Goal: Task Accomplishment & Management: Manage account settings

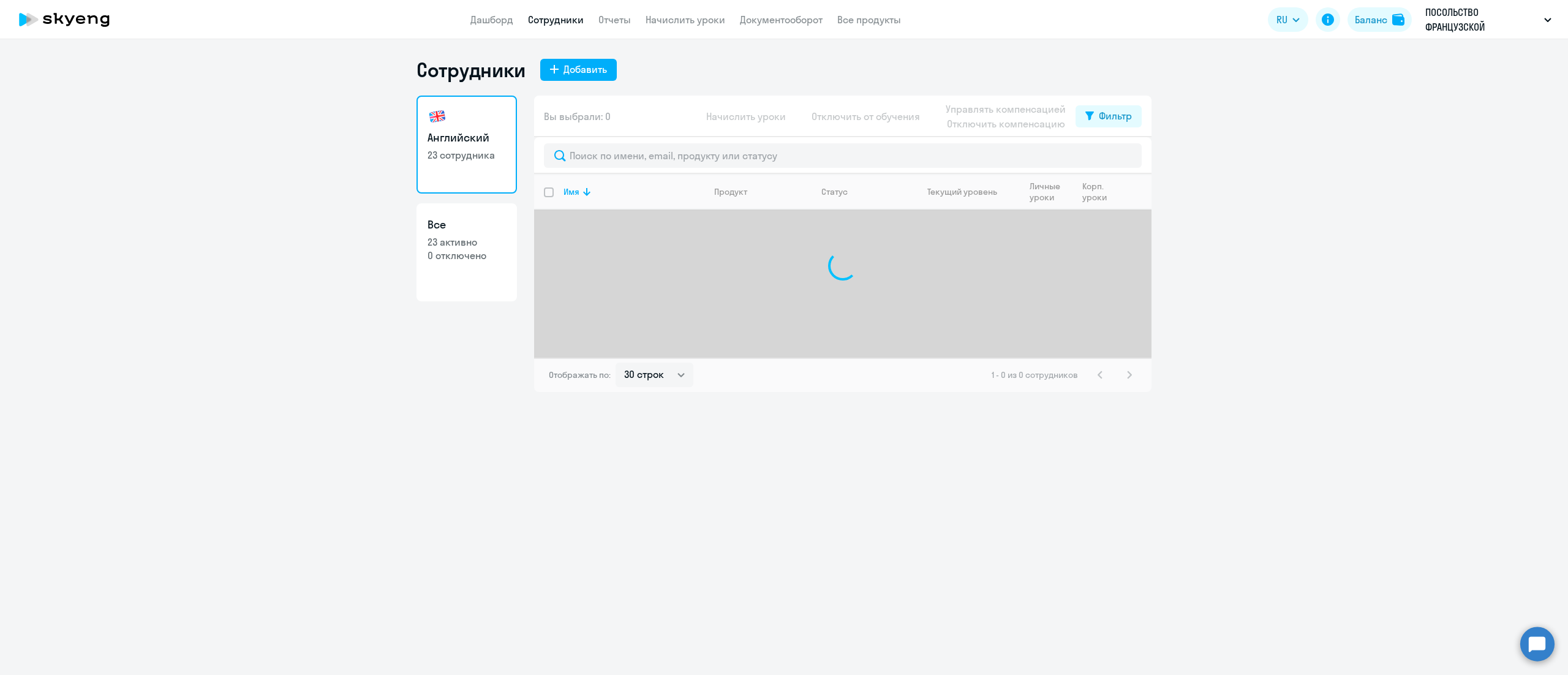
select select "30"
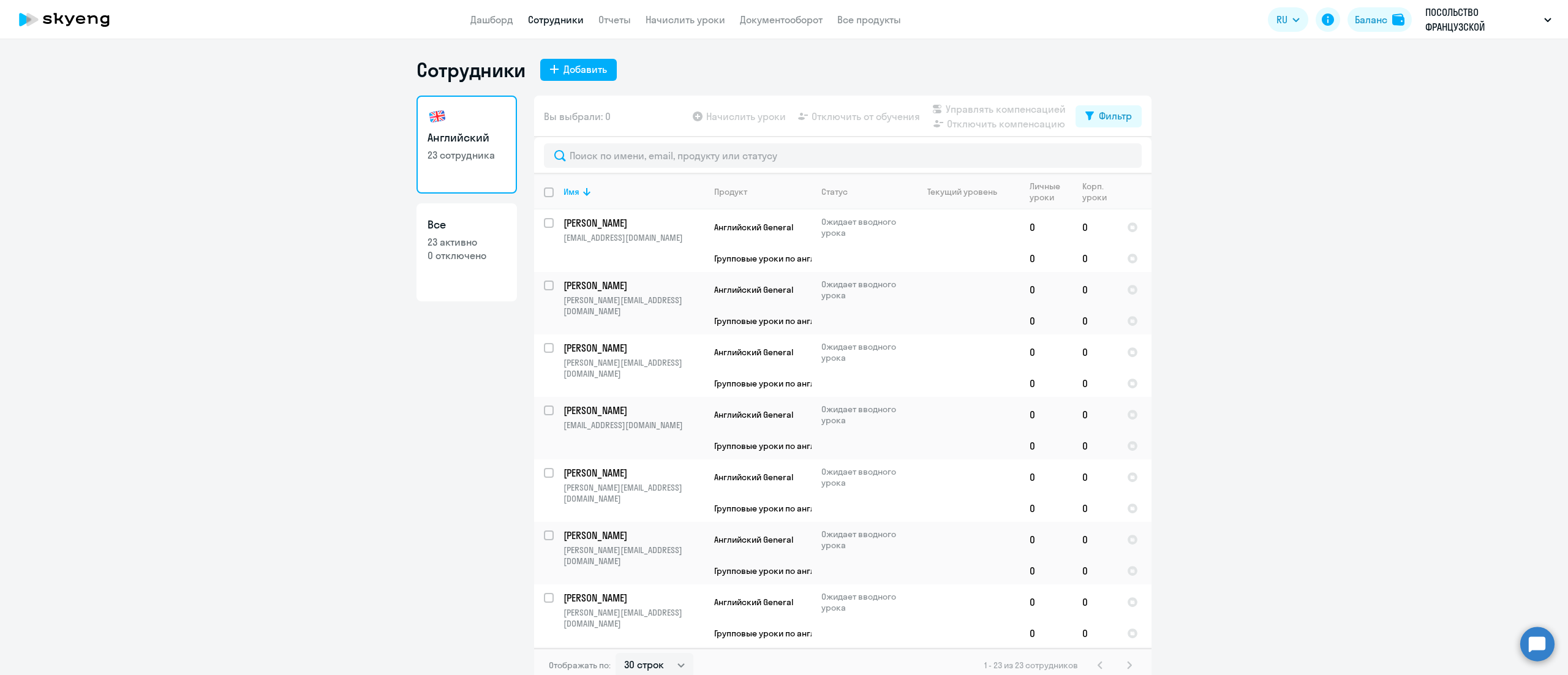
click at [544, 191] on input "deselect all" at bounding box center [556, 199] width 24 height 24
checkbox input "true"
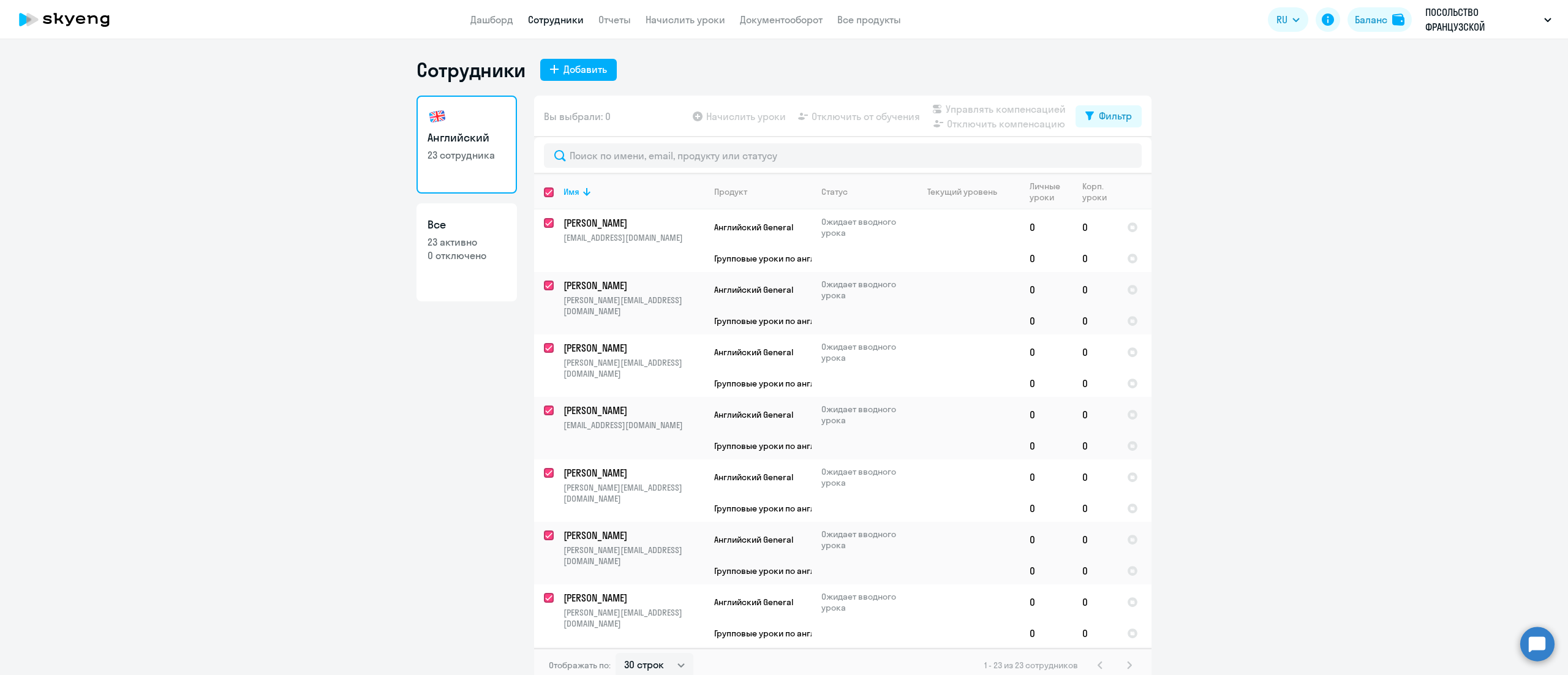
checkbox input "true"
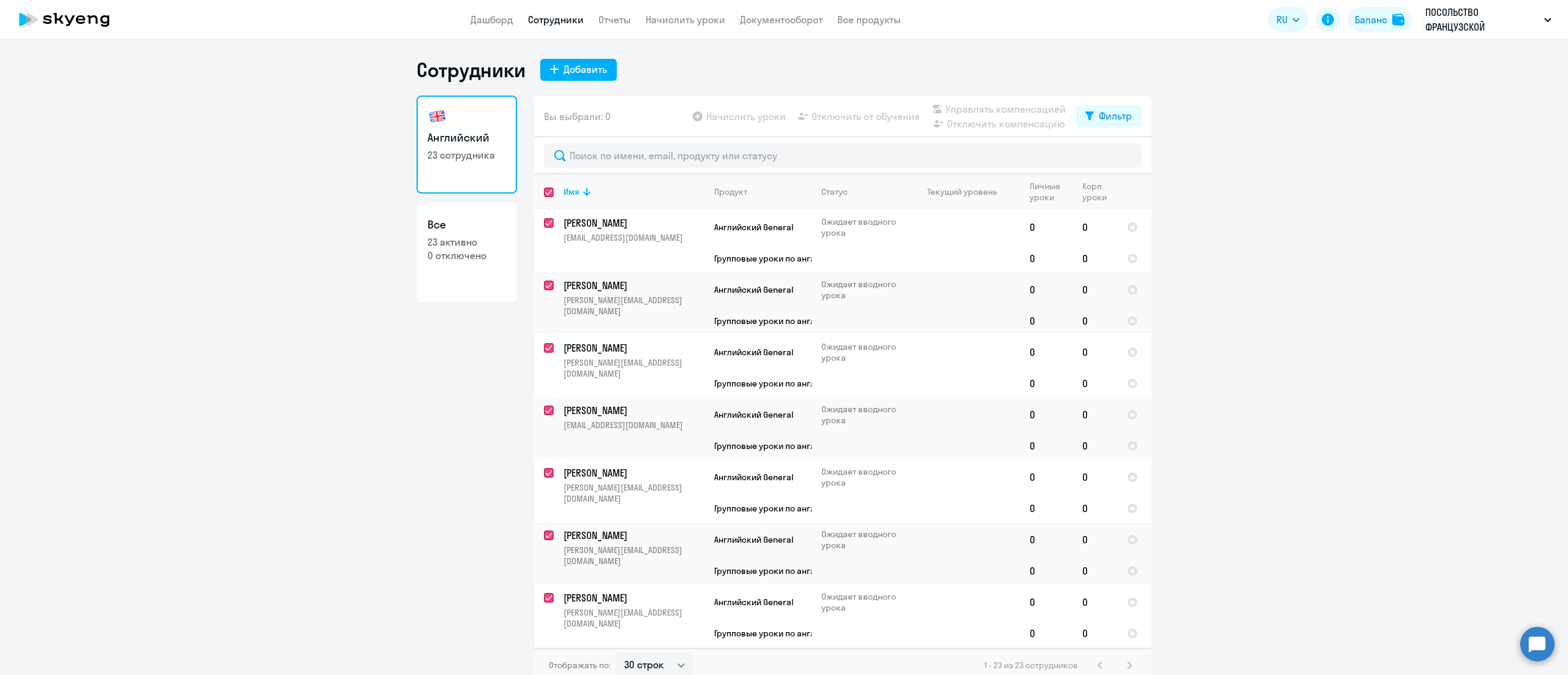
checkbox input "true"
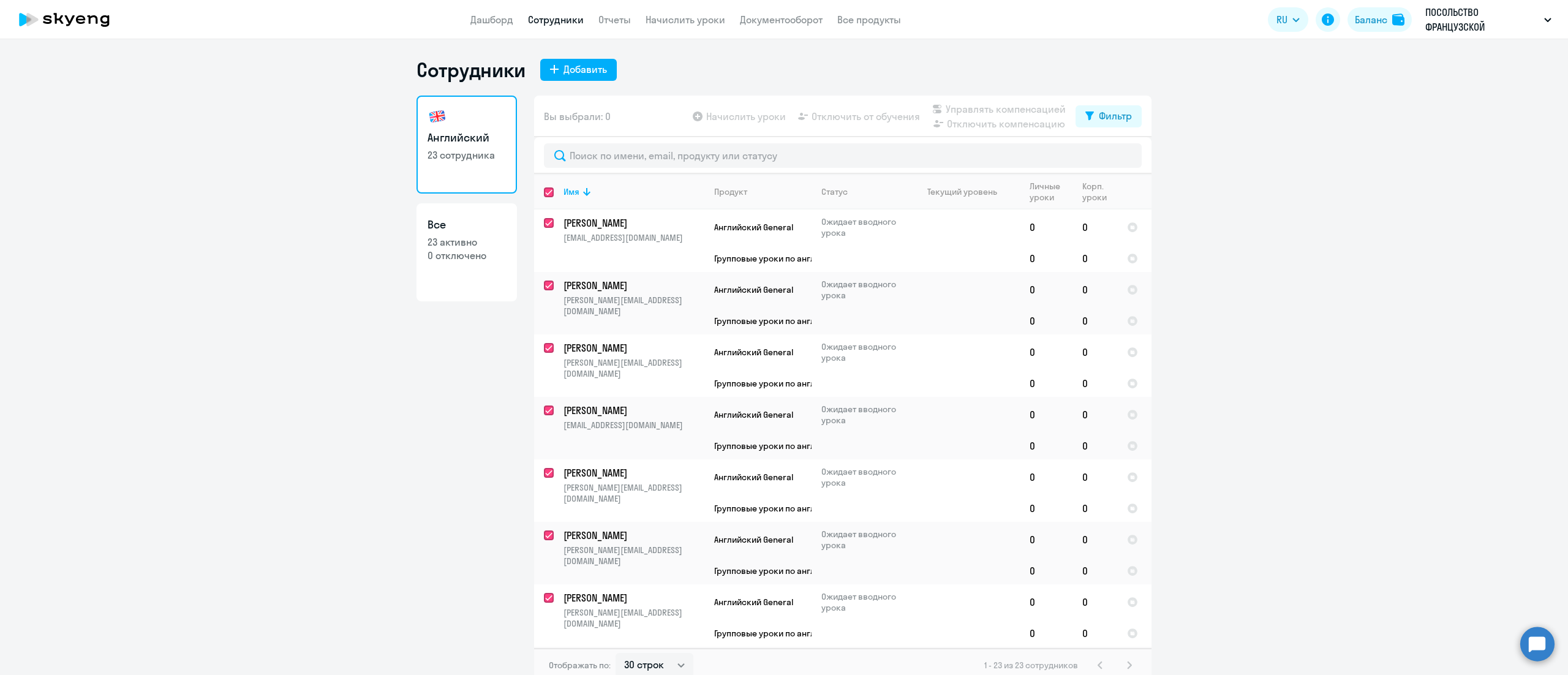
checkbox input "true"
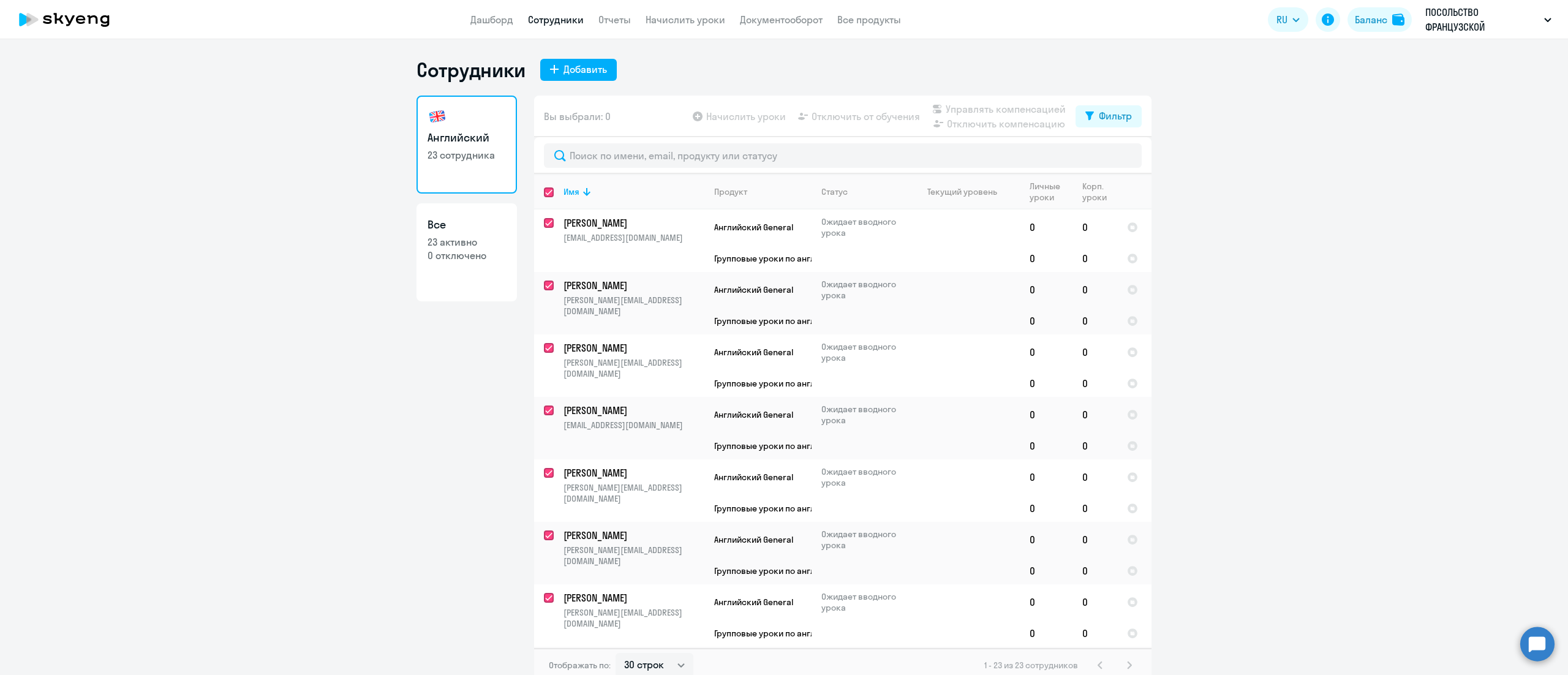
checkbox input "true"
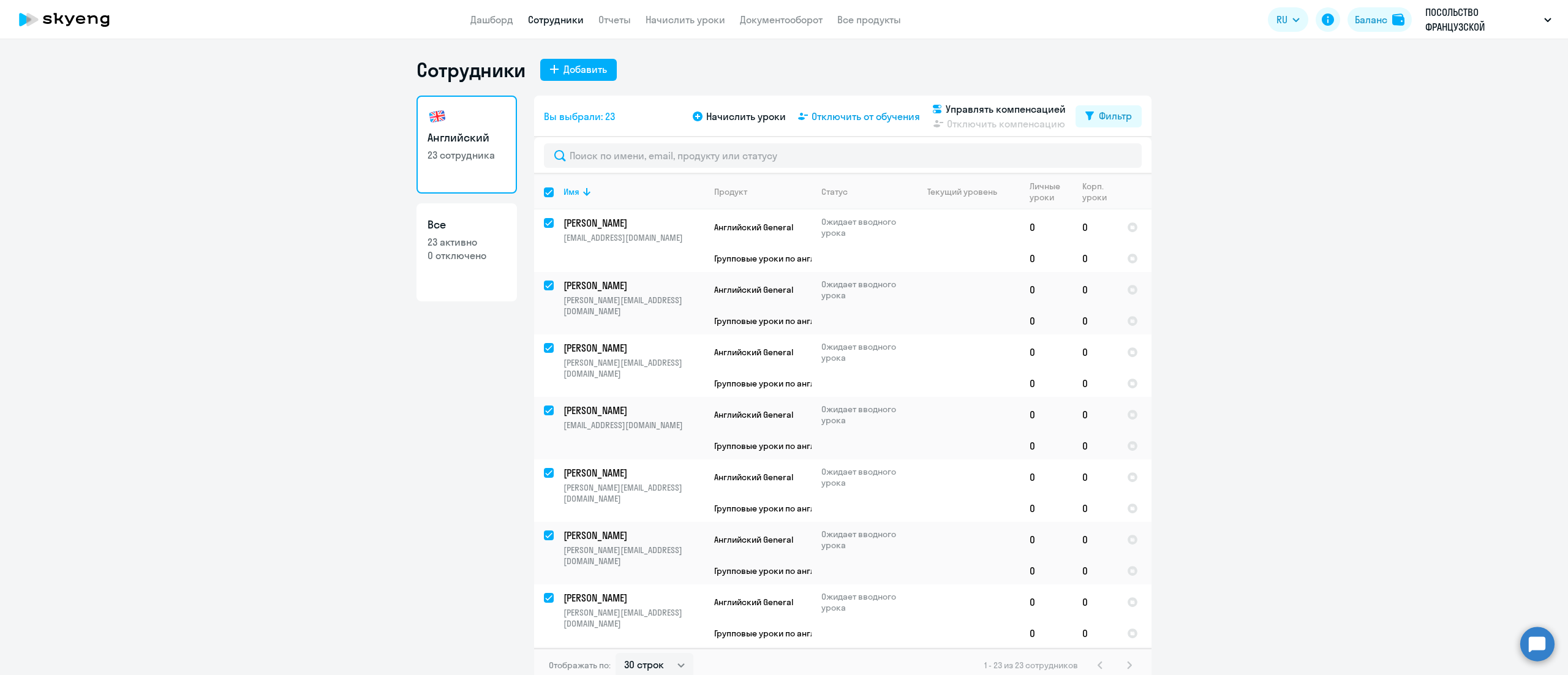
click at [880, 112] on span "Отключить от обучения" at bounding box center [865, 117] width 108 height 15
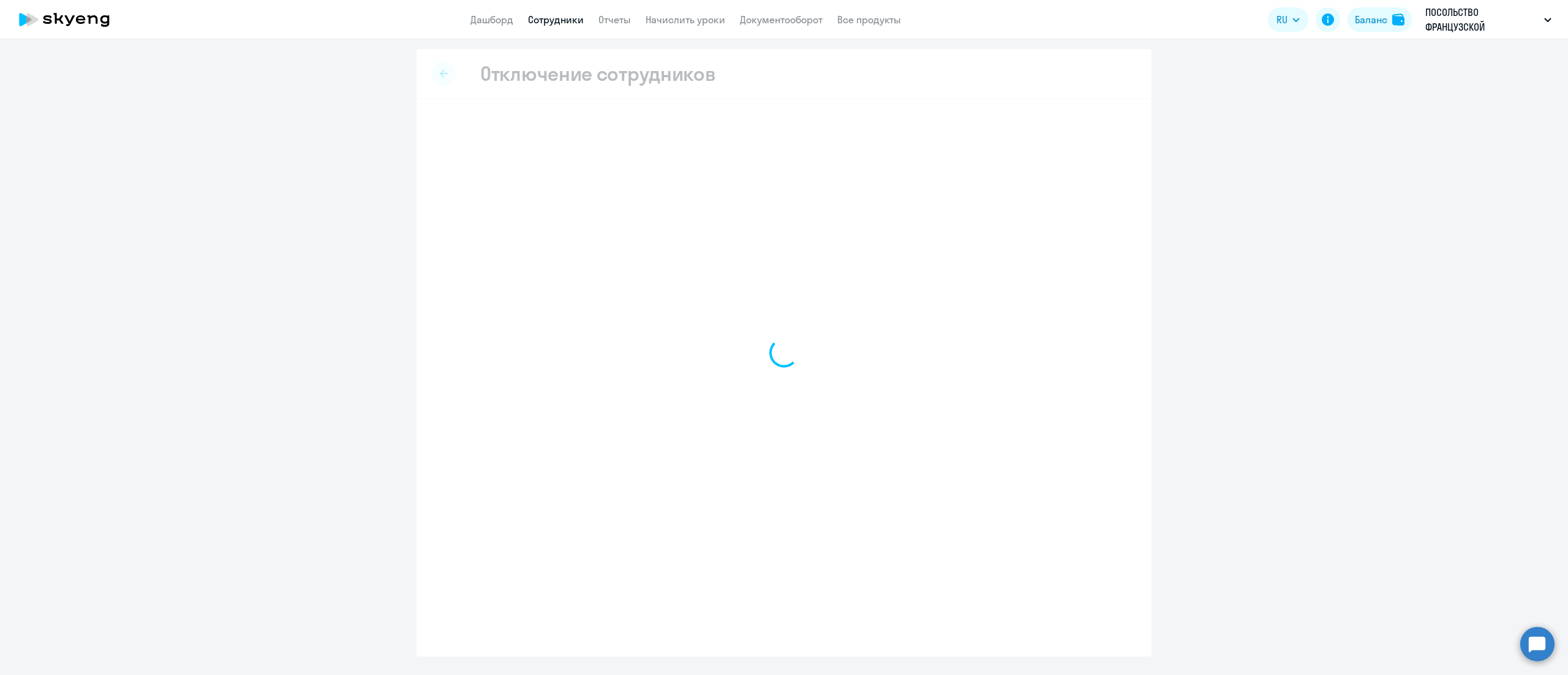
select select "all"
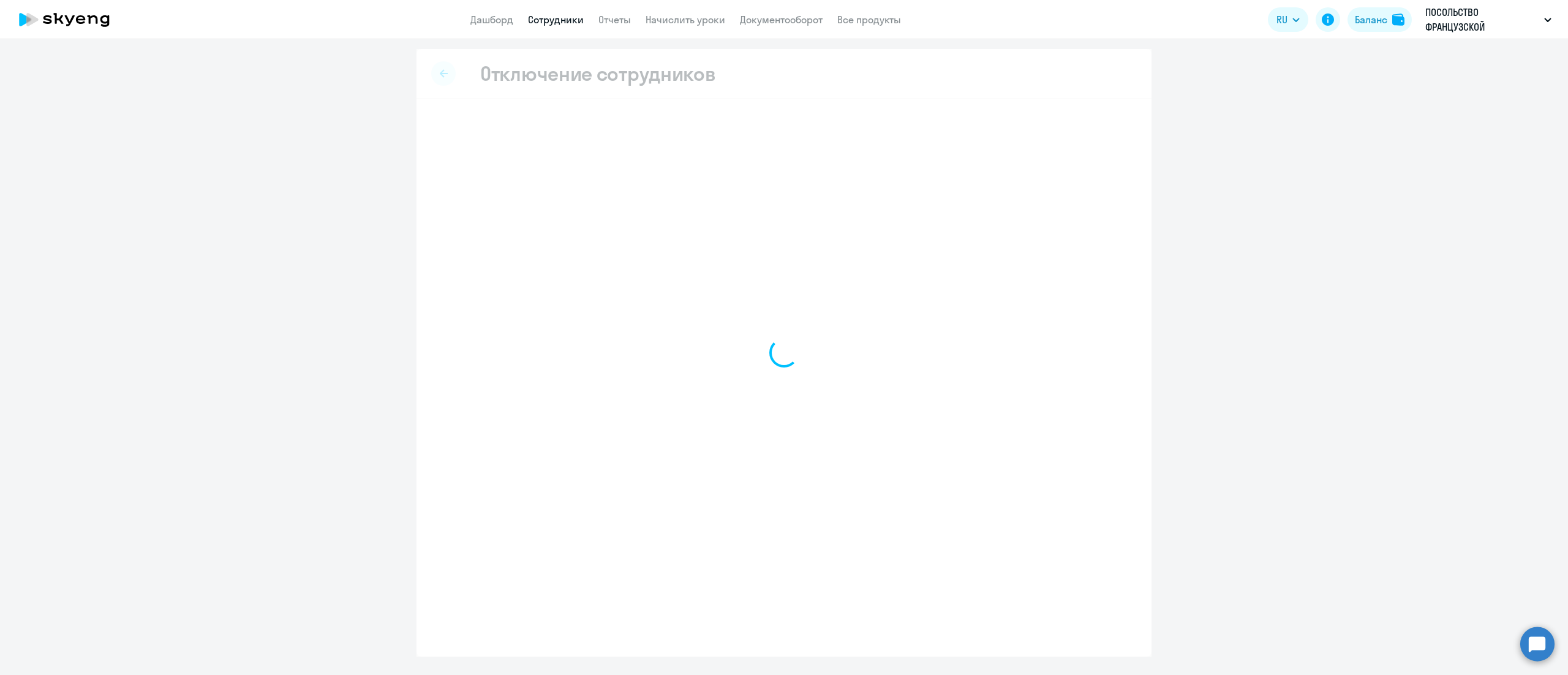
select select "all"
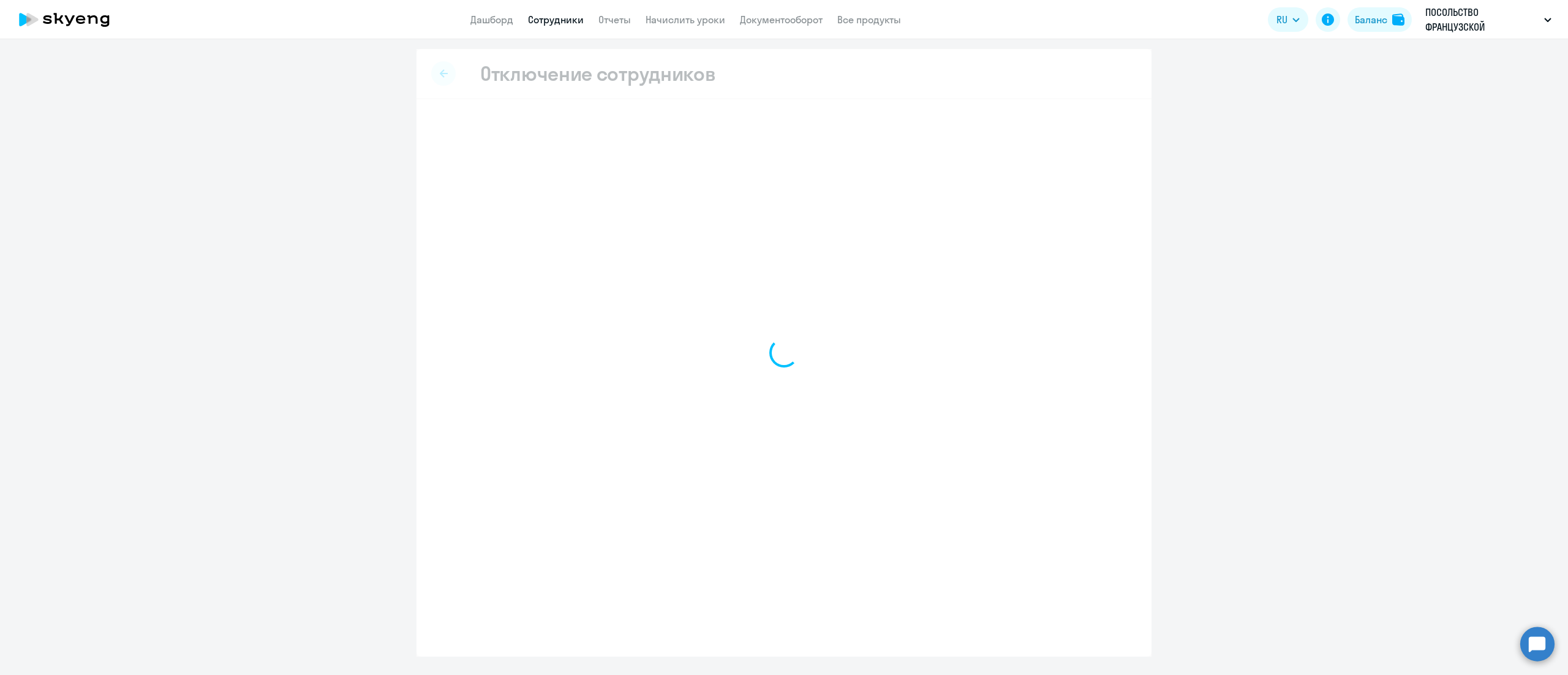
select select "all"
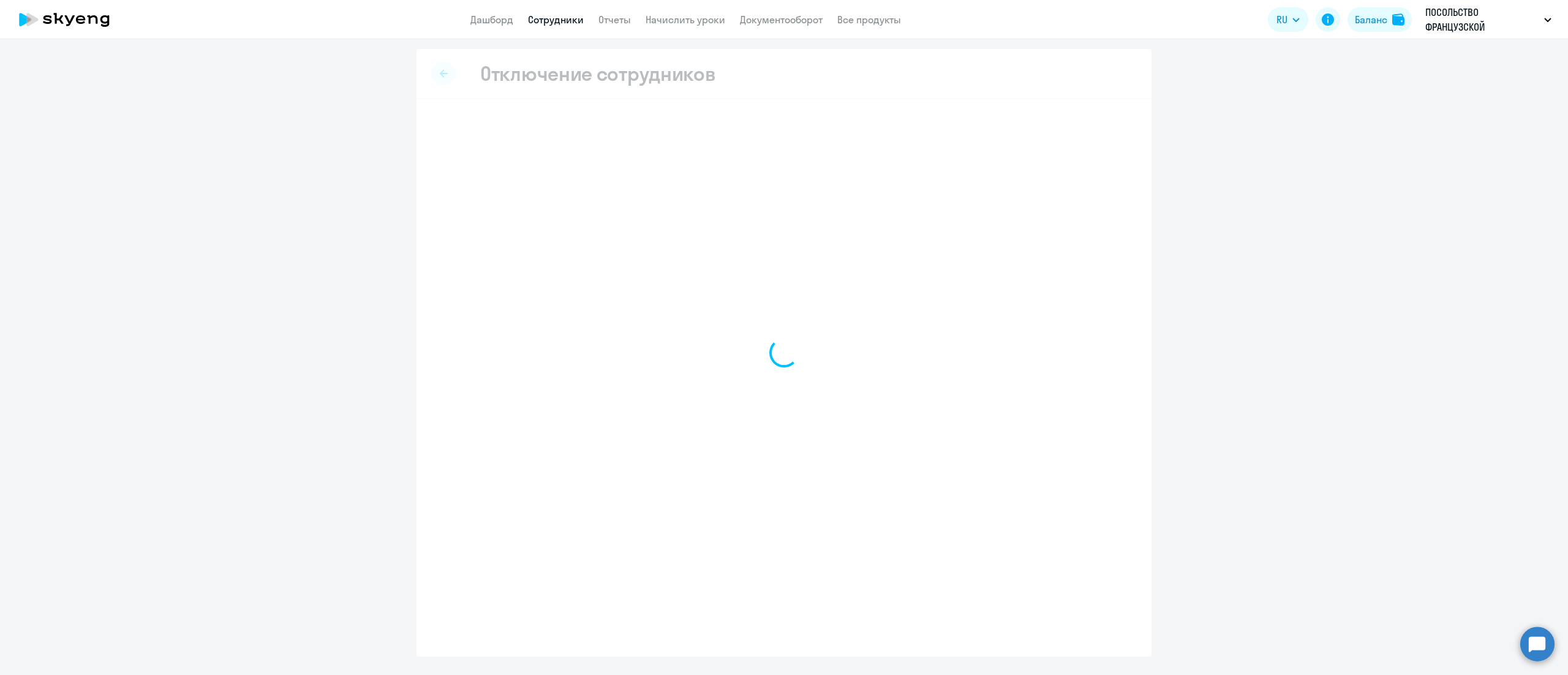
select select "all"
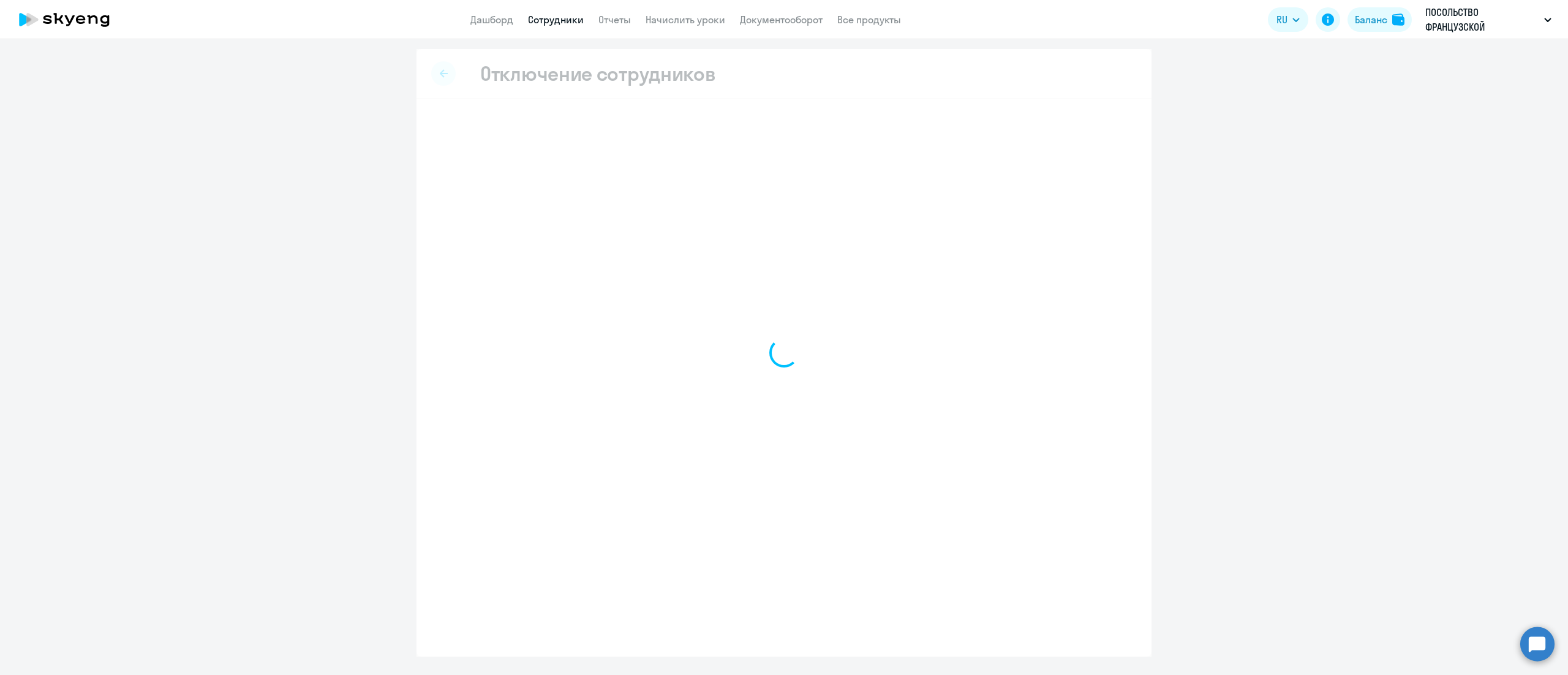
select select "all"
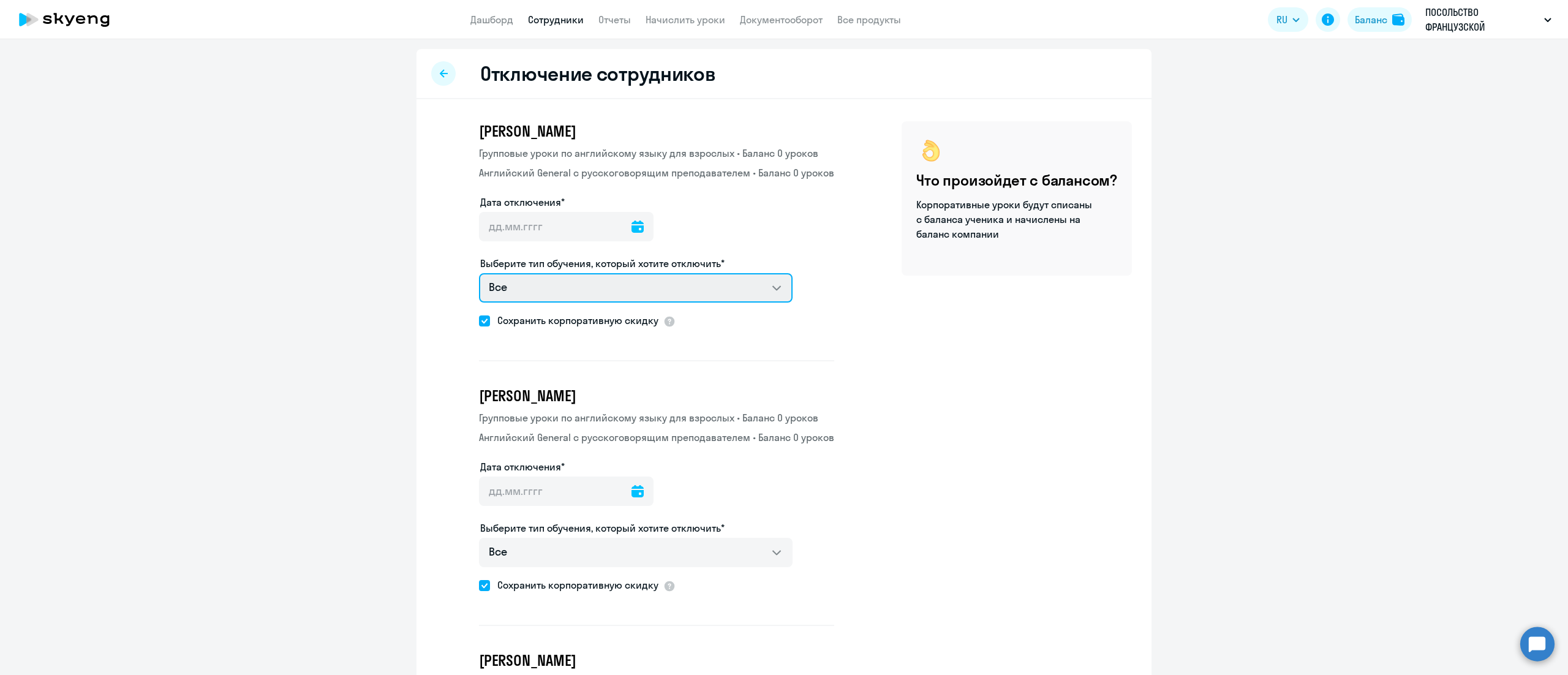
click at [701, 282] on select "Все Групповые уроки по английскому языку для взрослых Английский General с русс…" at bounding box center [635, 288] width 313 height 30
select select "english_adult_not_native_speaker"
click at [479, 273] on select "Все Групповые уроки по английскому языку для взрослых Английский General с русс…" at bounding box center [635, 288] width 313 height 30
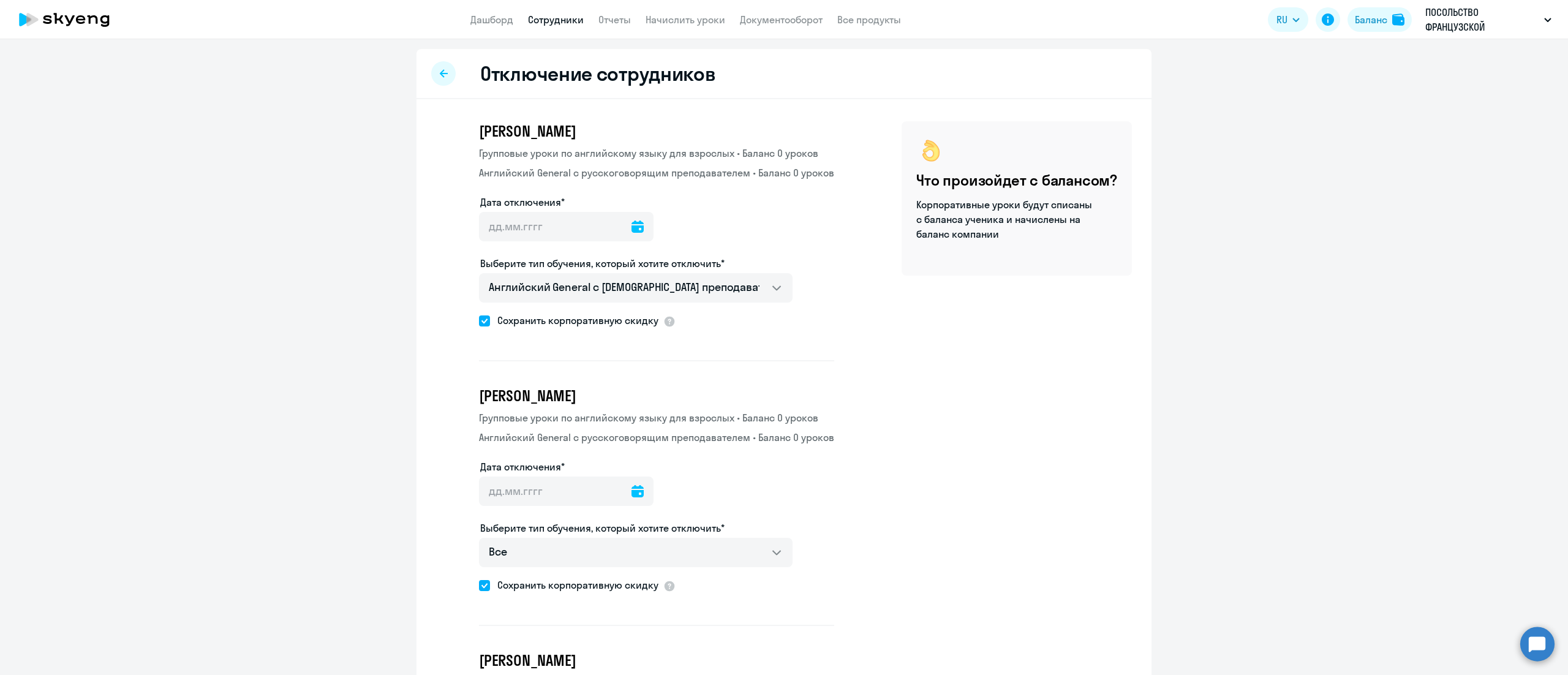
click at [631, 224] on icon at bounding box center [637, 226] width 12 height 12
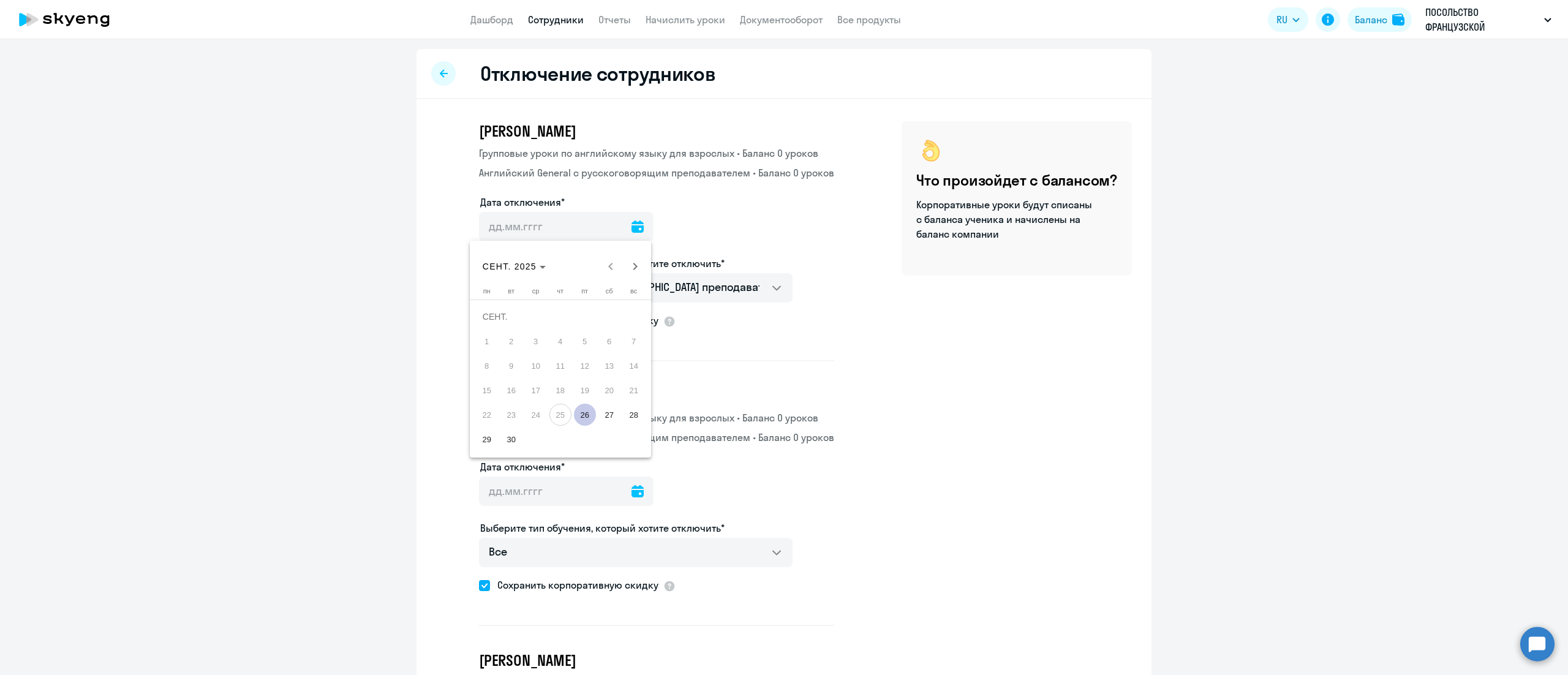
click at [584, 413] on span "26" at bounding box center [585, 414] width 22 height 22
type input "[DATE]"
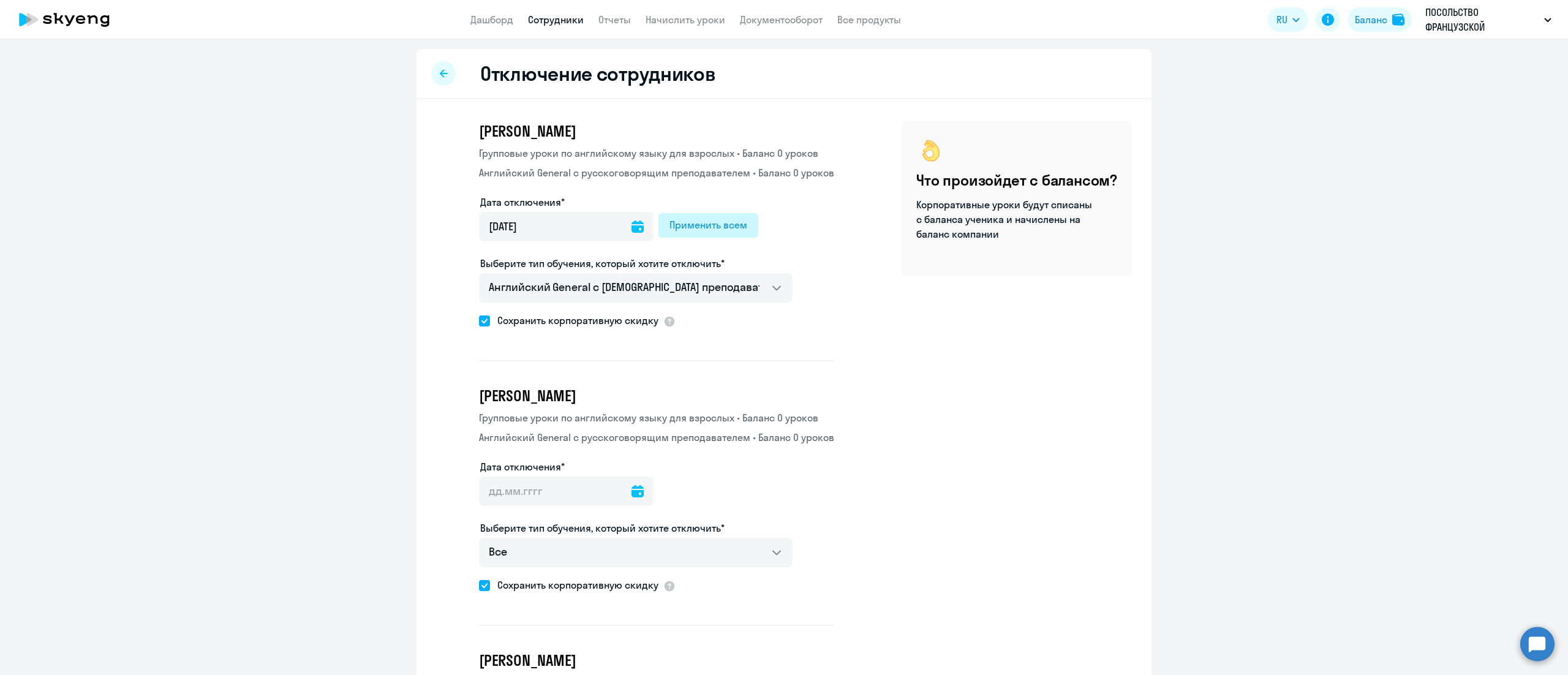
click at [697, 222] on div "Применить всем" at bounding box center [708, 225] width 77 height 15
type input "[DATE]"
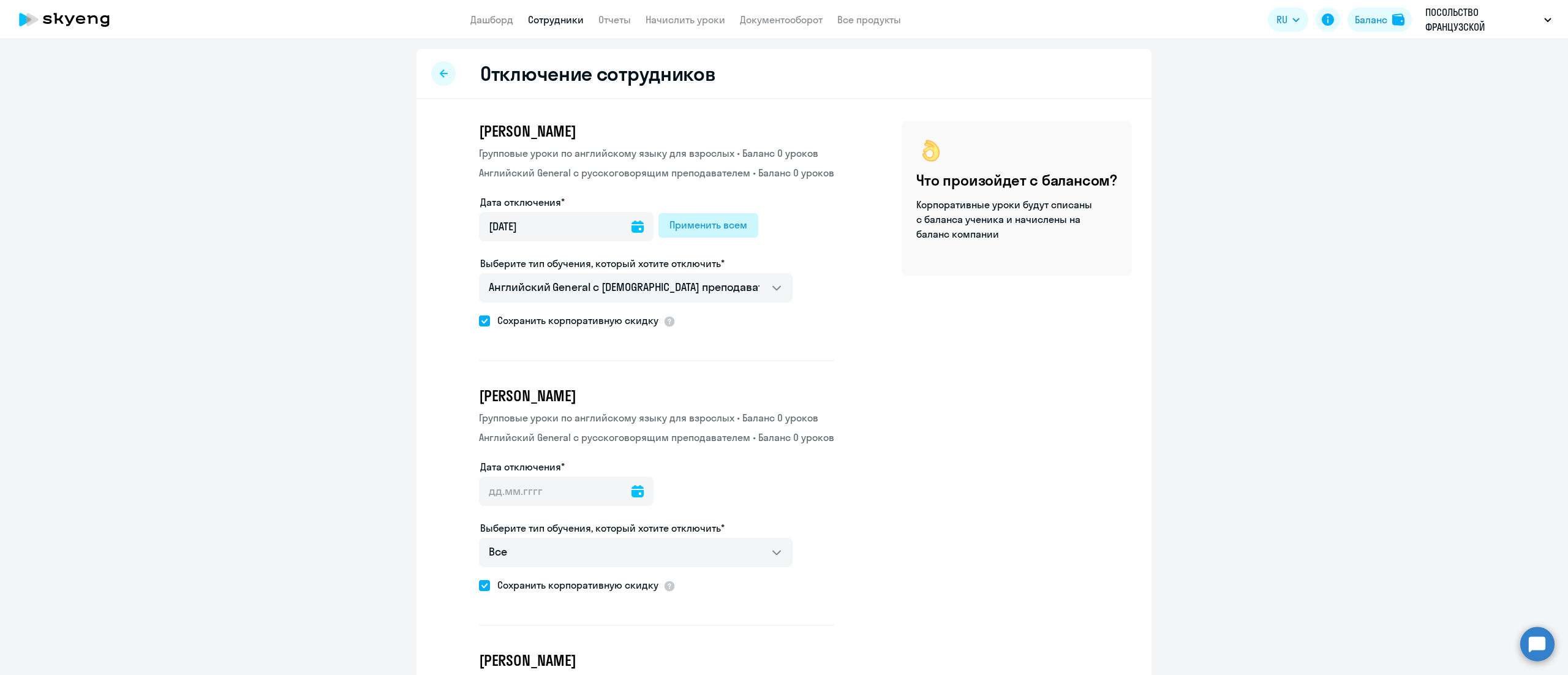
type input "[DATE]"
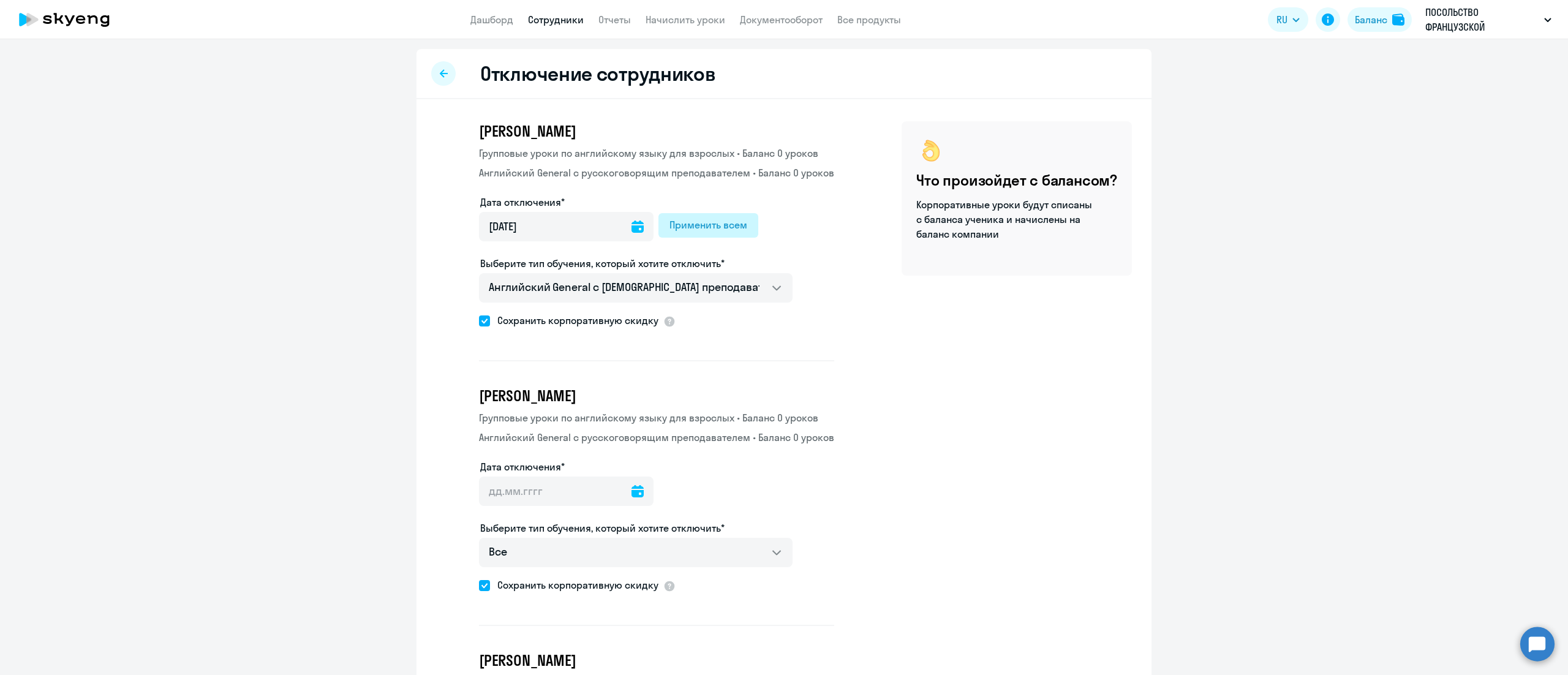
type input "[DATE]"
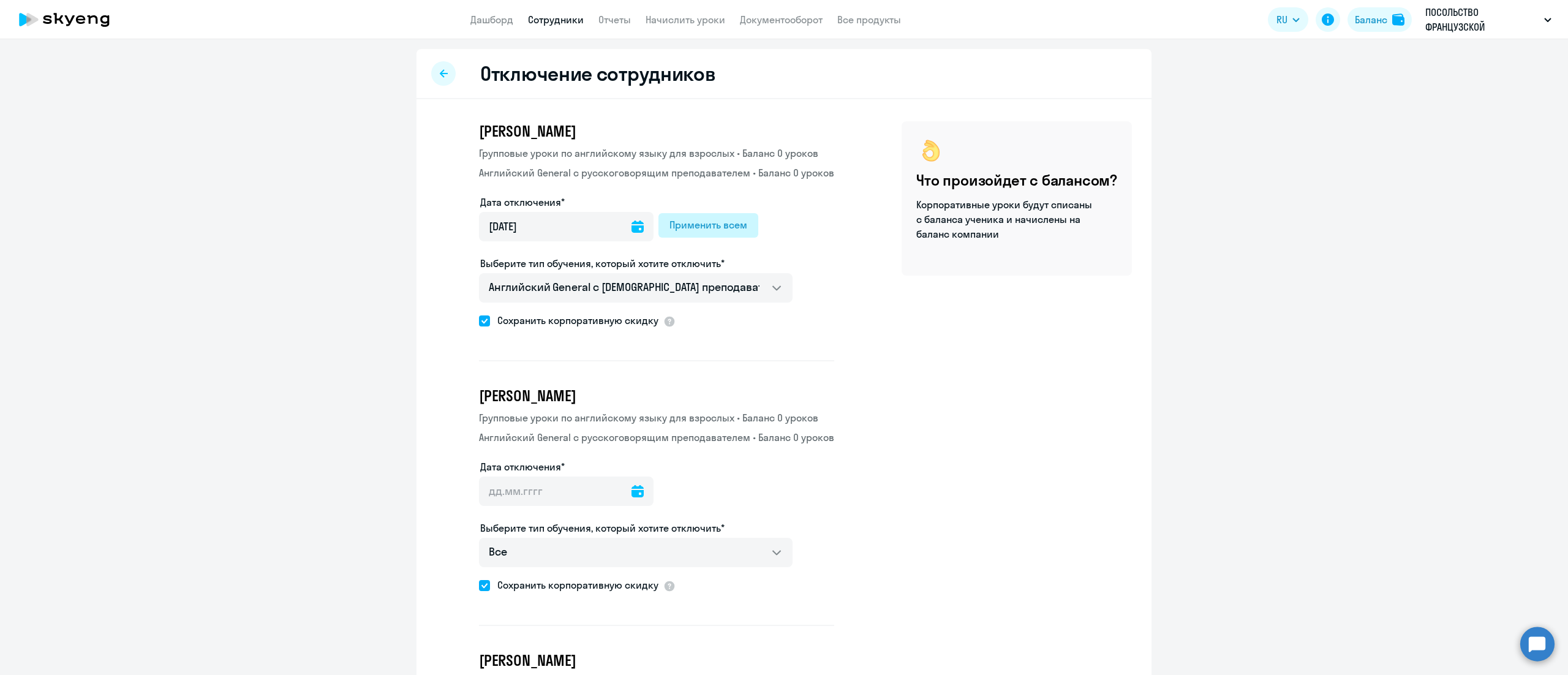
type input "[DATE]"
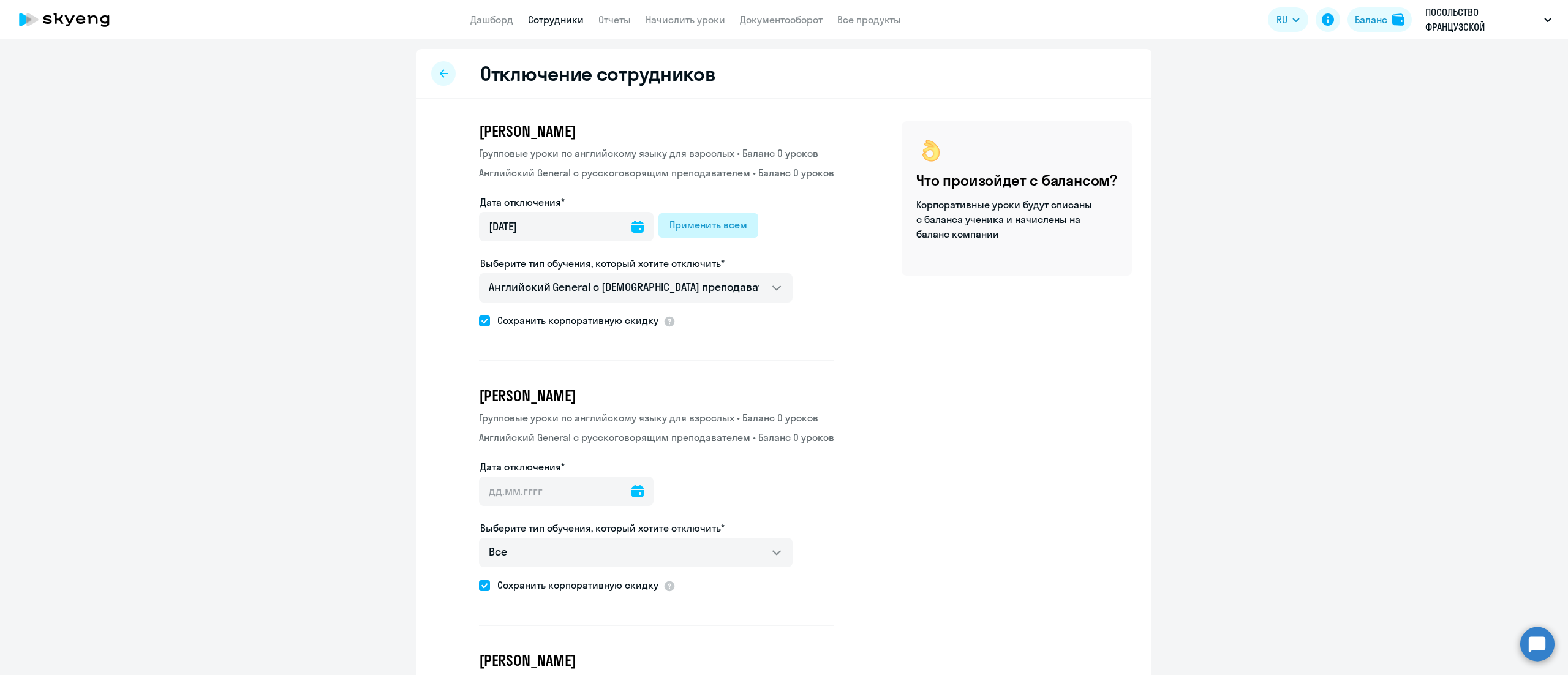
type input "[DATE]"
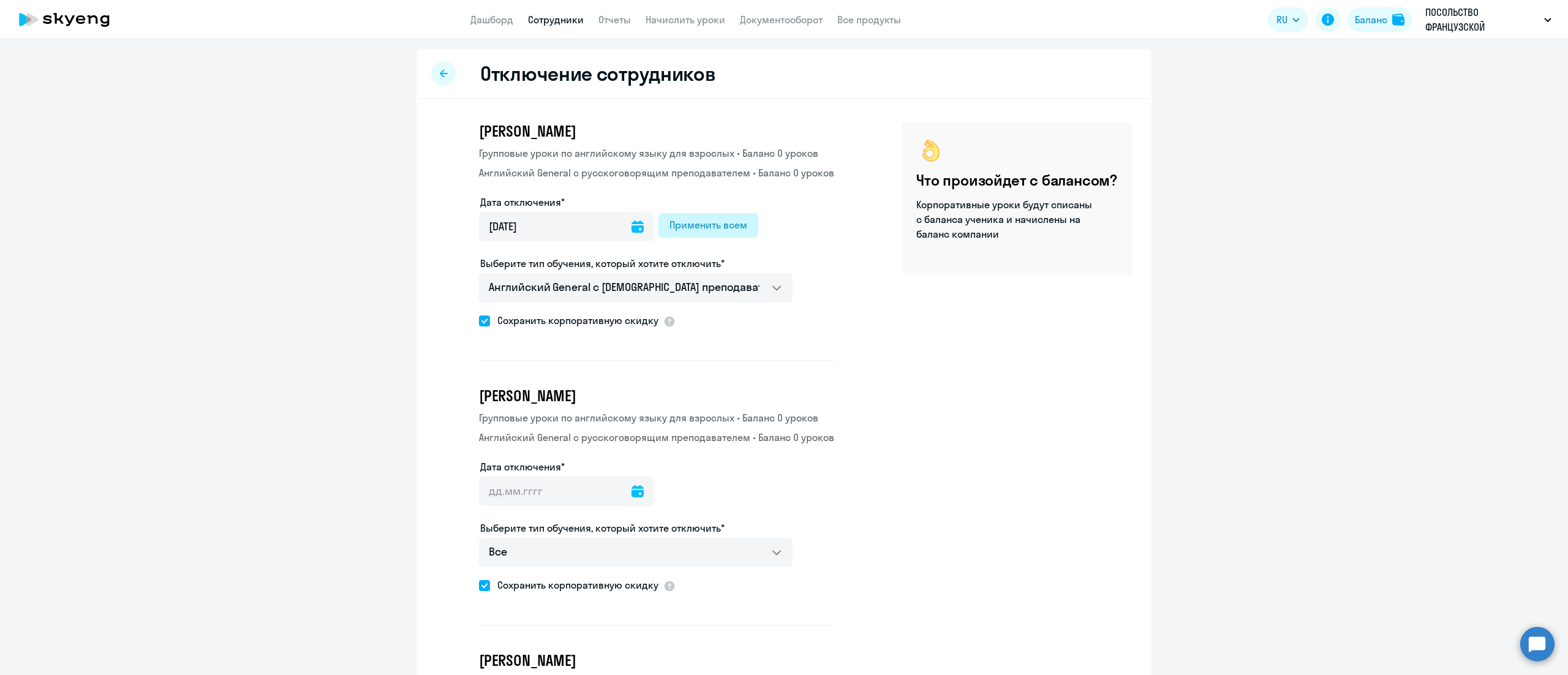
type input "[DATE]"
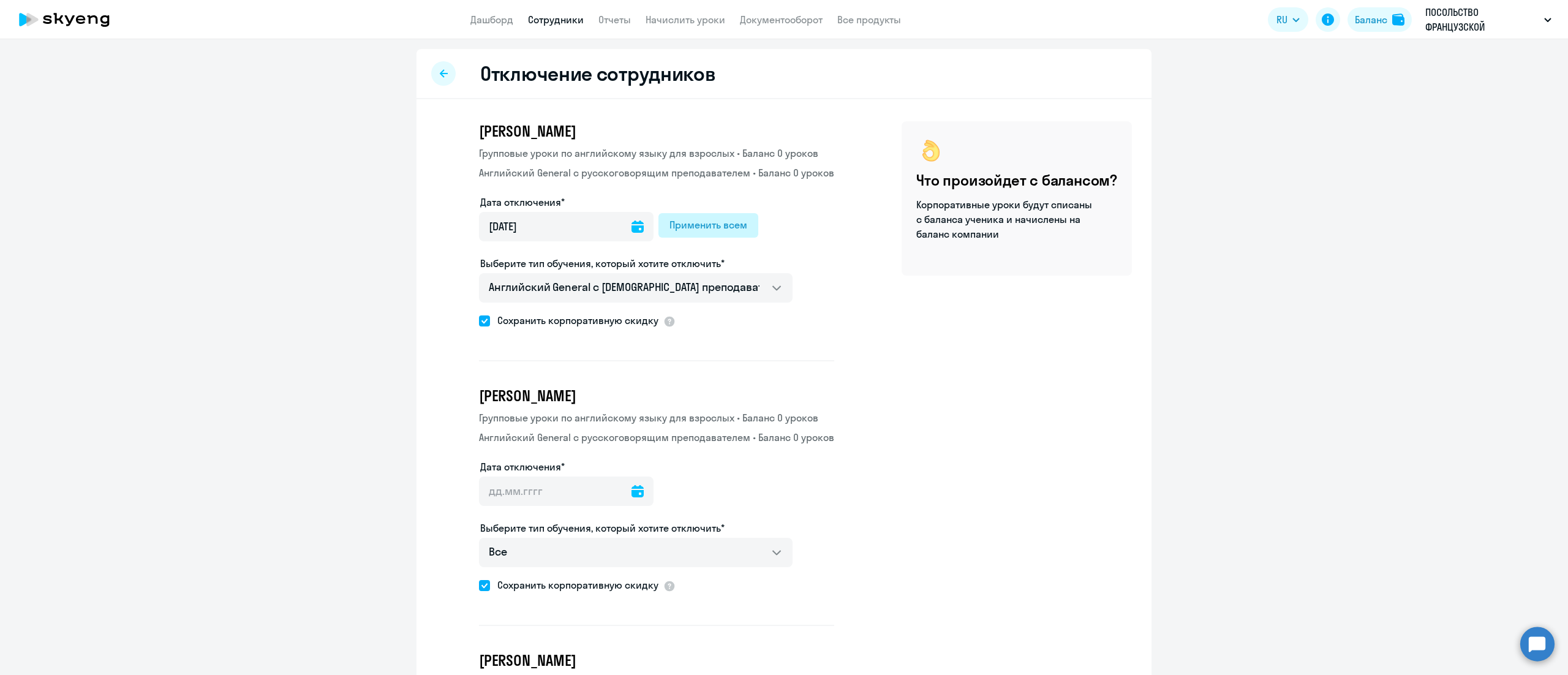
type input "[DATE]"
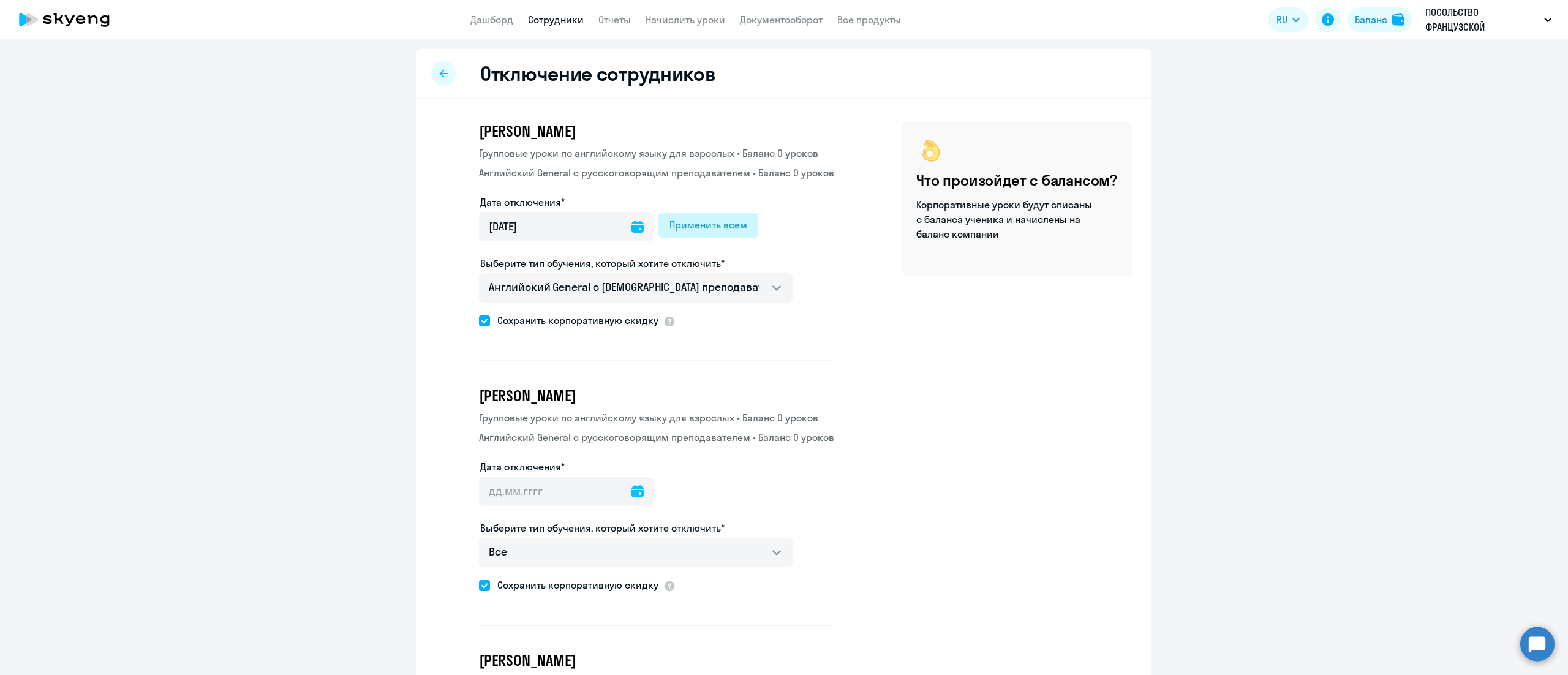
type input "[DATE]"
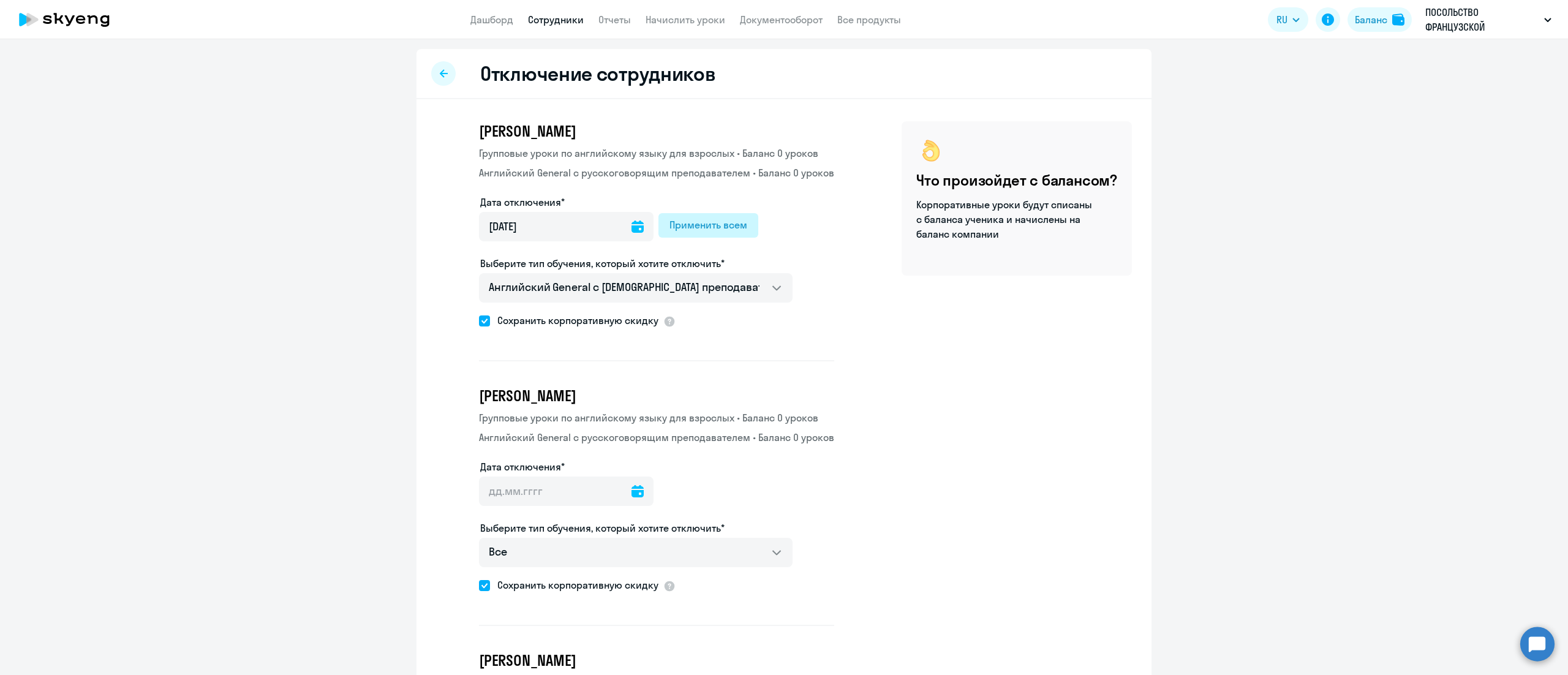
type input "[DATE]"
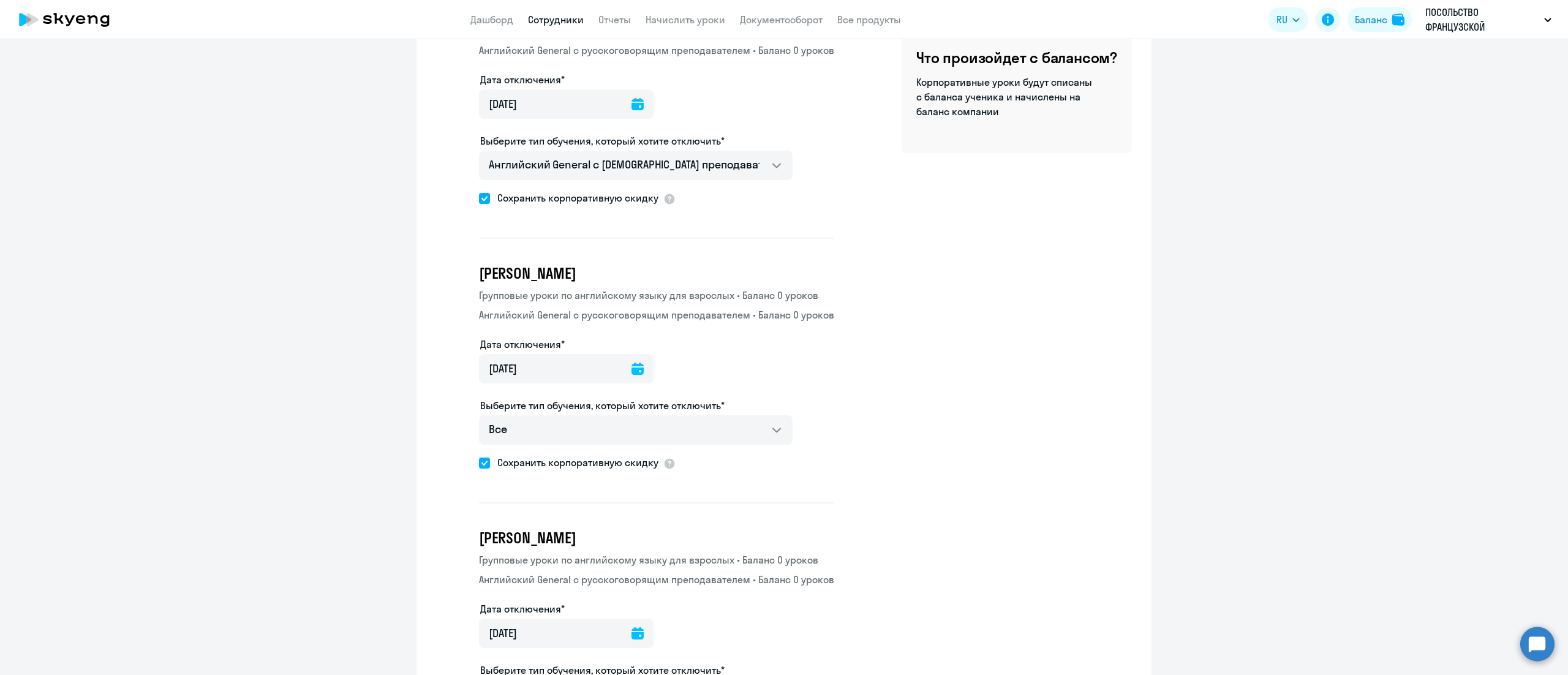
scroll to position [245, 0]
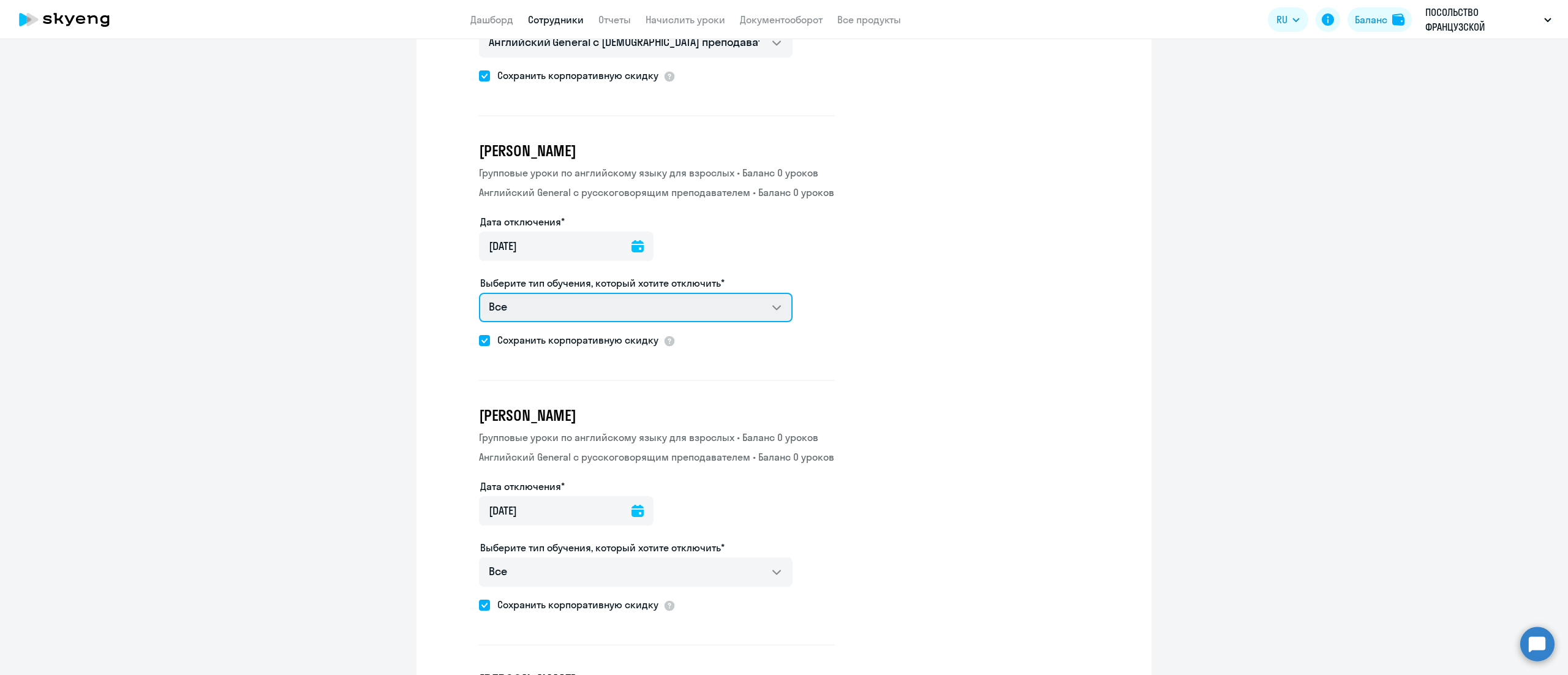
click at [747, 304] on select "Все Групповые уроки по английскому языку для взрослых Английский General с русс…" at bounding box center [635, 307] width 313 height 30
select select "english_adult_not_native_speaker"
click at [479, 292] on select "Все Групповые уроки по английскому языку для взрослых Английский General с русс…" at bounding box center [635, 307] width 313 height 30
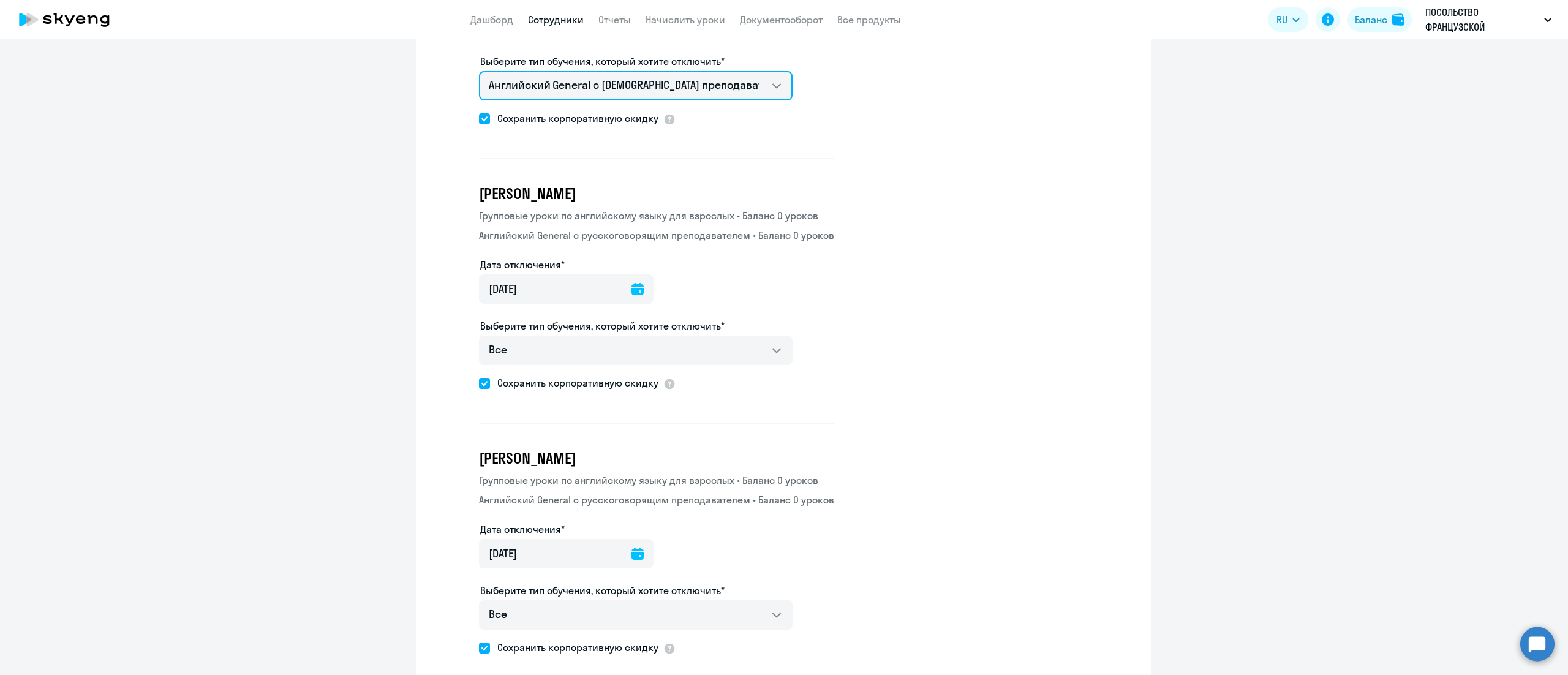
scroll to position [490, 0]
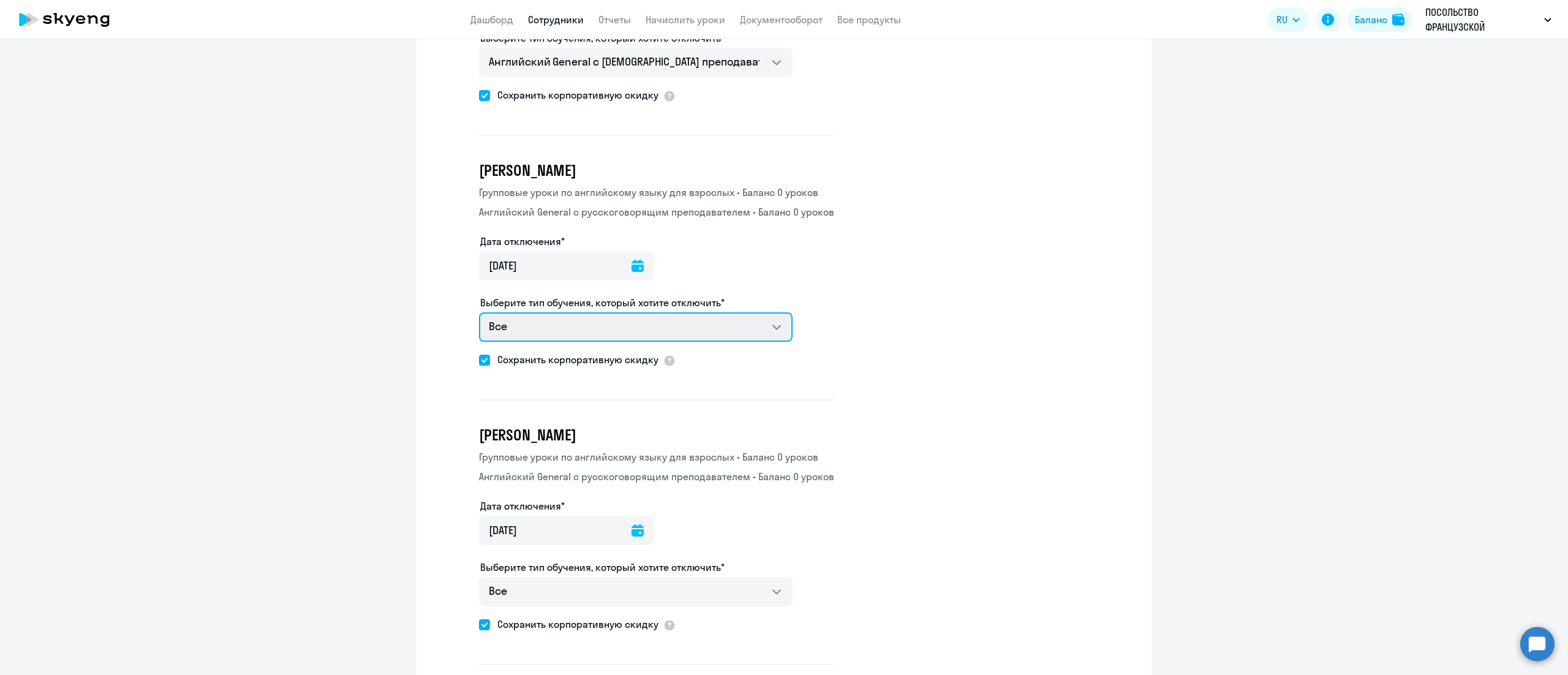
click at [672, 313] on select "Все Групповые уроки по английскому языку для взрослых Английский General с русс…" at bounding box center [635, 327] width 313 height 30
select select "english_adult_not_native_speaker"
click at [479, 313] on select "Все Групповые уроки по английскому языку для взрослых Английский General с русс…" at bounding box center [635, 327] width 313 height 30
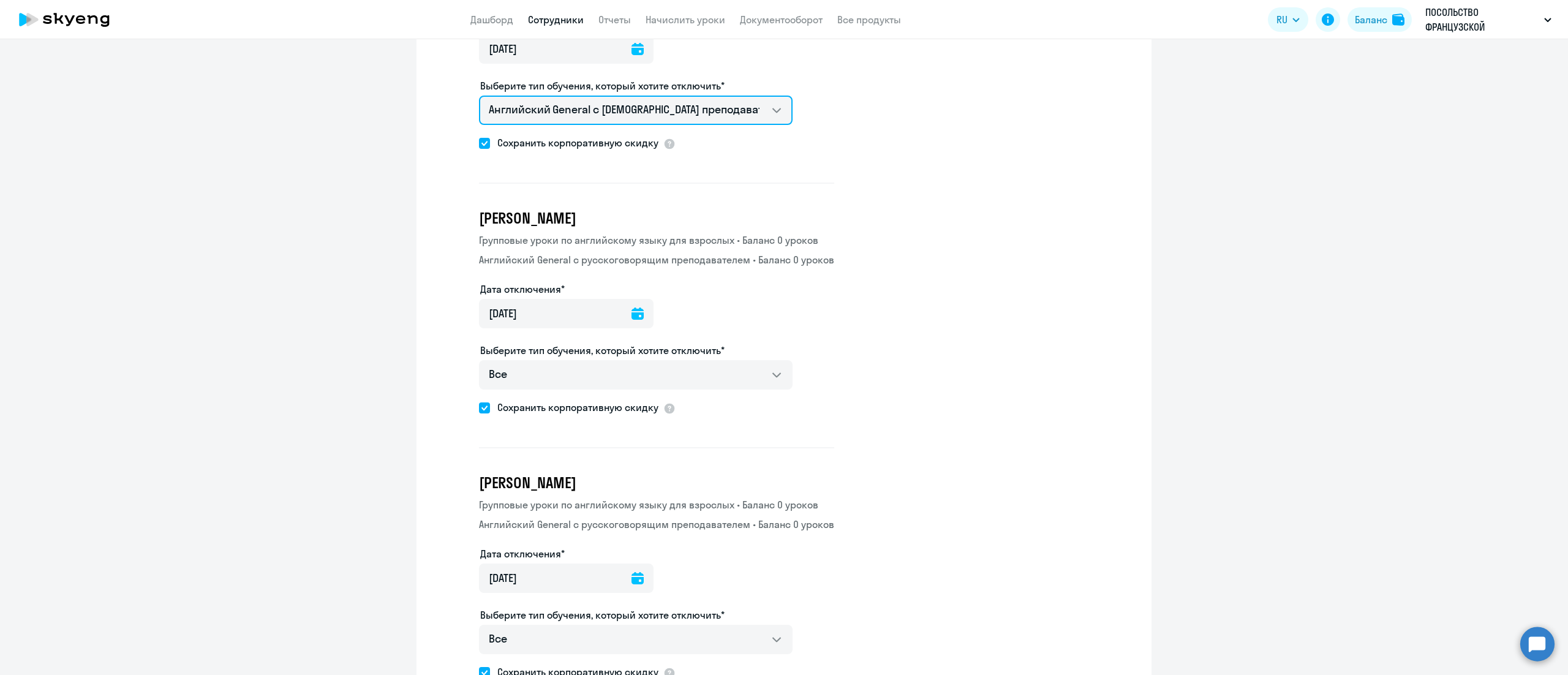
scroll to position [735, 0]
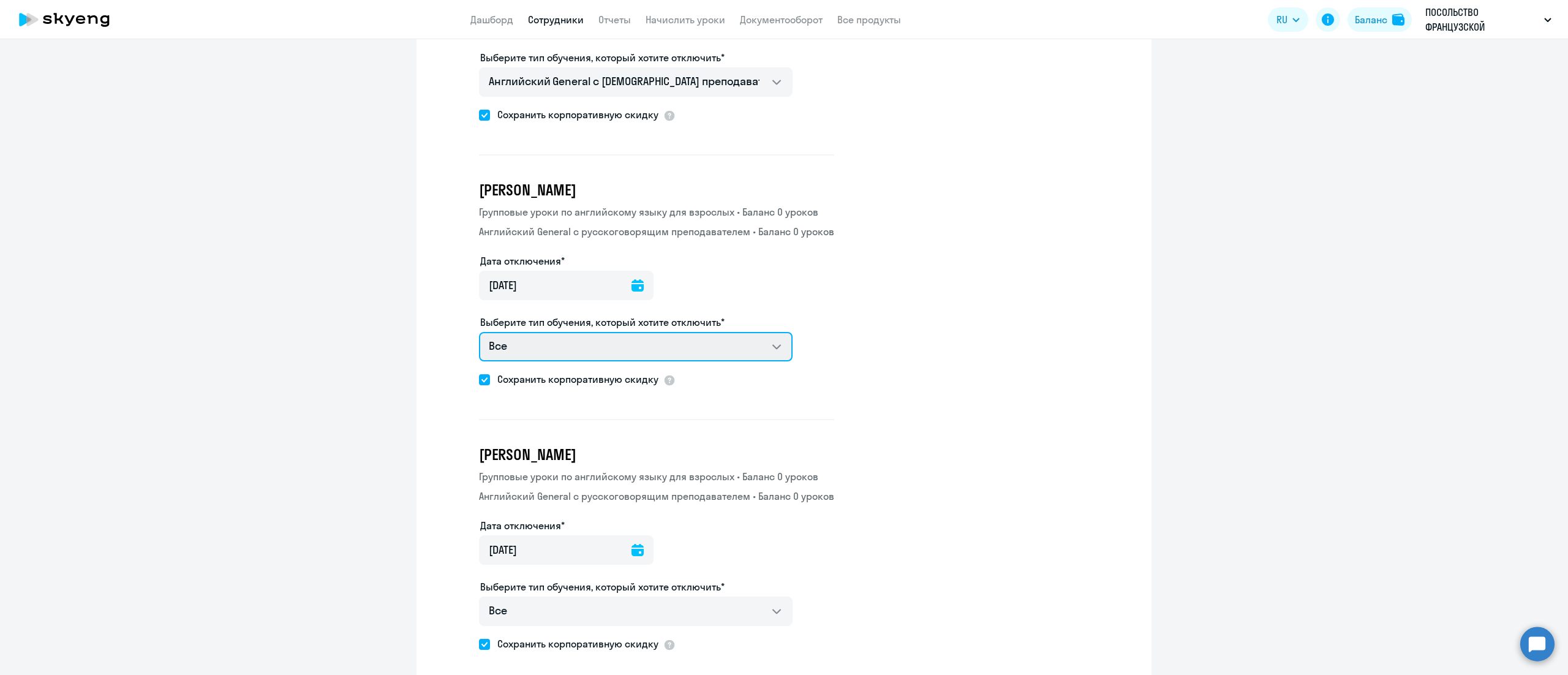
click at [679, 350] on select "Все Групповые уроки по английскому языку для взрослых Английский General с русс…" at bounding box center [635, 347] width 313 height 30
select select "english_adult_not_native_speaker"
click at [479, 332] on select "Все Групповые уроки по английскому языку для взрослых Английский General с русс…" at bounding box center [635, 347] width 313 height 30
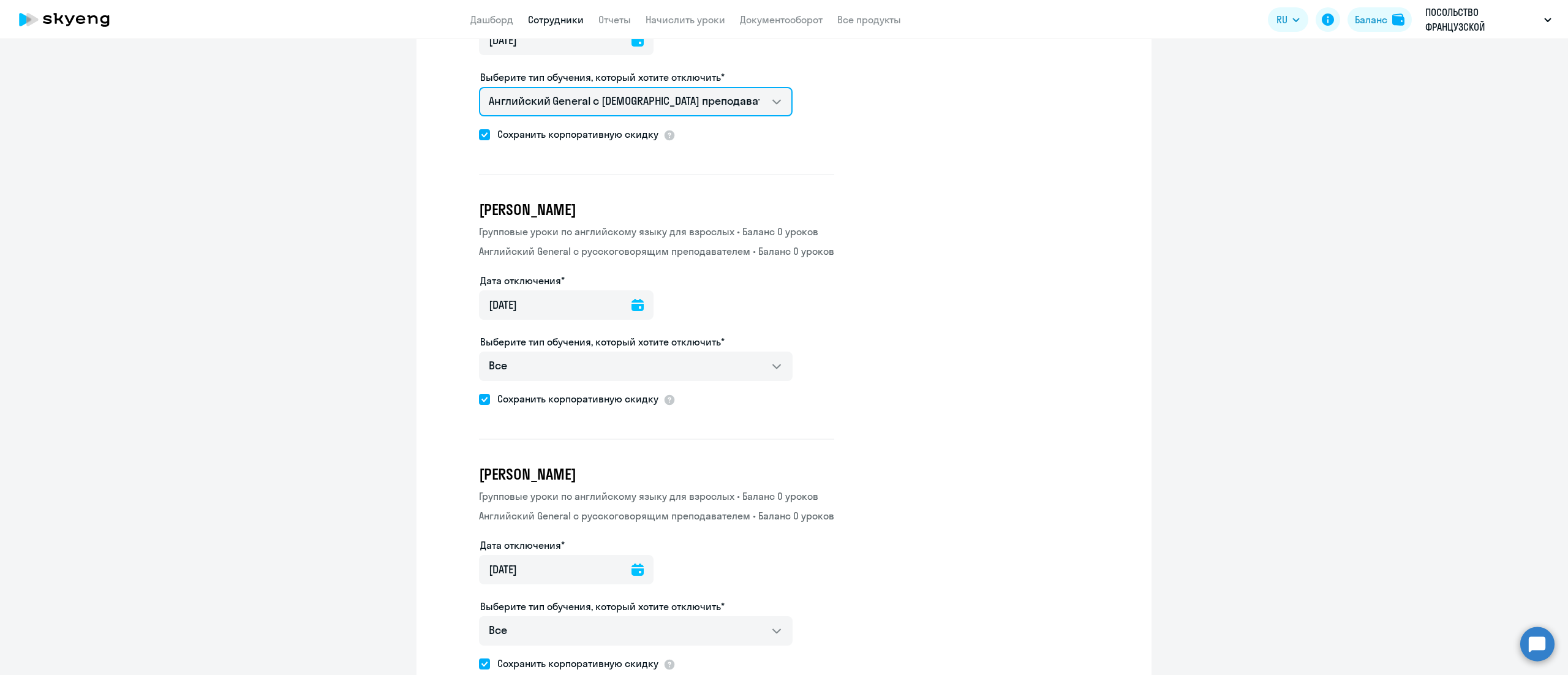
scroll to position [1102, 0]
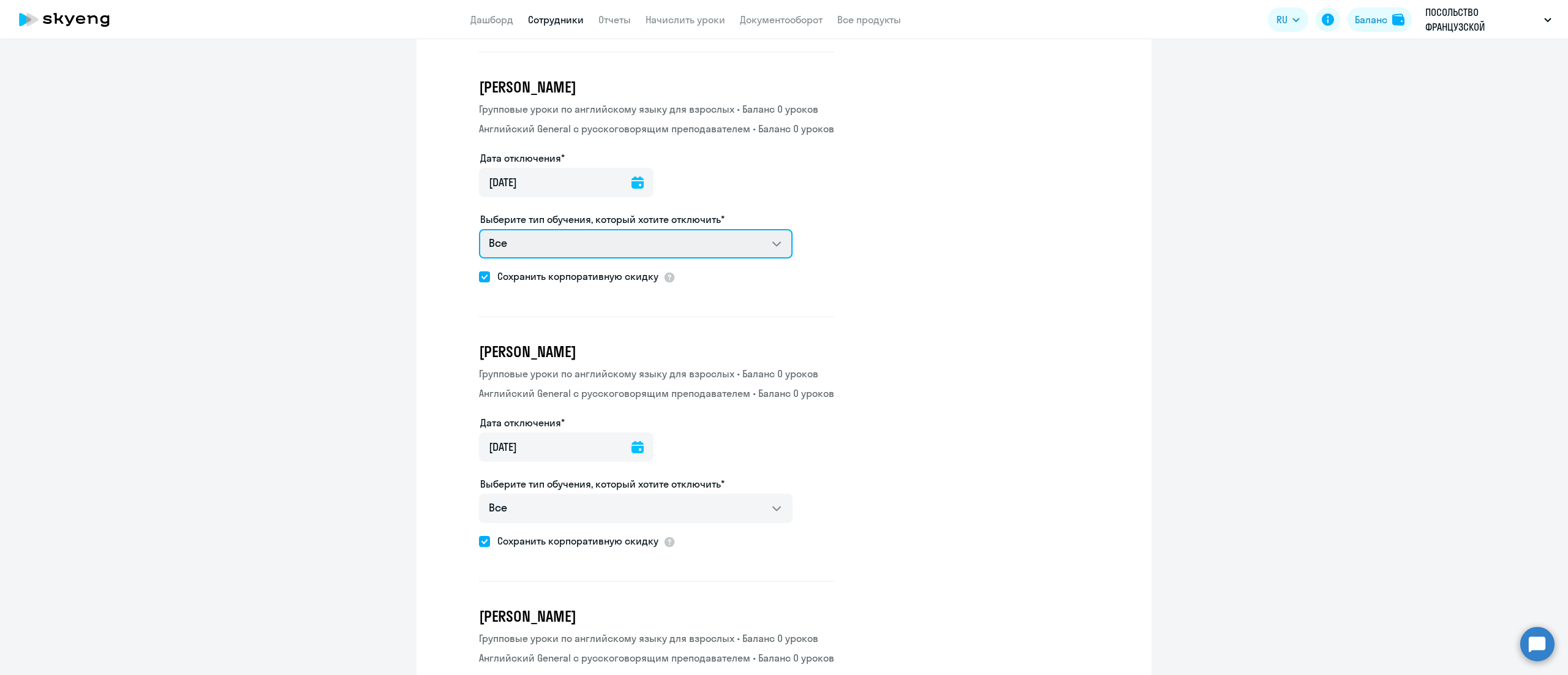
drag, startPoint x: 679, startPoint y: 234, endPoint x: 691, endPoint y: 250, distance: 20.0
click at [679, 234] on select "Все Групповые уроки по английскому языку для взрослых Английский General с русс…" at bounding box center [635, 244] width 313 height 30
select select "english_adult_not_native_speaker"
click at [479, 229] on select "Все Групповые уроки по английскому языку для взрослых Английский General с русс…" at bounding box center [635, 244] width 313 height 30
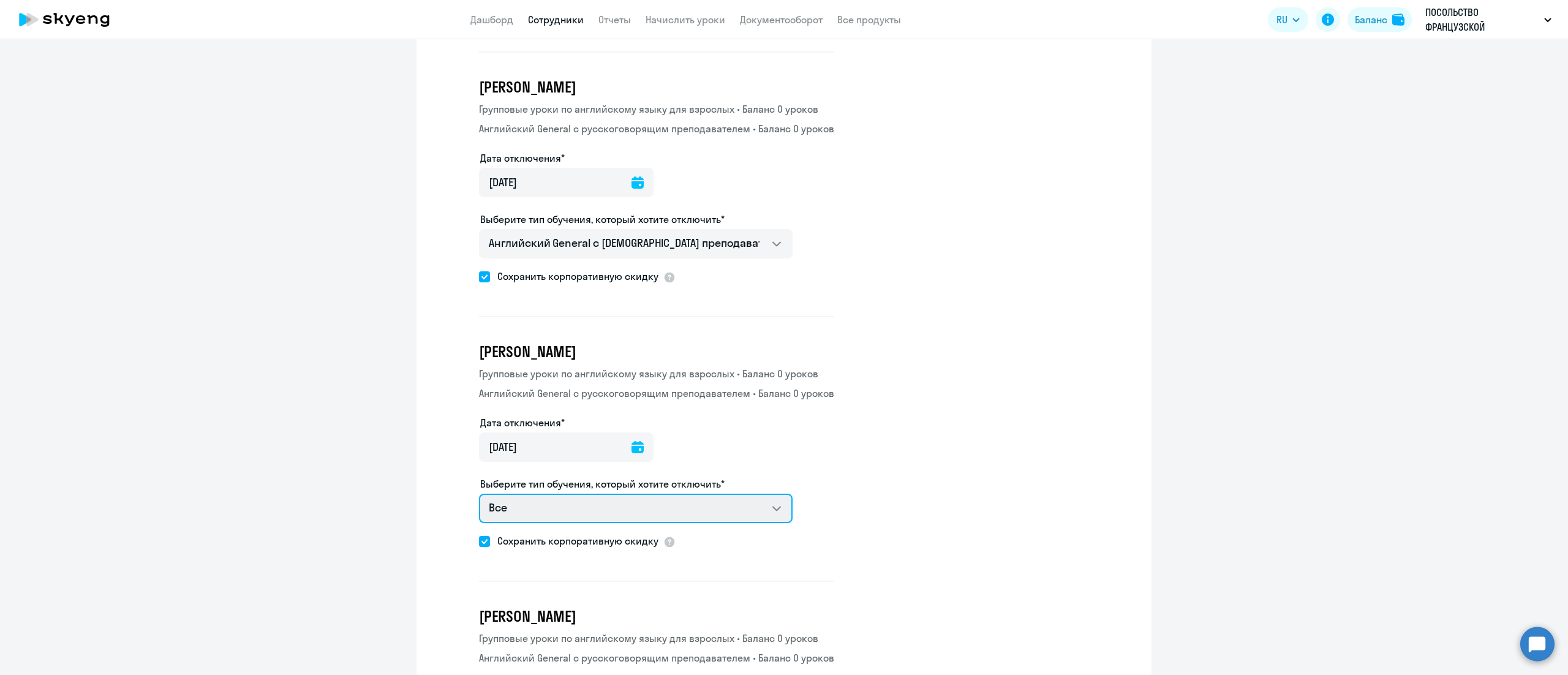
click at [722, 512] on select "Все Групповые уроки по английскому языку для взрослых Английский General с русс…" at bounding box center [635, 509] width 313 height 30
select select "english_adult_not_native_speaker"
click at [479, 494] on select "Все Групповые уроки по английскому языку для взрослых Английский General с русс…" at bounding box center [635, 509] width 313 height 30
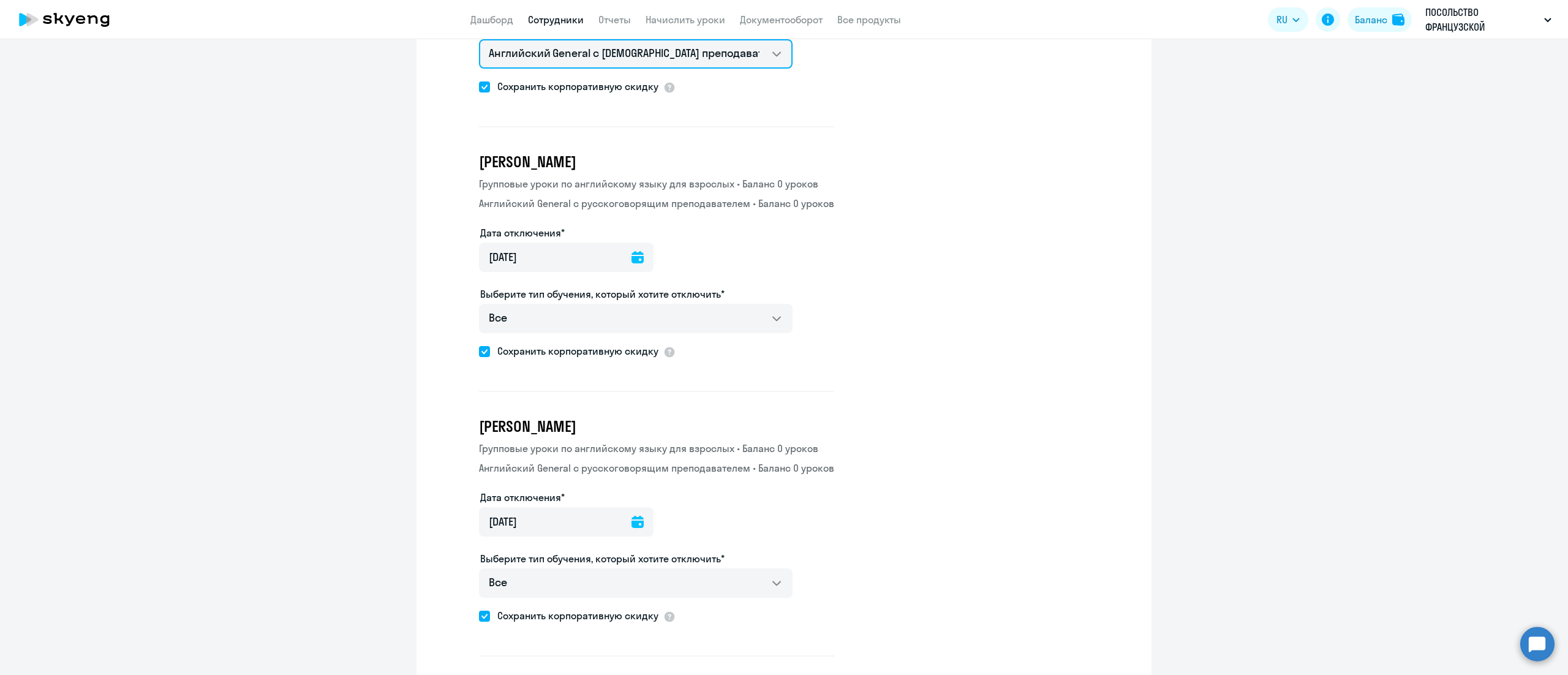
scroll to position [1592, 0]
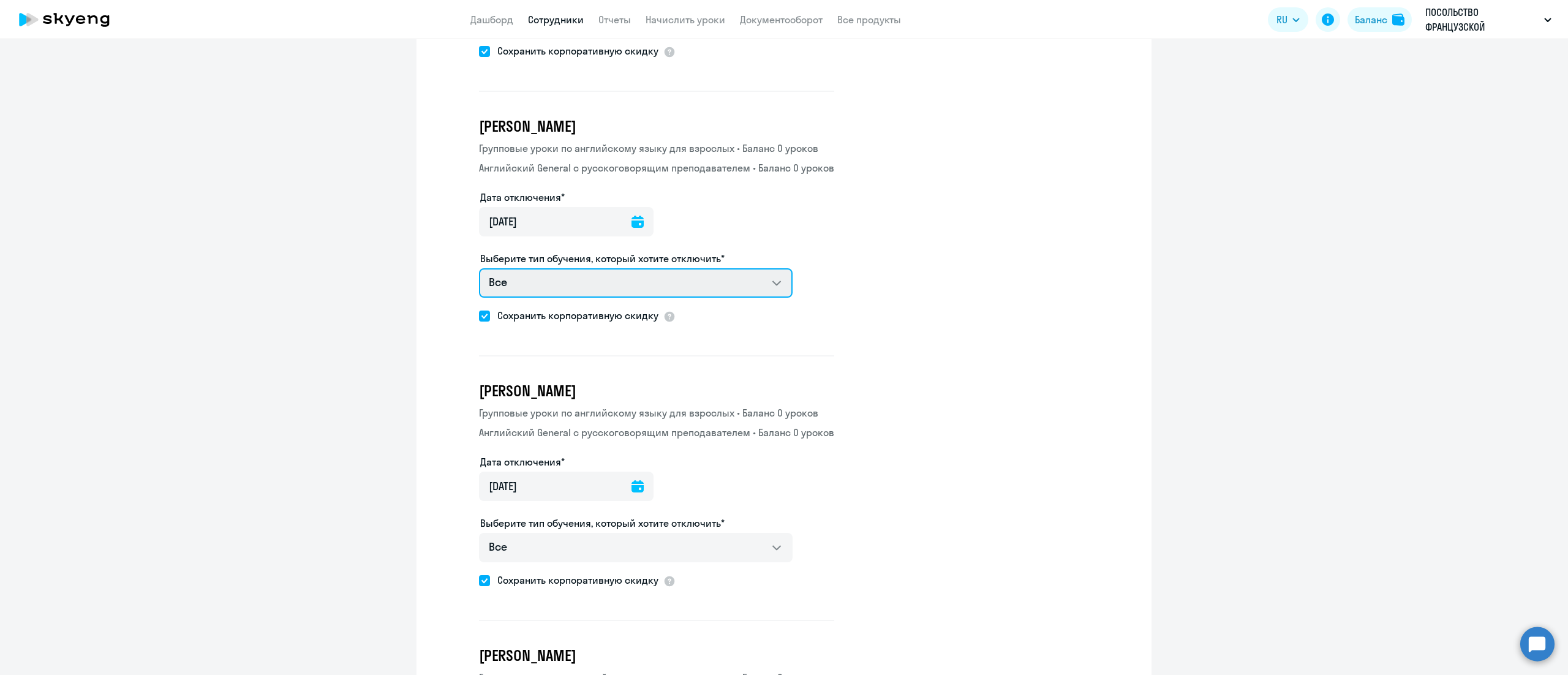
click at [696, 269] on select "Все Групповые уроки по английскому языку для взрослых Английский General с русс…" at bounding box center [635, 283] width 313 height 30
select select "english_adult_not_native_speaker"
click at [479, 268] on select "Все Групповые уроки по английскому языку для взрослых Английский General с русс…" at bounding box center [635, 283] width 313 height 30
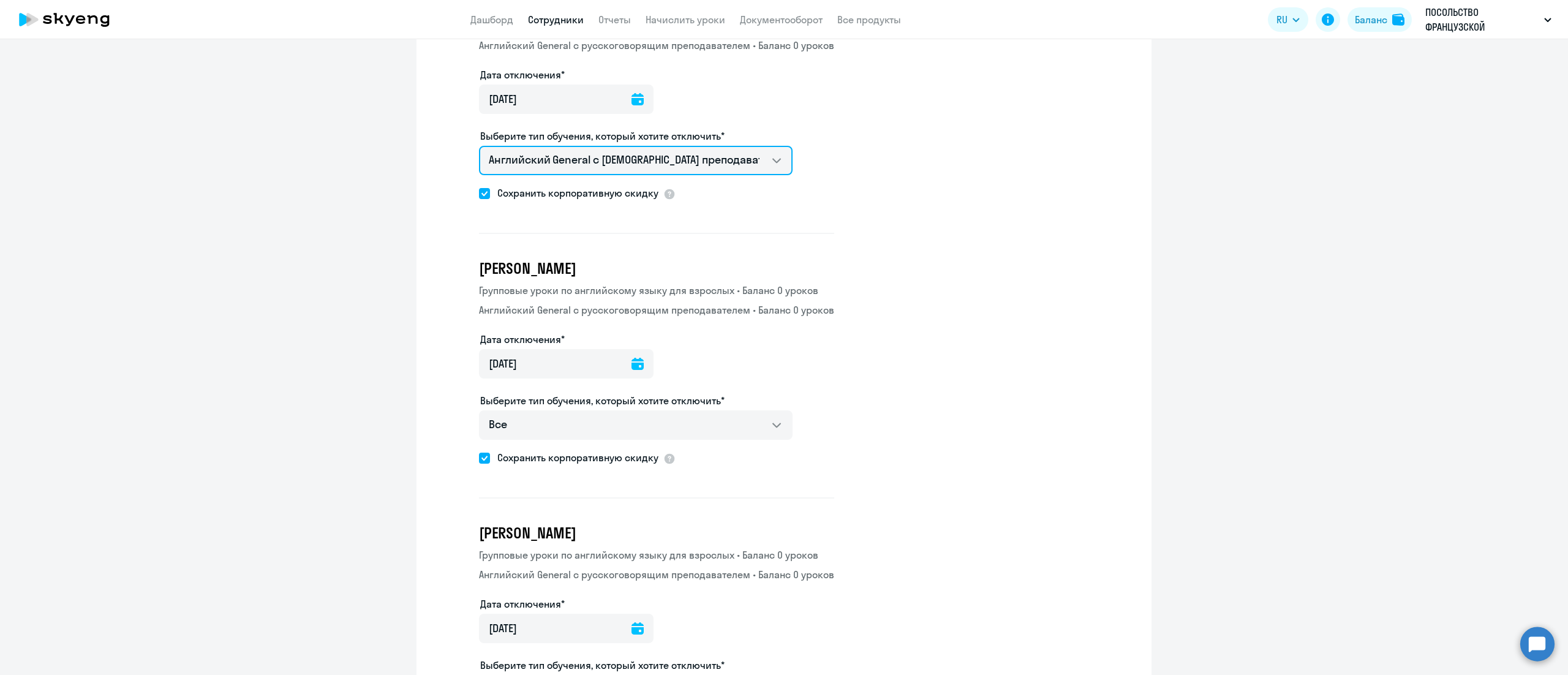
scroll to position [1837, 0]
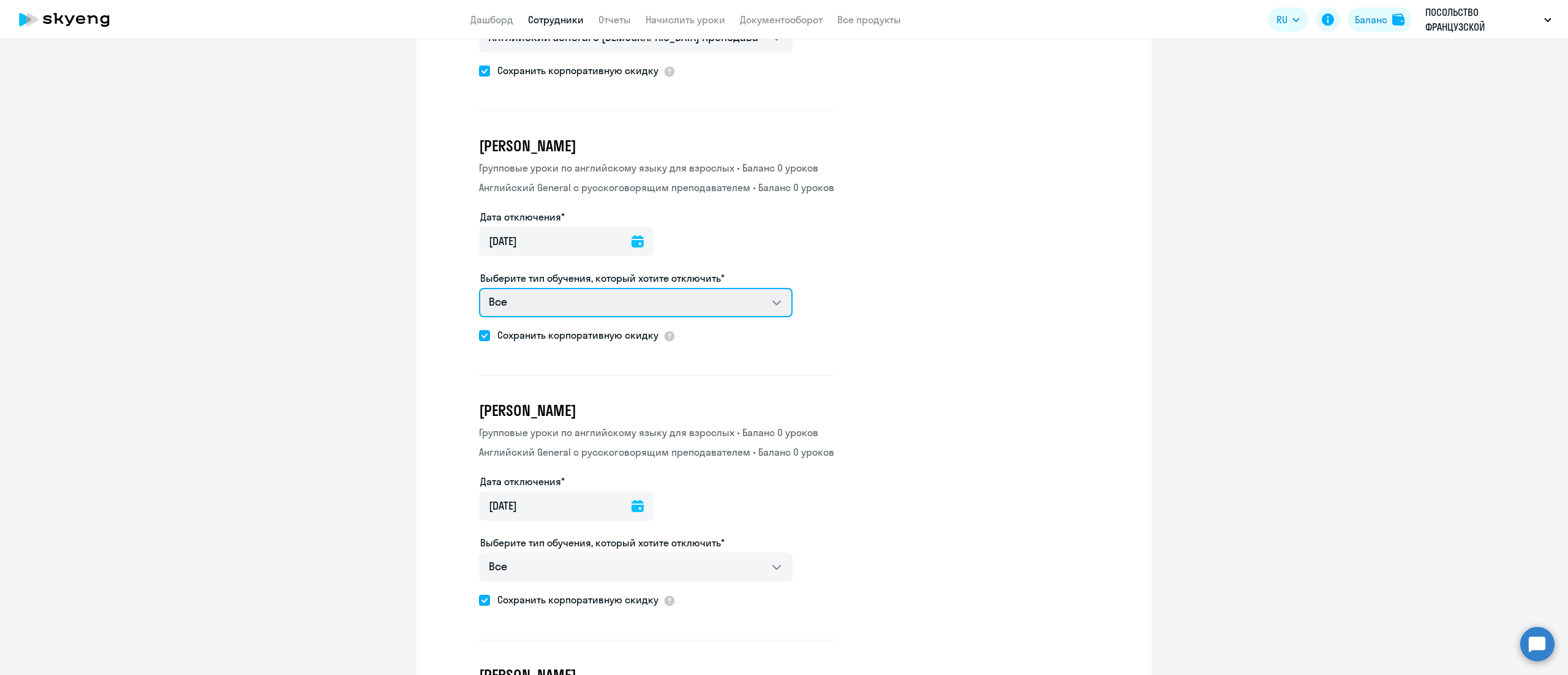
click at [679, 294] on select "Все Групповые уроки по английскому языку для взрослых Английский General с русс…" at bounding box center [635, 302] width 313 height 30
select select "english_adult_not_native_speaker"
click at [479, 288] on select "Все Групповые уроки по английскому языку для взрослых Английский General с русс…" at bounding box center [635, 302] width 313 height 30
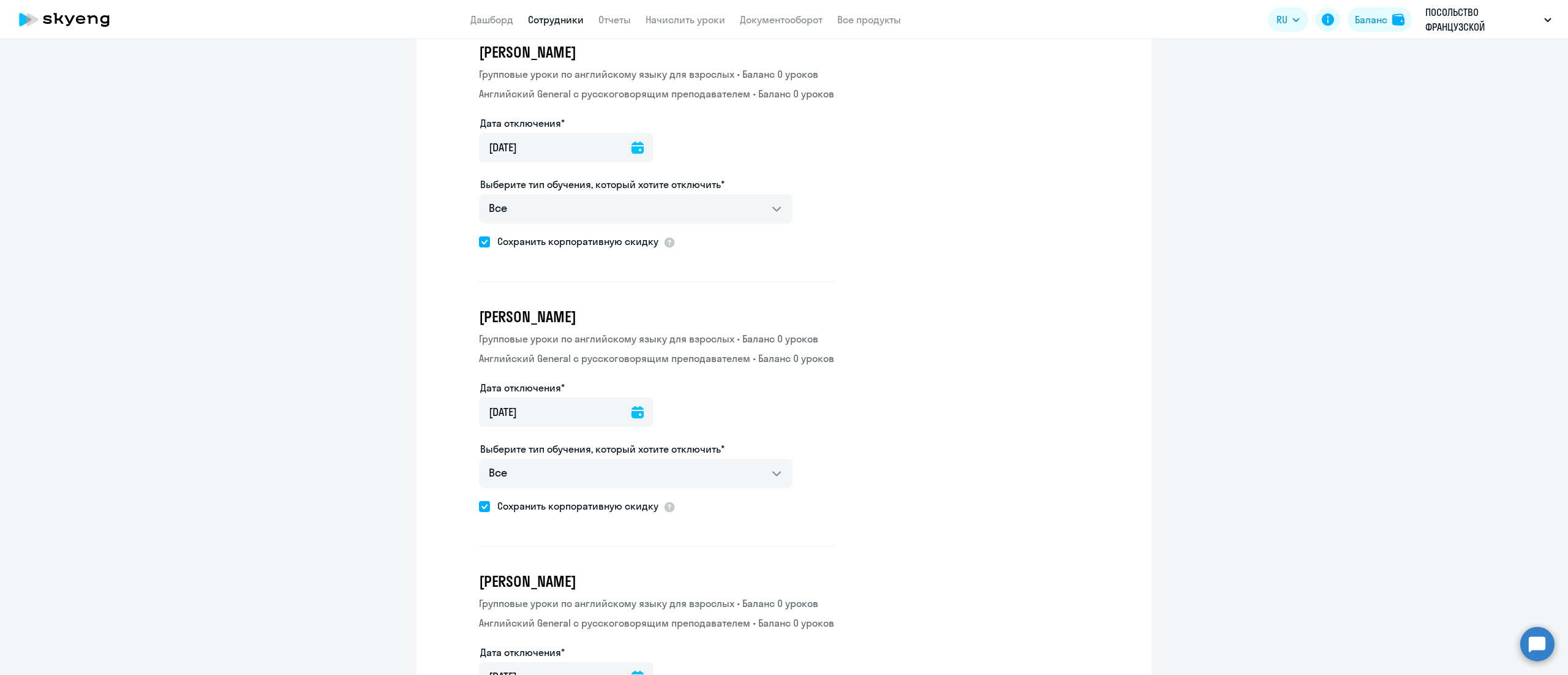
scroll to position [2204, 0]
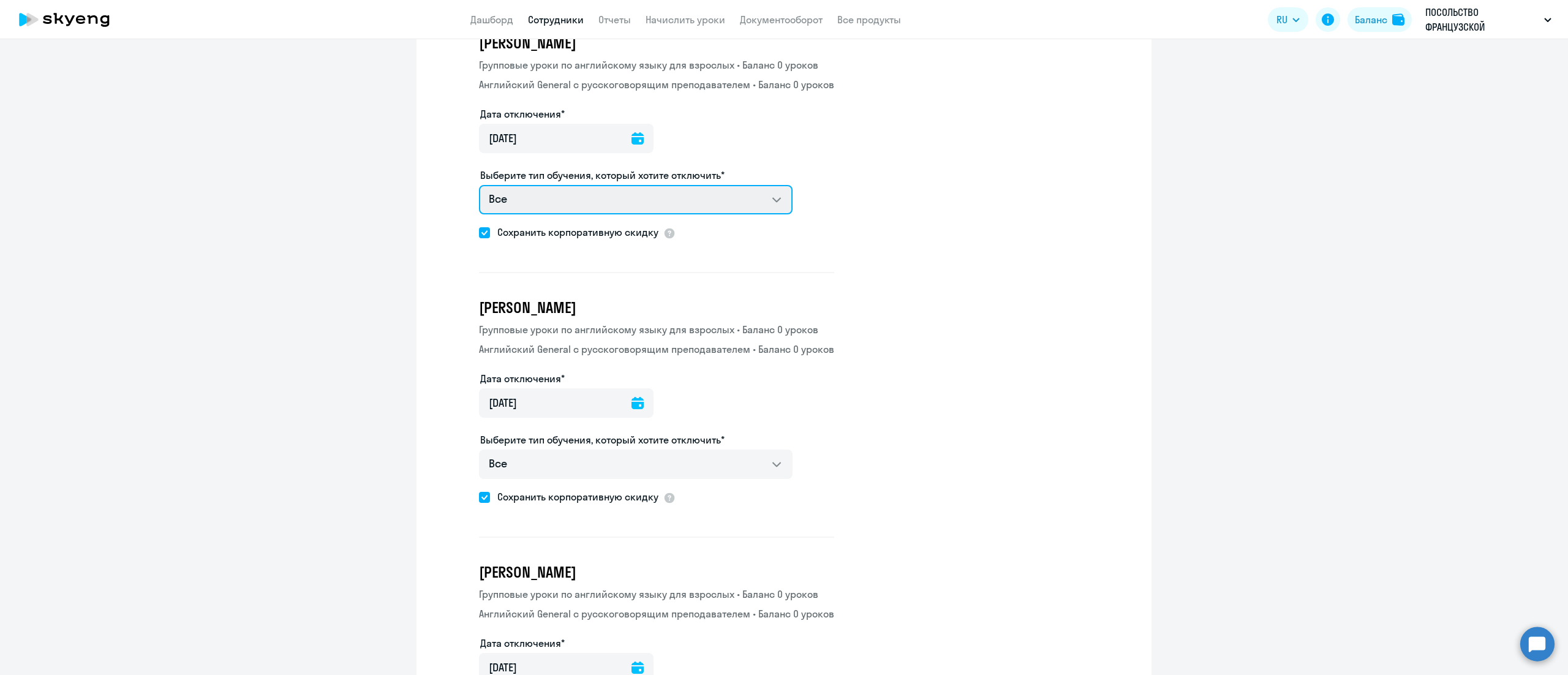
click at [728, 196] on select "Все Групповые уроки по английскому языку для взрослых Английский General с русс…" at bounding box center [635, 199] width 313 height 30
select select "english_adult_not_native_speaker"
click at [479, 185] on select "Все Групповые уроки по английскому языку для взрослых Английский General с русс…" at bounding box center [635, 199] width 313 height 30
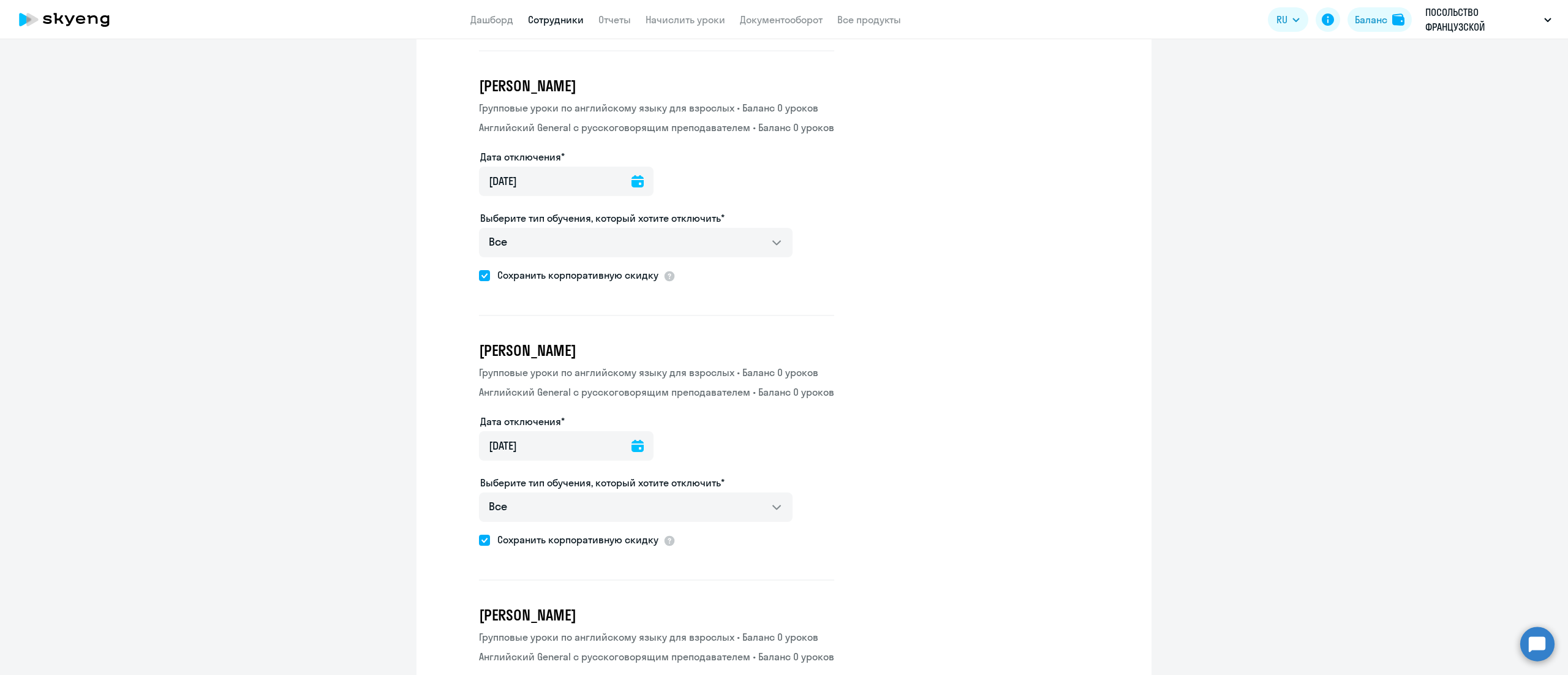
scroll to position [2449, 0]
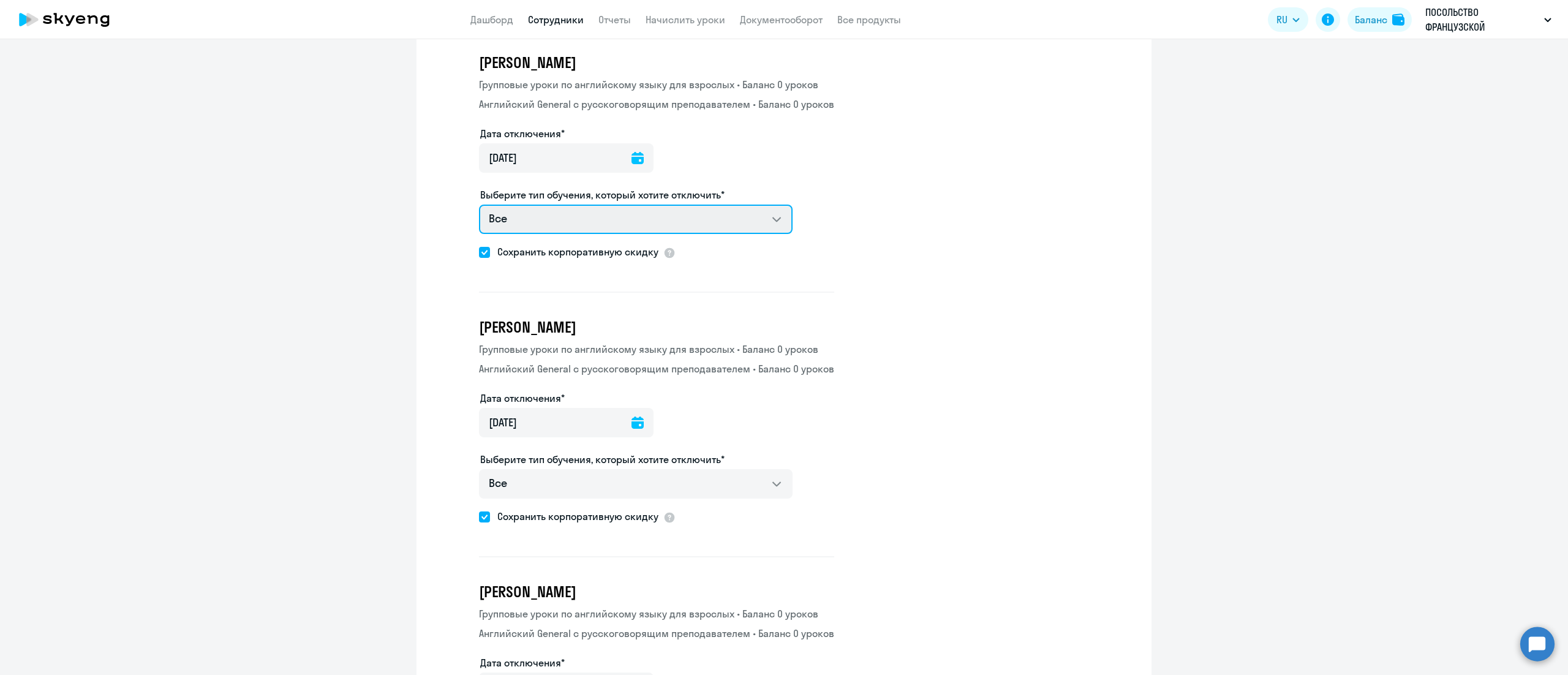
click at [749, 205] on select "Все Групповые уроки по английскому языку для взрослых Английский General с русс…" at bounding box center [635, 220] width 313 height 30
select select "english_adult_not_native_speaker"
click at [479, 205] on select "Все Групповые уроки по английскому языку для взрослых Английский General с русс…" at bounding box center [635, 220] width 313 height 30
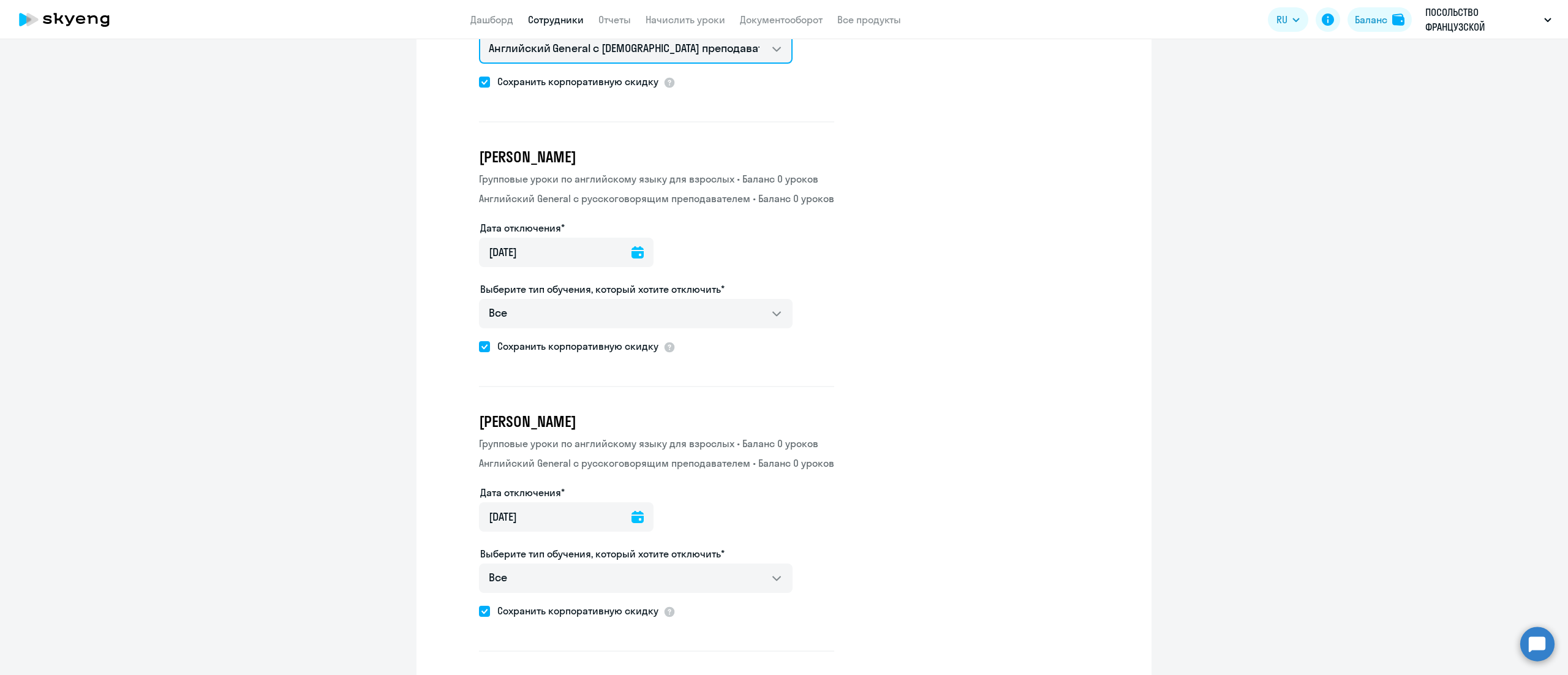
scroll to position [2694, 0]
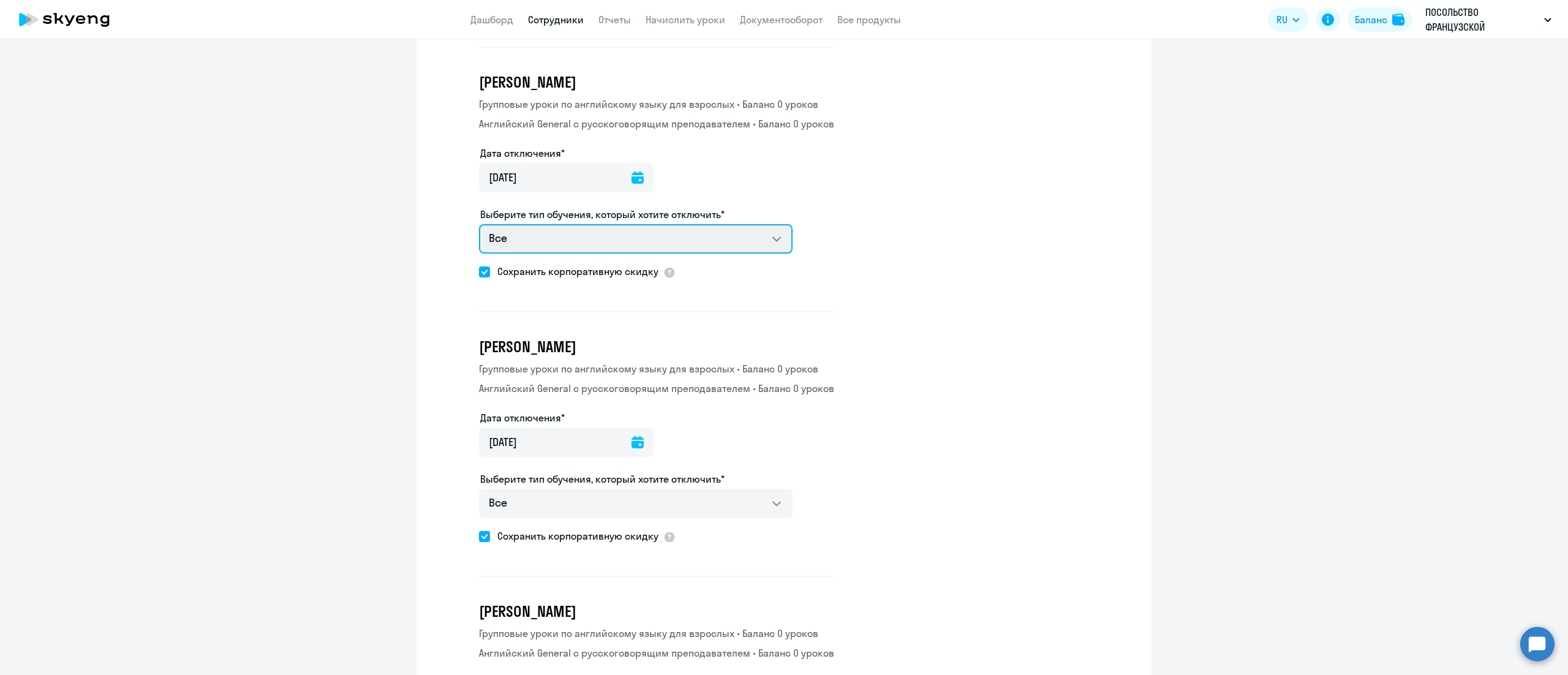
click at [745, 234] on select "Все Групповые уроки по английскому языку для взрослых Английский General с русс…" at bounding box center [635, 239] width 313 height 30
select select "english_adult_not_native_speaker"
click at [479, 224] on select "Все Групповые уроки по английскому языку для взрослых Английский General с русс…" at bounding box center [635, 239] width 313 height 30
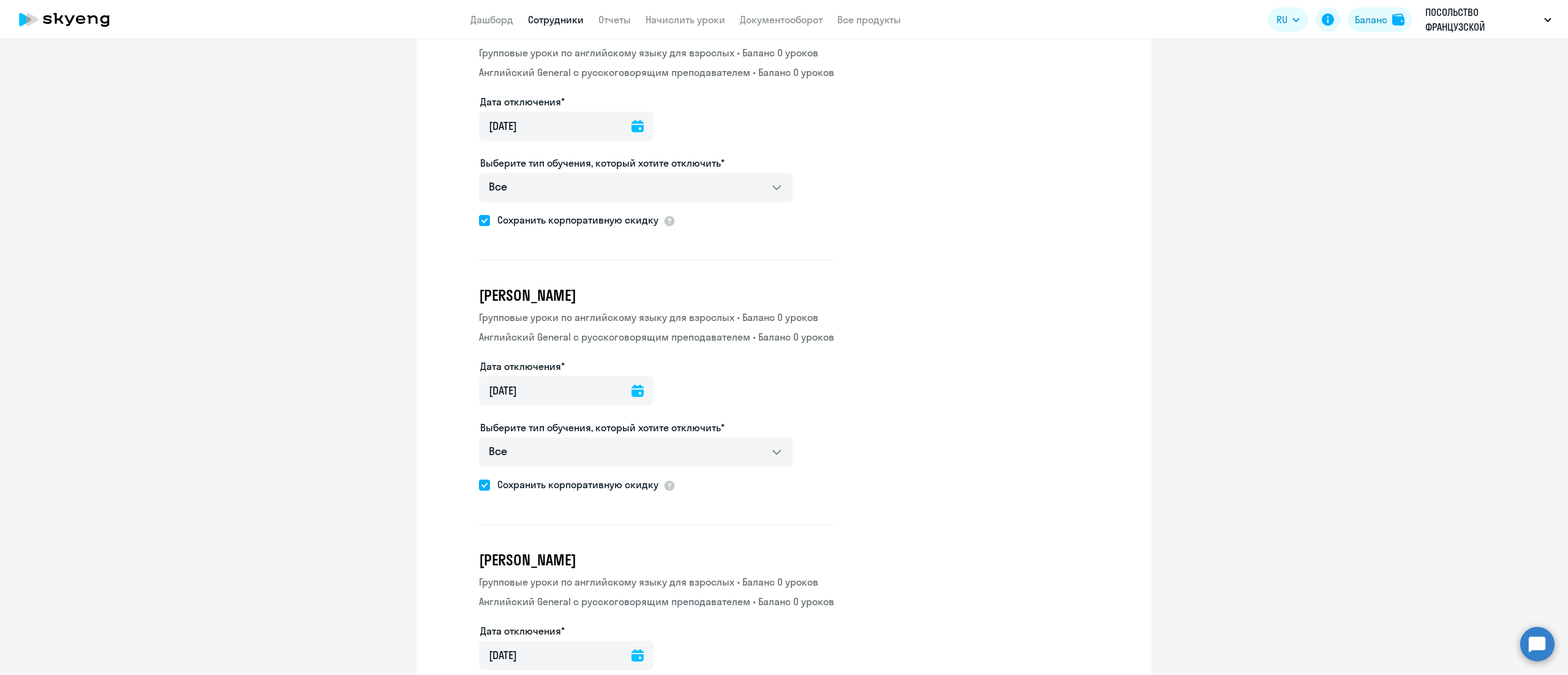
scroll to position [3062, 0]
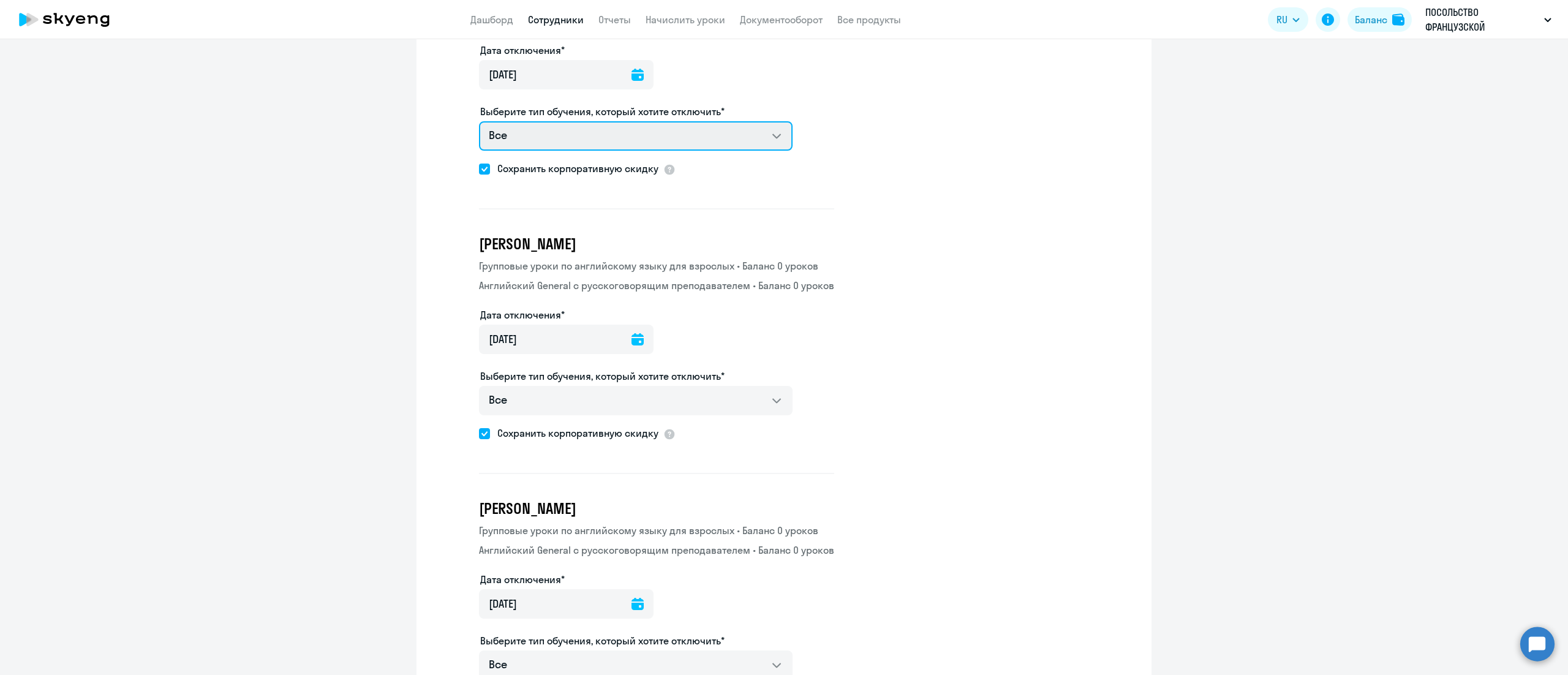
click at [736, 121] on select "Все Групповые уроки по английскому языку для взрослых Английский General с русс…" at bounding box center [635, 136] width 313 height 30
select select "english_adult_not_native_speaker"
click at [479, 121] on select "Все Групповые уроки по английскому языку для взрослых Английский General с русс…" at bounding box center [635, 136] width 313 height 30
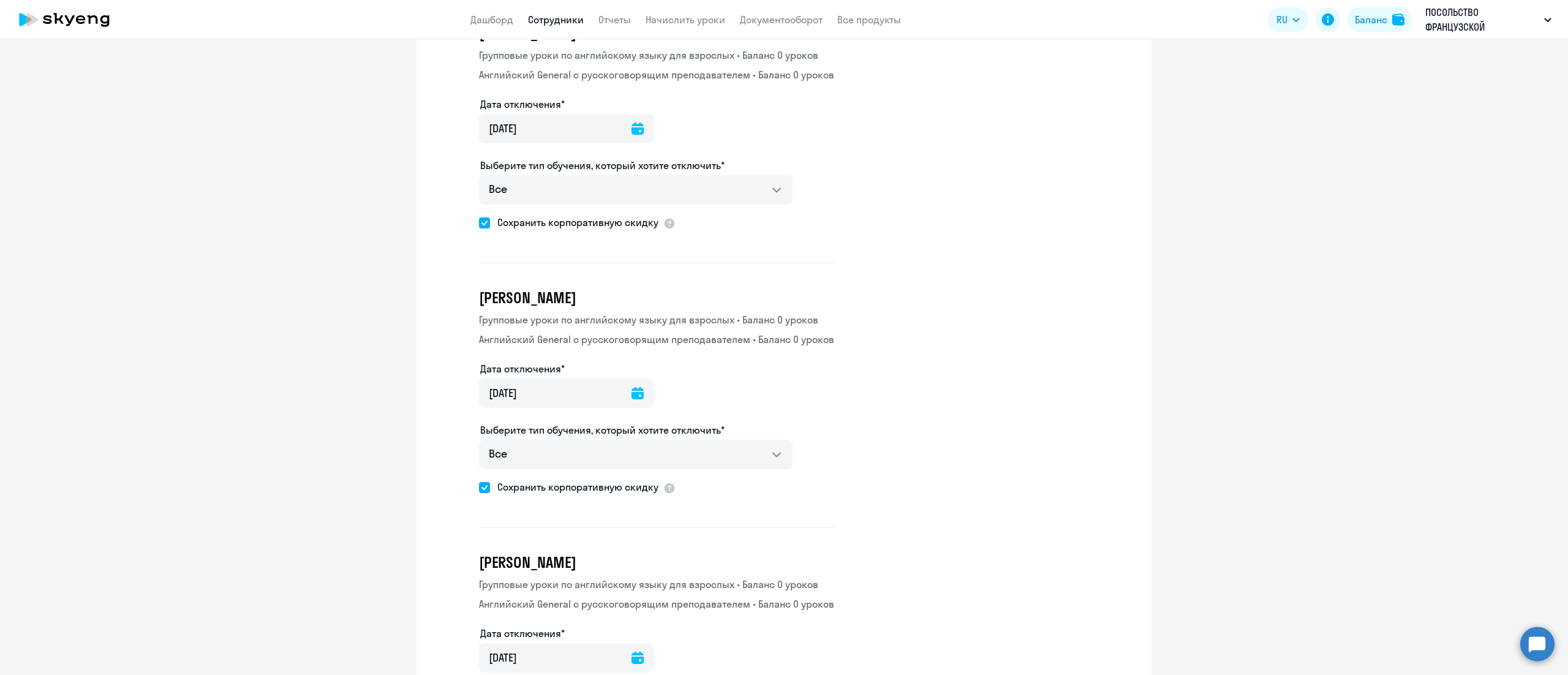
scroll to position [3306, 0]
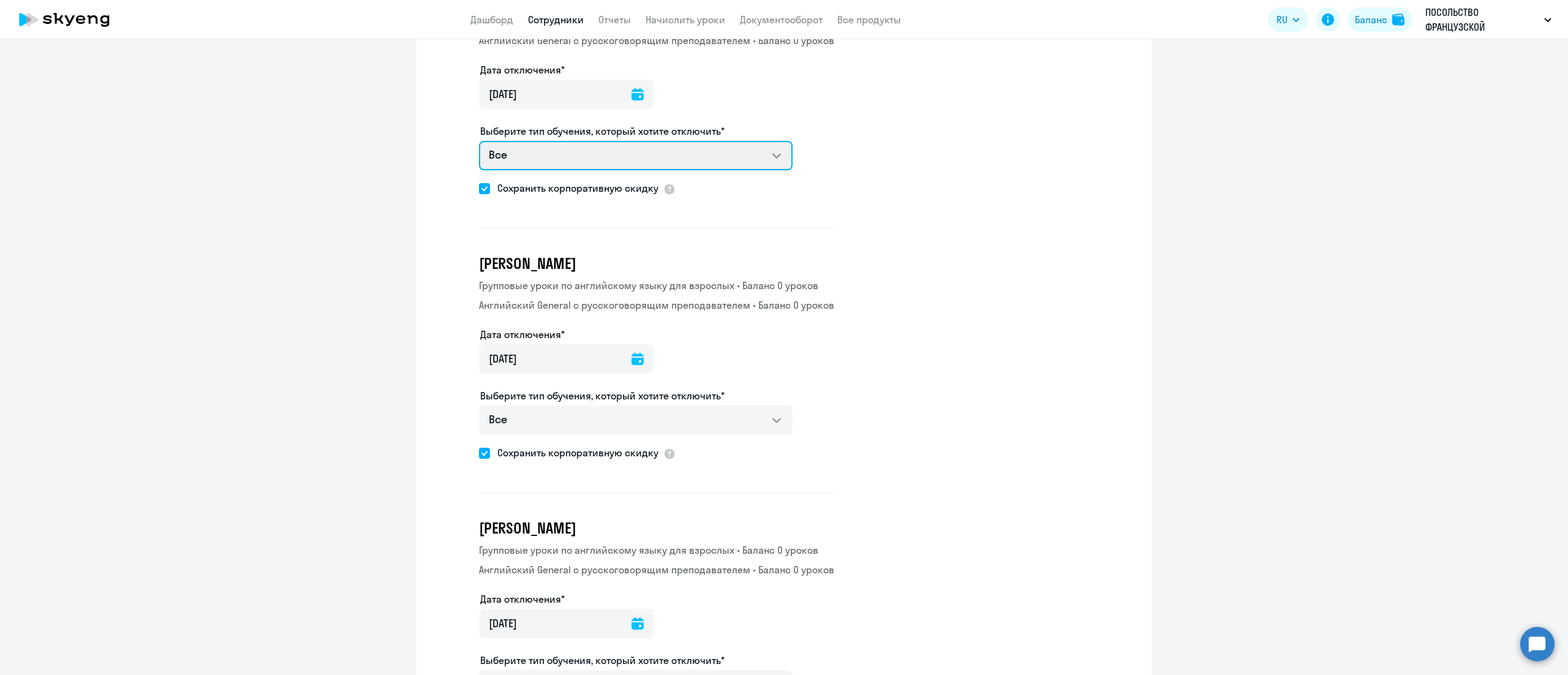
click at [731, 141] on select "Все Групповые уроки по английскому языку для взрослых Английский General с русс…" at bounding box center [635, 156] width 313 height 30
select select "english_adult_not_native_speaker"
click at [479, 141] on select "Все Групповые уроки по английскому языку для взрослых Английский General с русс…" at bounding box center [635, 156] width 313 height 30
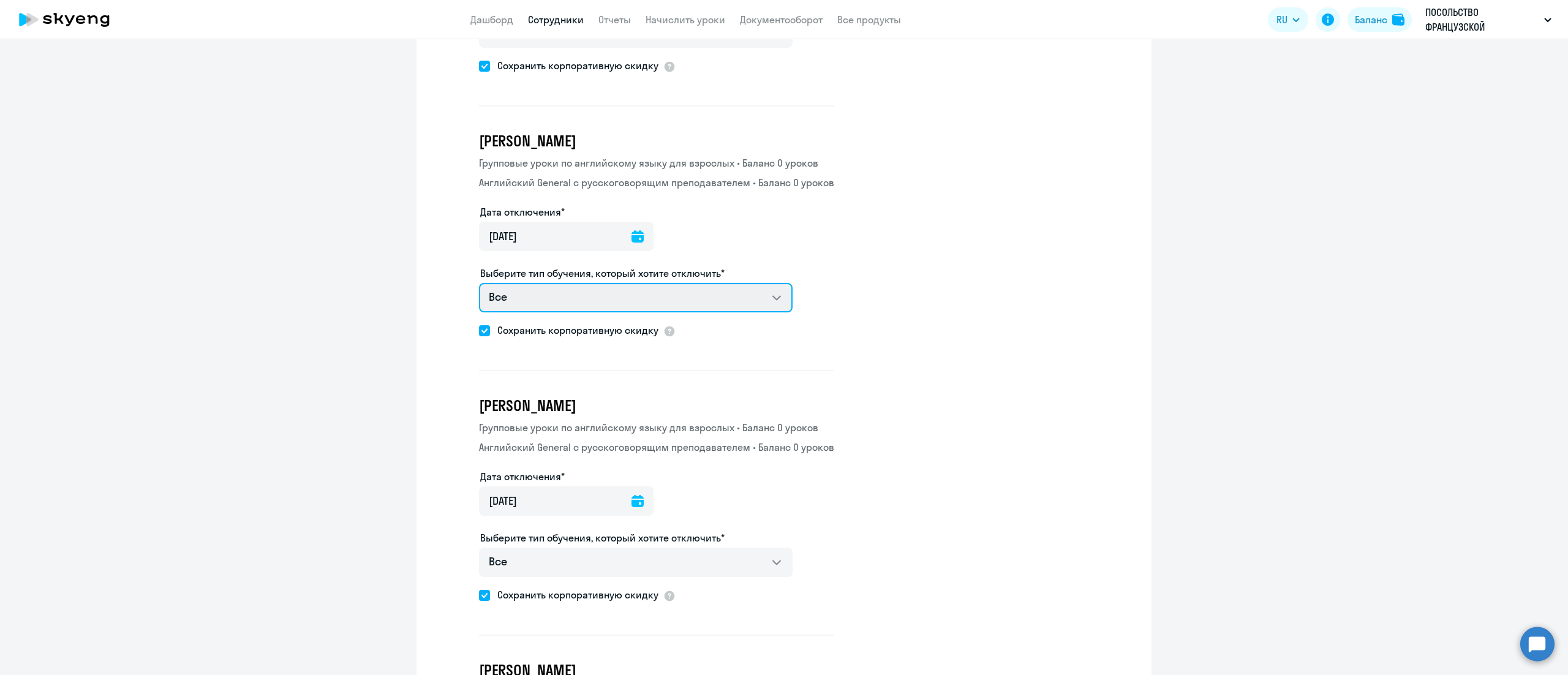
click at [729, 283] on select "Все Групповые уроки по английскому языку для взрослых Английский General с русс…" at bounding box center [635, 298] width 313 height 30
select select "english_adult_not_native_speaker"
click at [479, 283] on select "Все Групповые уроки по английскому языку для взрослых Английский General с русс…" at bounding box center [635, 298] width 313 height 30
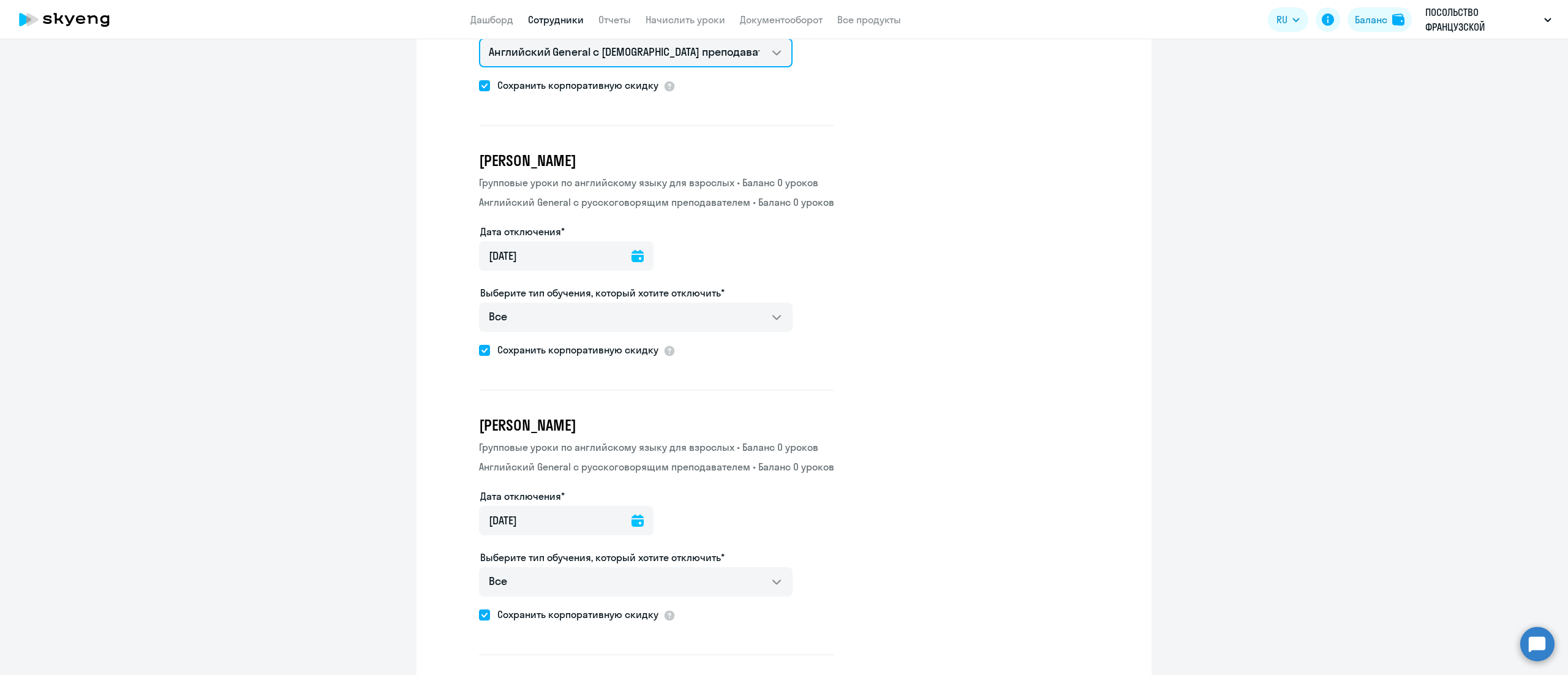
scroll to position [3796, 0]
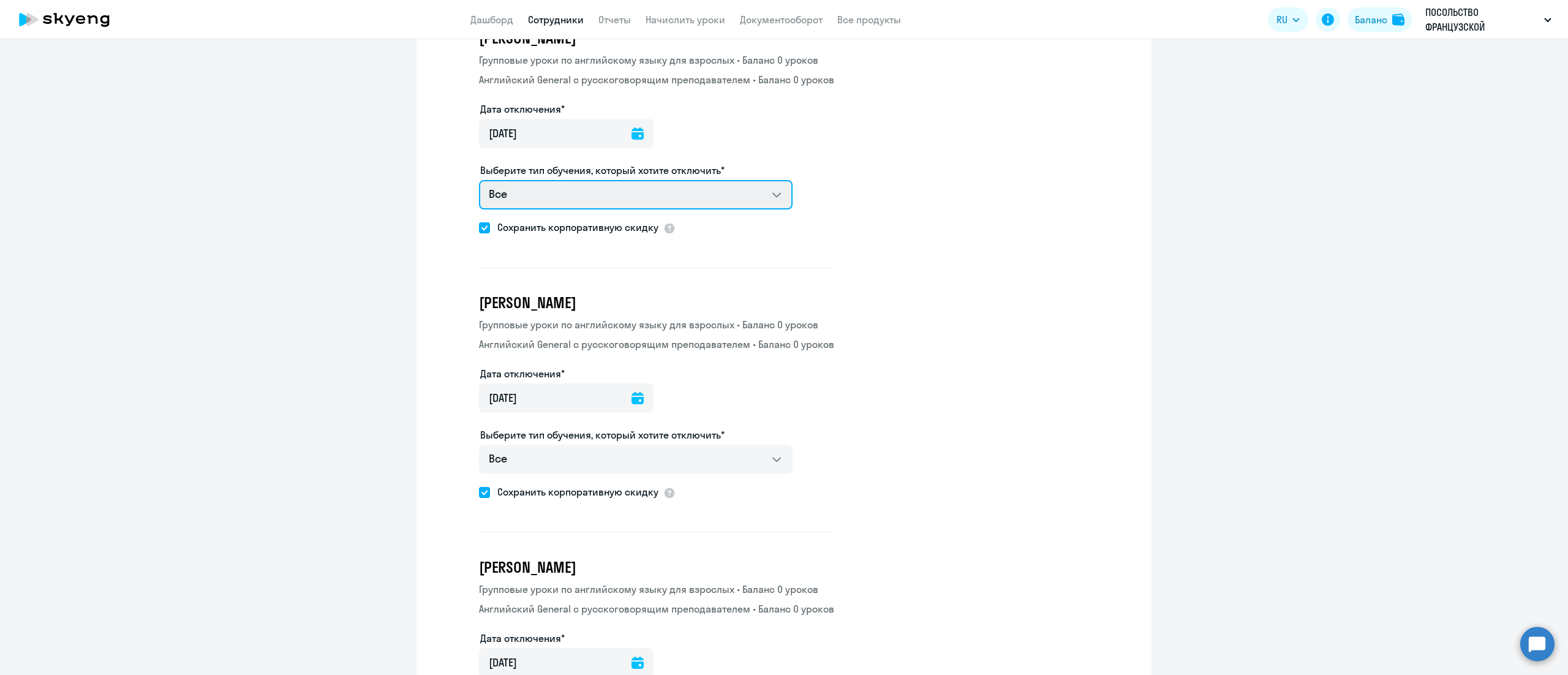
click at [714, 180] on select "Все Групповые уроки по английскому языку для взрослых Английский General с русс…" at bounding box center [635, 195] width 313 height 30
select select "english_adult_not_native_speaker"
click at [479, 180] on select "Все Групповые уроки по английскому языку для взрослых Английский General с русс…" at bounding box center [635, 195] width 313 height 30
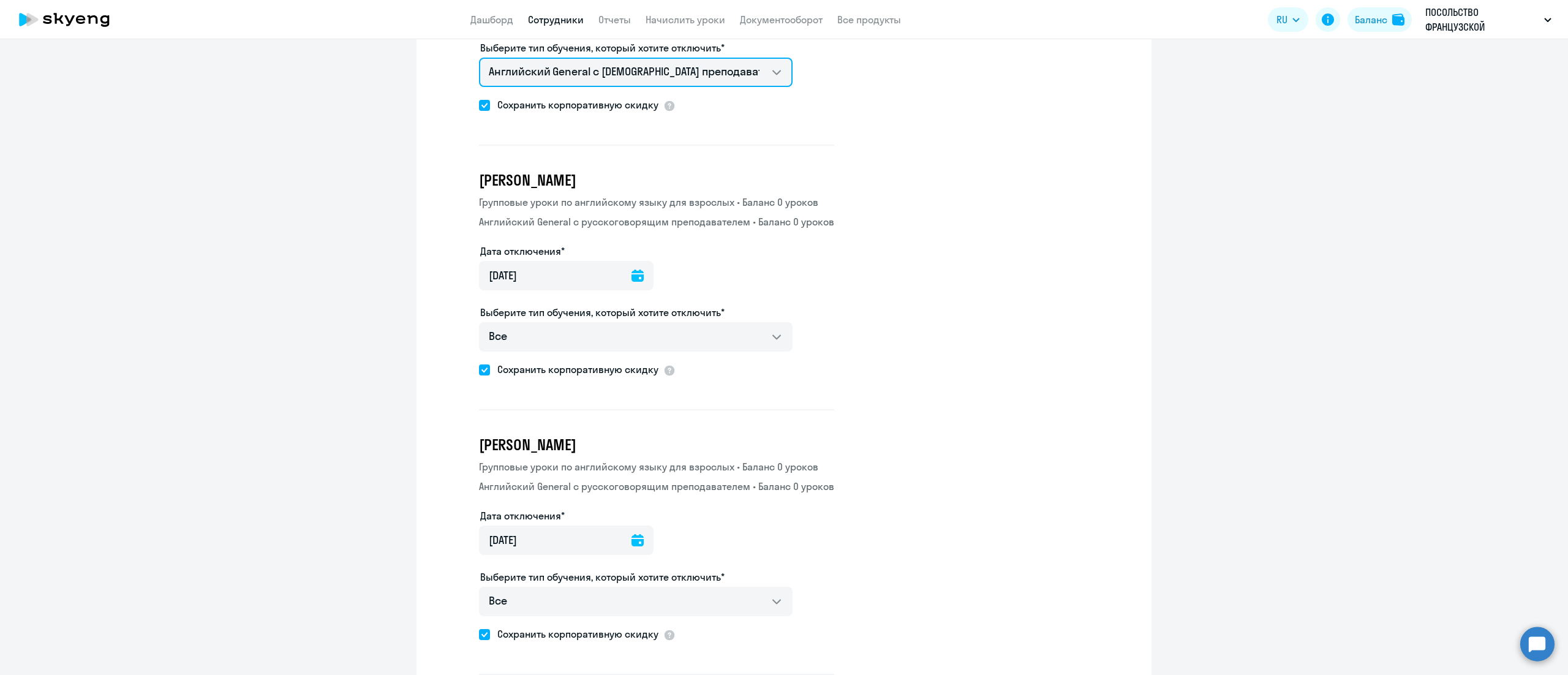
scroll to position [4041, 0]
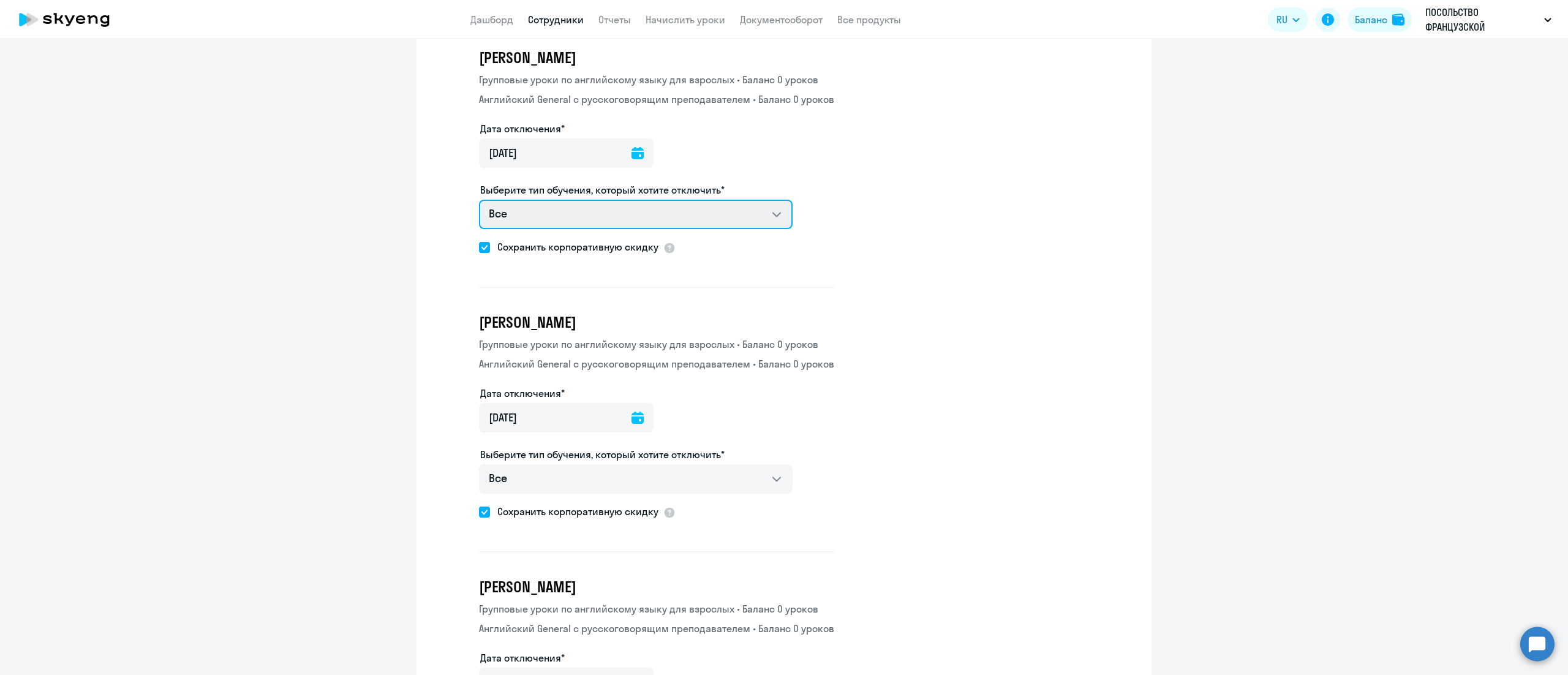
drag, startPoint x: 745, startPoint y: 193, endPoint x: 748, endPoint y: 205, distance: 12.4
click at [745, 199] on select "Все Групповые уроки по английскому языку для взрослых Английский General с русс…" at bounding box center [635, 214] width 313 height 30
select select "english_adult_not_native_speaker"
click at [479, 199] on select "Все Групповые уроки по английскому языку для взрослых Английский General с русс…" at bounding box center [635, 214] width 313 height 30
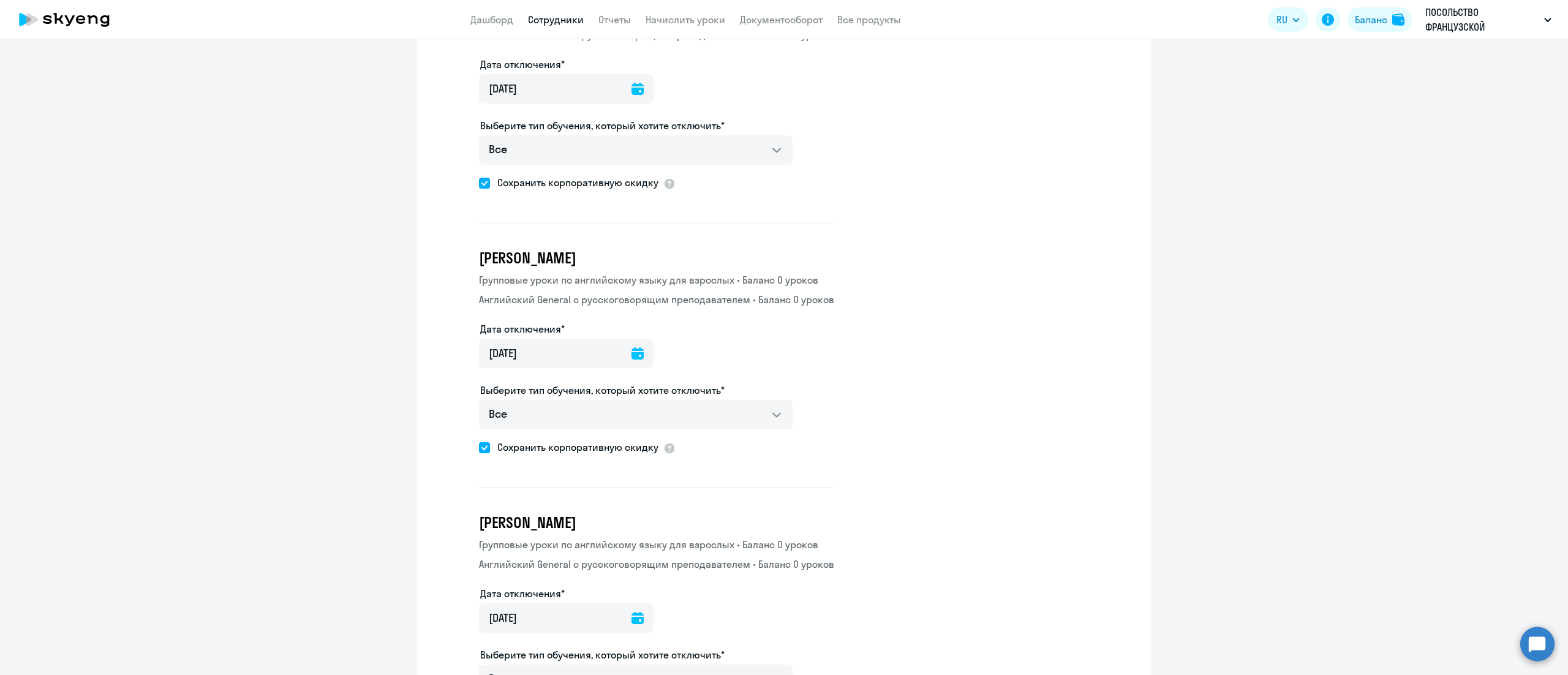
scroll to position [4408, 0]
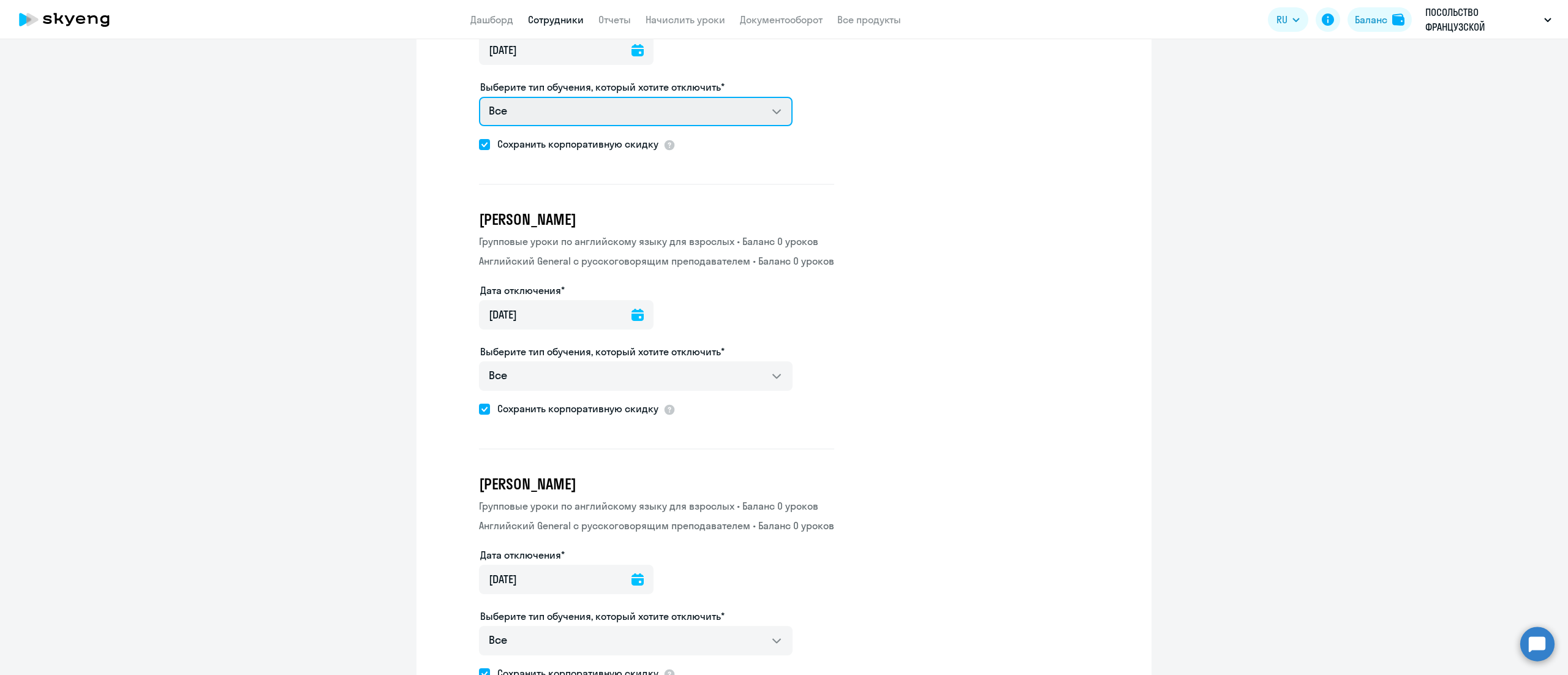
click at [741, 97] on select "Все Групповые уроки по английскому языку для взрослых Английский General с русс…" at bounding box center [635, 112] width 313 height 30
select select "english_adult_not_native_speaker"
click at [479, 97] on select "Все Групповые уроки по английскому языку для взрослых Английский General с русс…" at bounding box center [635, 112] width 313 height 30
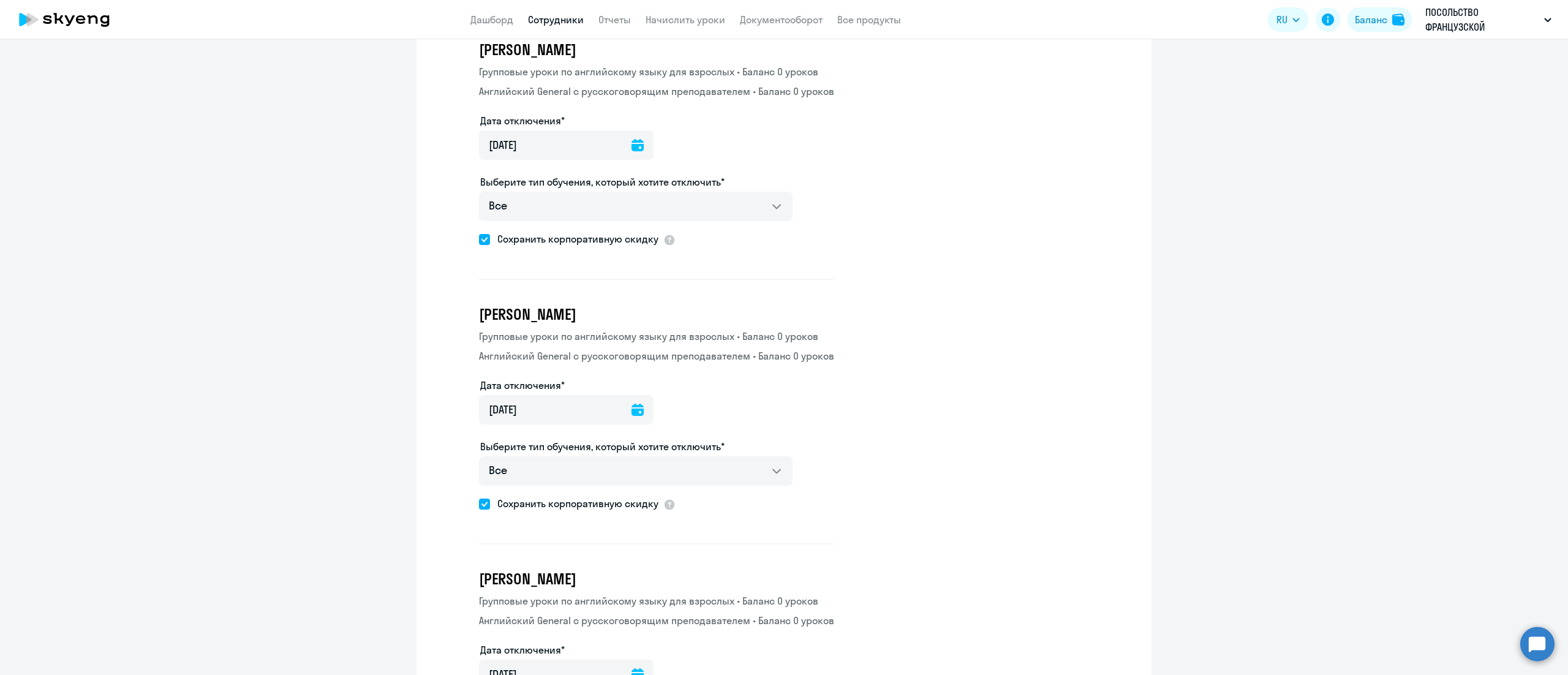
scroll to position [4654, 0]
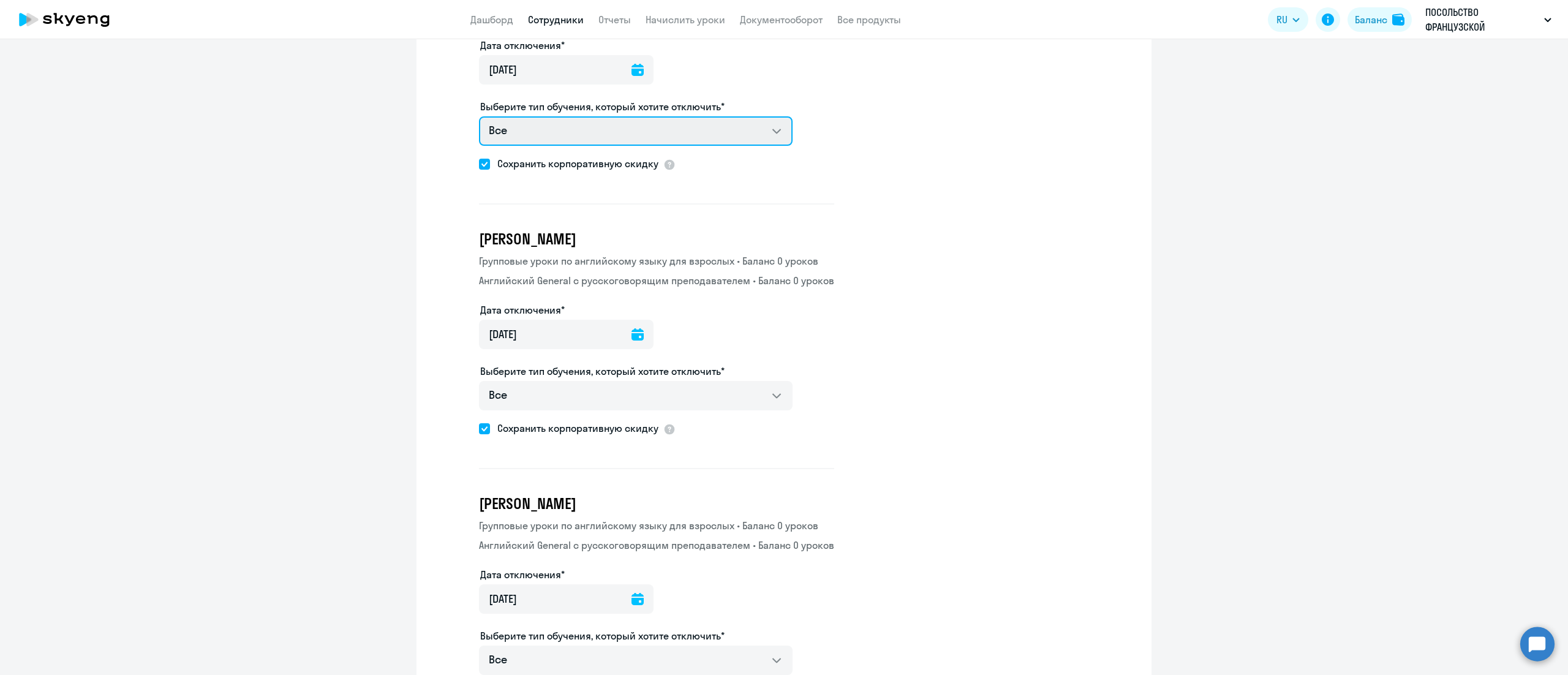
click at [759, 117] on select "Все Групповые уроки по английскому языку для взрослых Английский General с русс…" at bounding box center [635, 131] width 313 height 30
select select "english_adult_f2g_base"
click at [479, 117] on select "Все Групповые уроки по английскому языку для взрослых Английский General с русс…" at bounding box center [635, 131] width 313 height 30
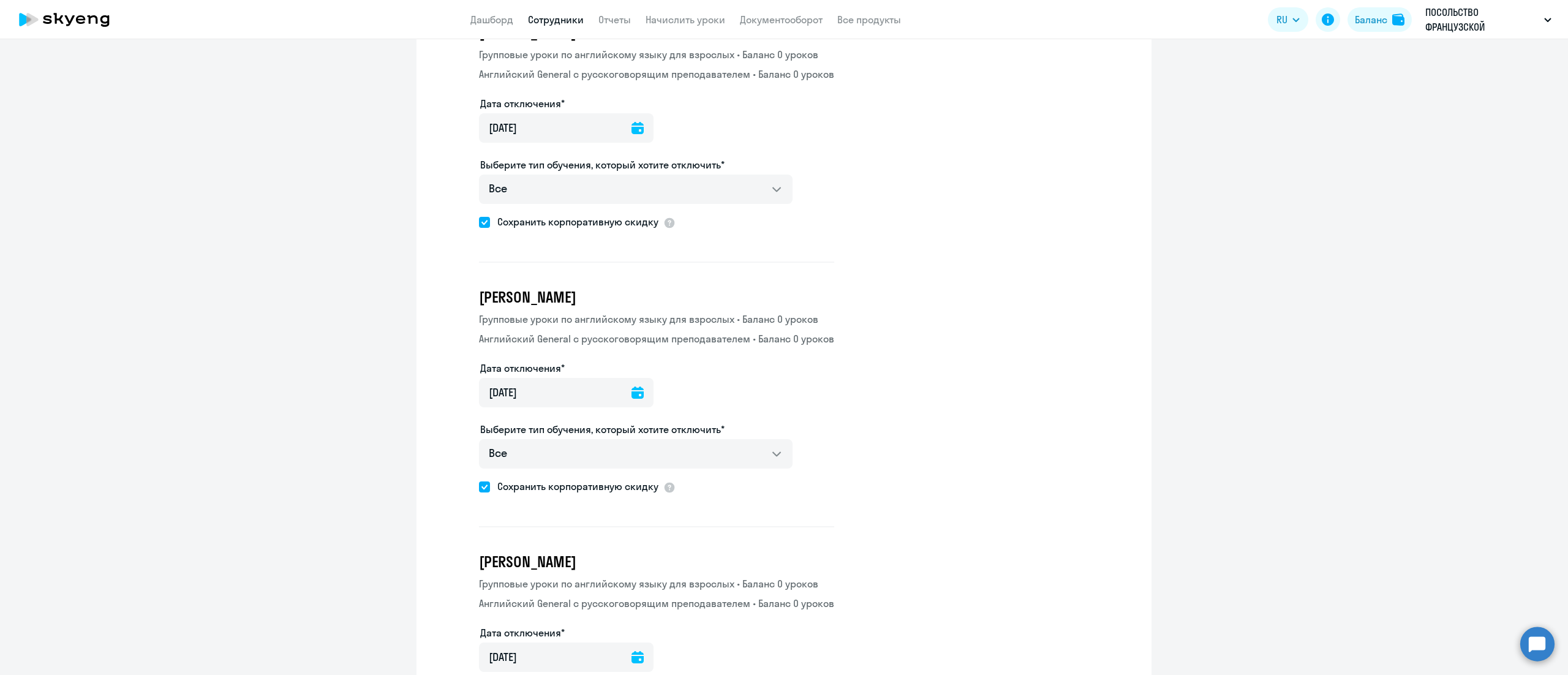
scroll to position [4898, 0]
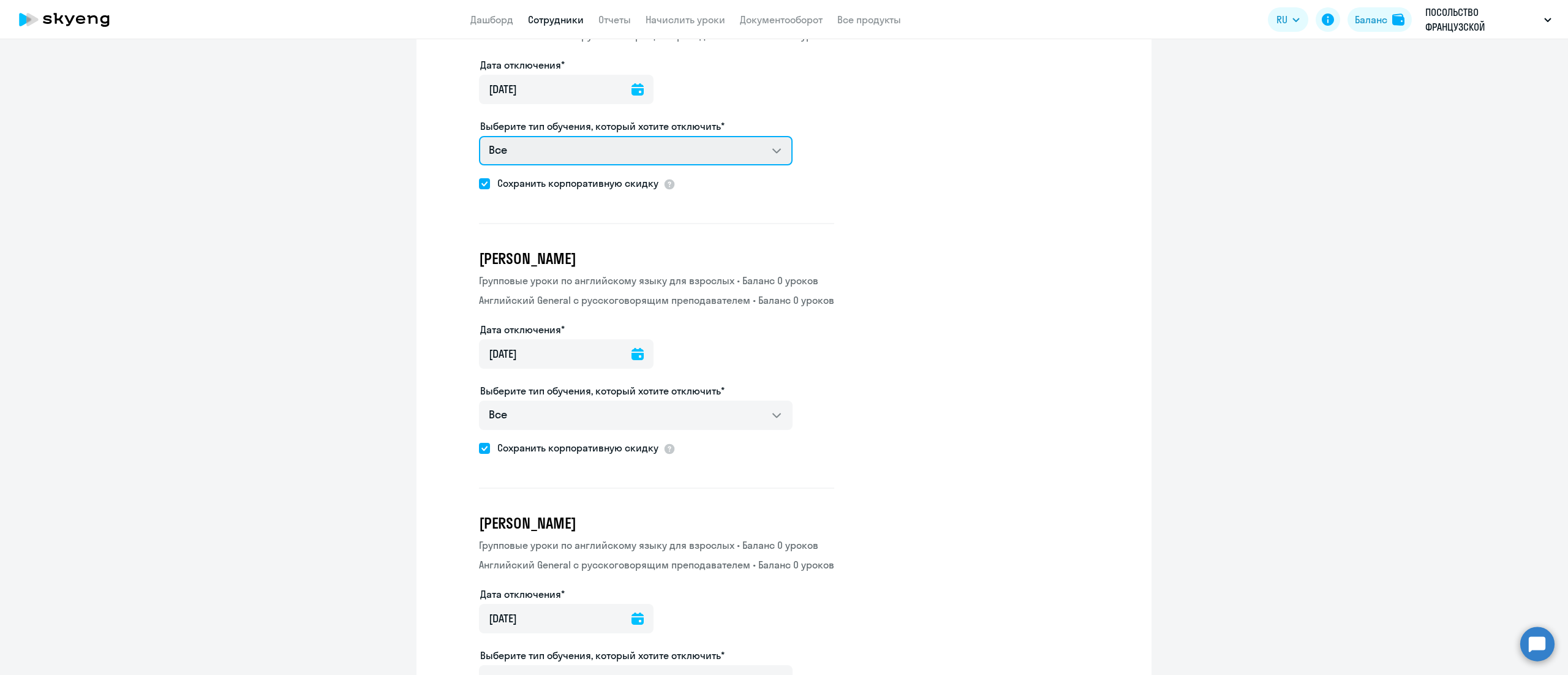
click at [755, 136] on select "Все Групповые уроки по английскому языку для взрослых Английский General с русс…" at bounding box center [635, 151] width 313 height 30
select select "english_adult_not_native_speaker"
click at [479, 136] on select "Все Групповые уроки по английскому языку для взрослых Английский General с русс…" at bounding box center [635, 151] width 313 height 30
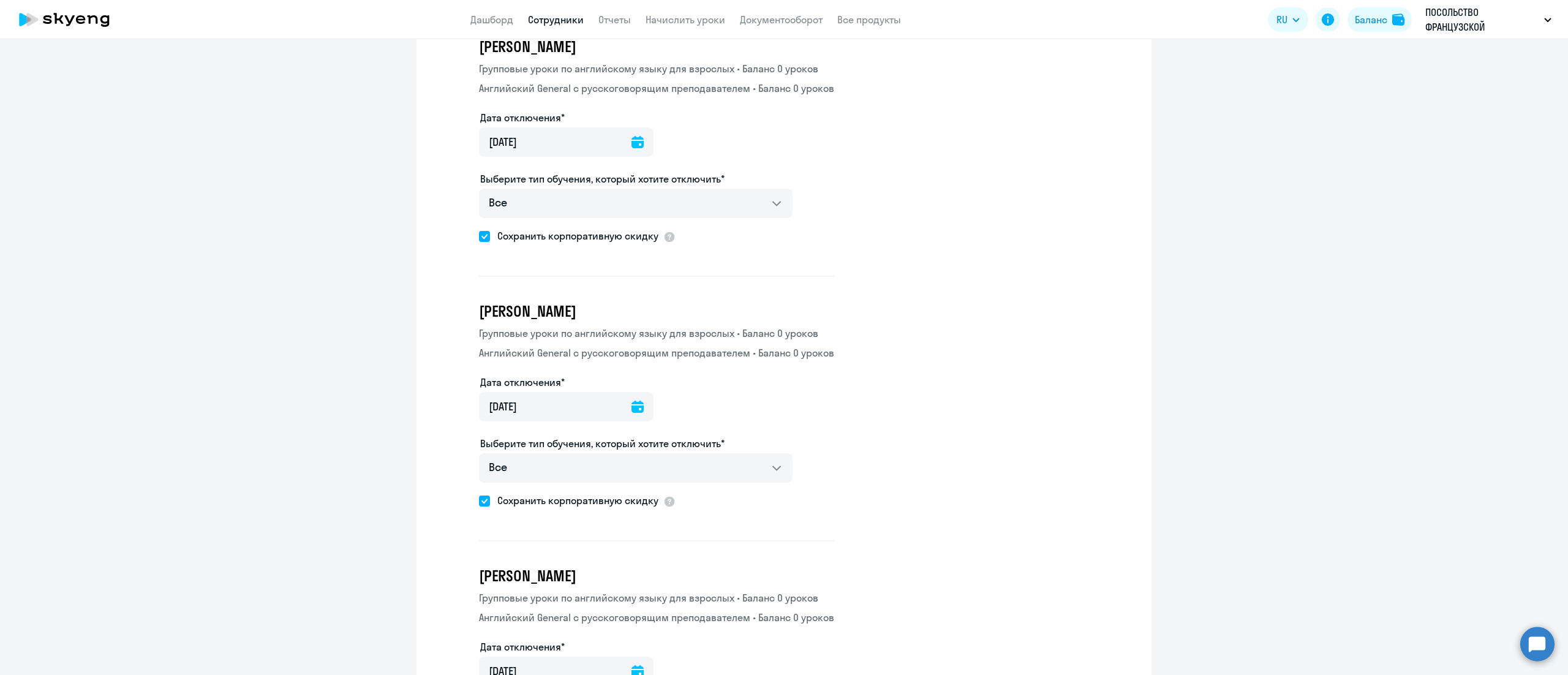
scroll to position [5143, 0]
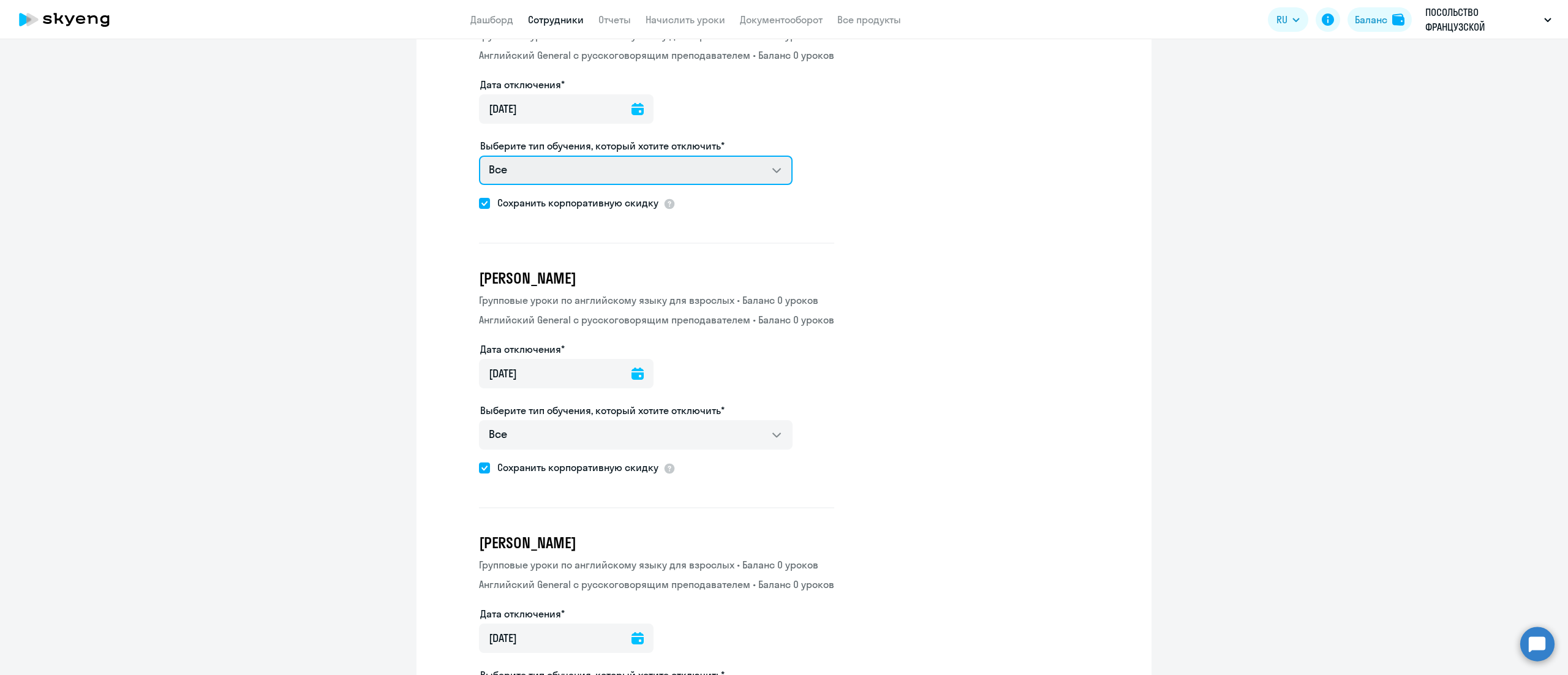
click at [748, 156] on select "Все Групповые уроки по английскому языку для взрослых Английский General с русс…" at bounding box center [635, 170] width 313 height 30
select select "english_adult_not_native_speaker"
click at [479, 156] on select "Все Групповые уроки по английскому языку для взрослых Английский General с русс…" at bounding box center [635, 170] width 313 height 30
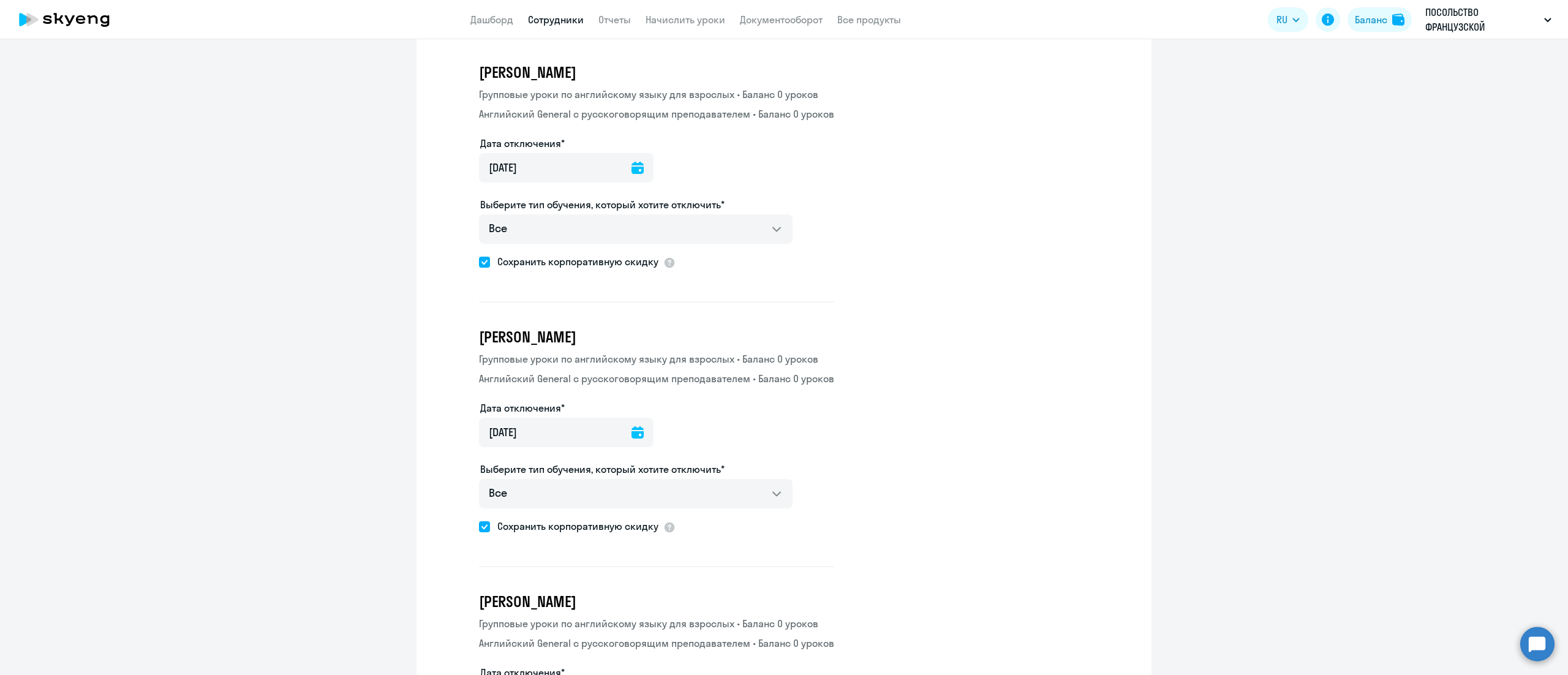
scroll to position [5389, 0]
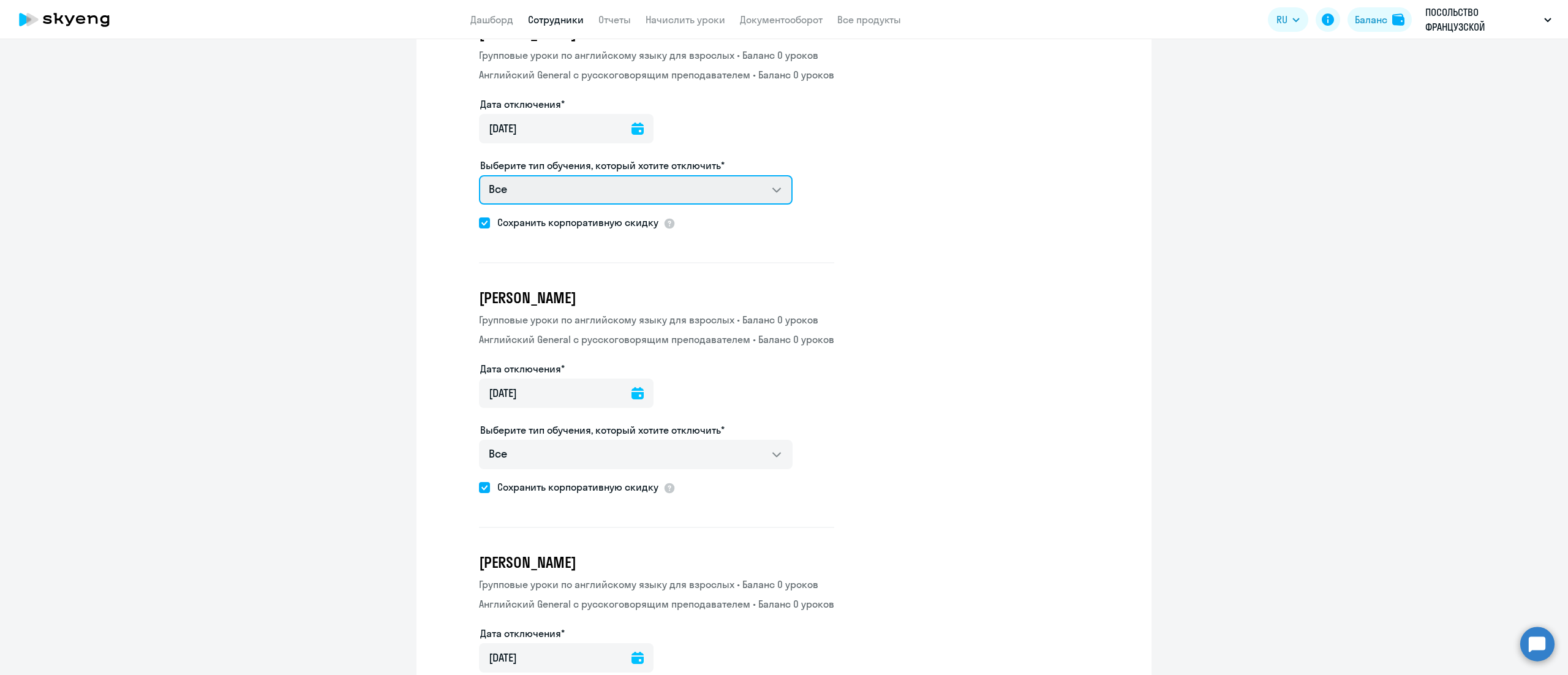
click at [750, 175] on select "Все Групповые уроки по английскому языку для взрослых Английский General с русс…" at bounding box center [635, 190] width 313 height 30
select select "english_adult_not_native_speaker"
click at [479, 175] on select "Все Групповые уроки по английскому языку для взрослых Английский General с русс…" at bounding box center [635, 190] width 313 height 30
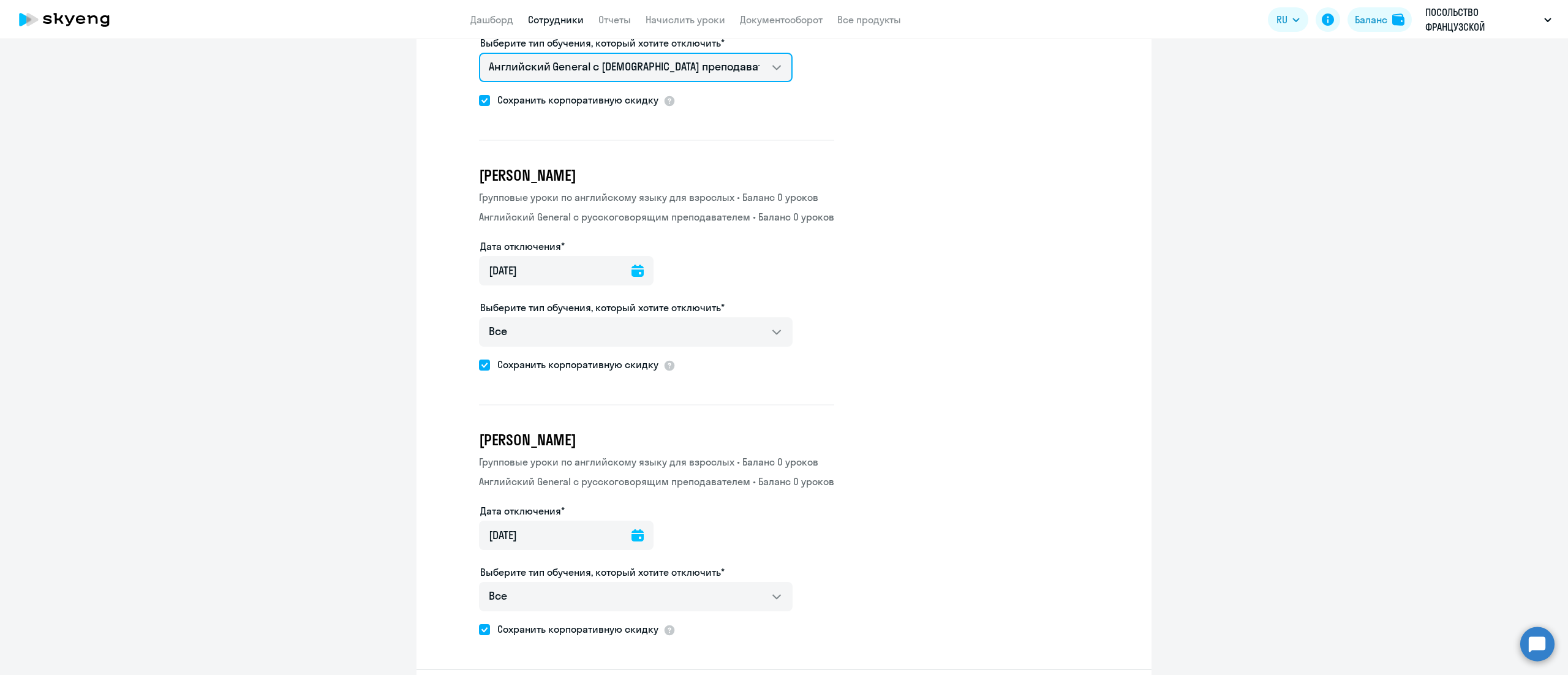
scroll to position [5526, 0]
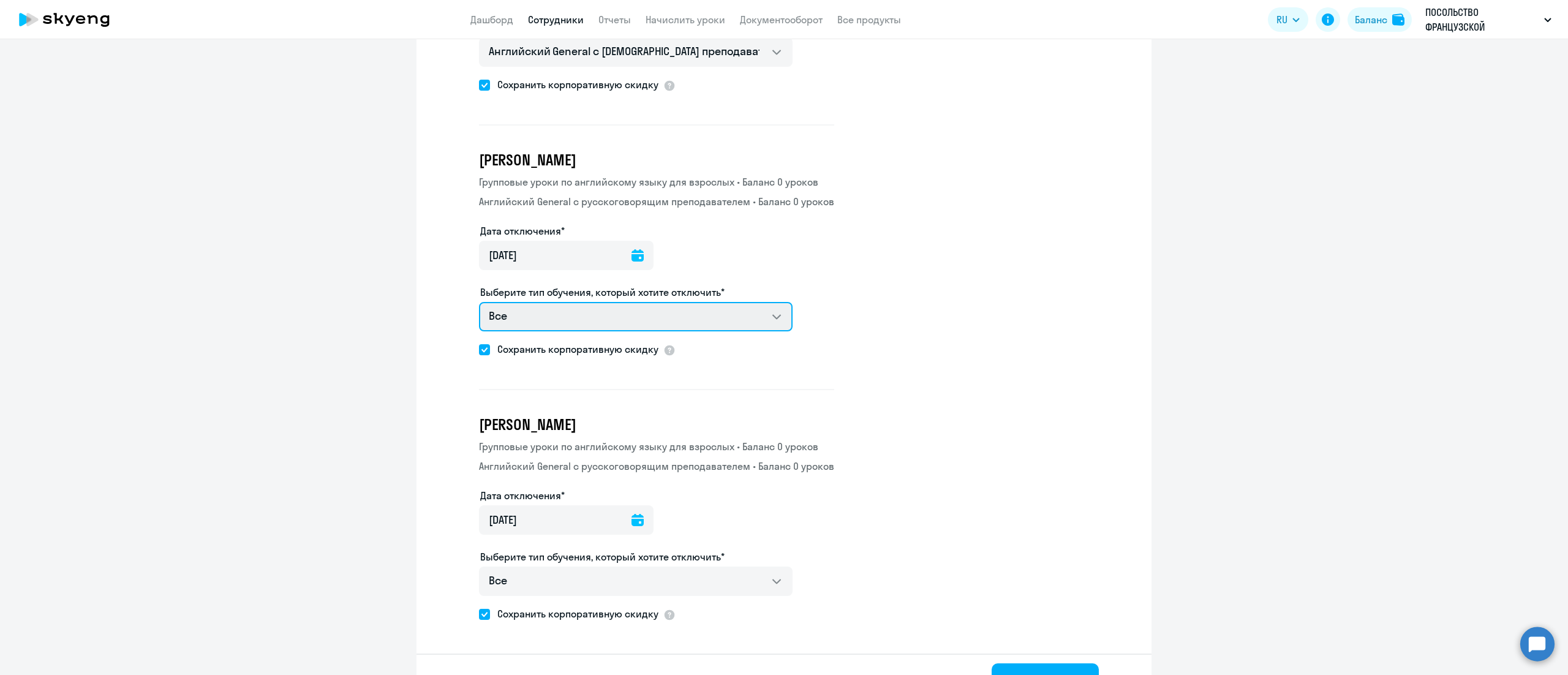
click at [758, 302] on select "Все Групповые уроки по английскому языку для взрослых Английский General с русс…" at bounding box center [635, 317] width 313 height 30
select select "english_adult_not_native_speaker"
click at [479, 302] on select "Все Групповые уроки по английскому языку для взрослых Английский General с русс…" at bounding box center [635, 317] width 313 height 30
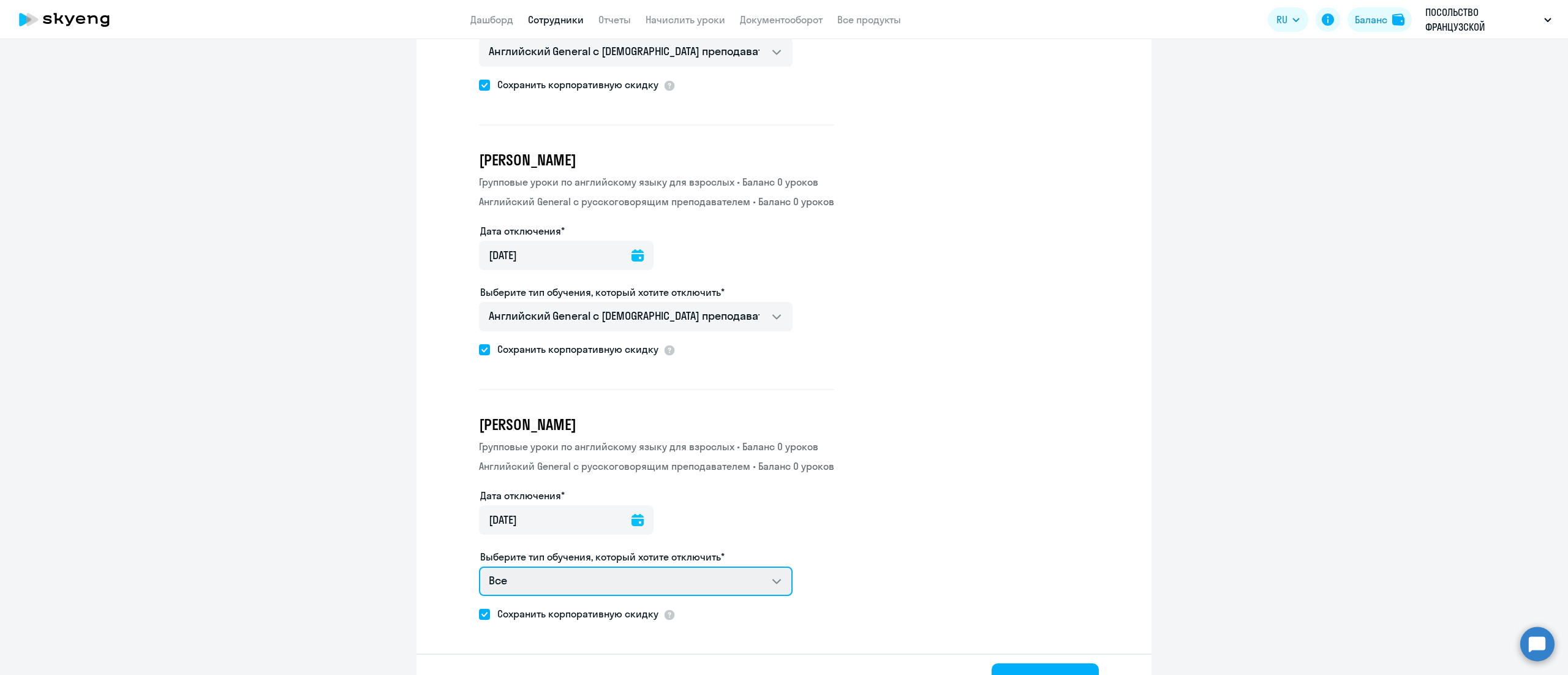
click at [728, 567] on select "Все Групповые уроки по английскому языку для взрослых Английский General с русс…" at bounding box center [635, 581] width 313 height 30
select select "english_adult_not_native_speaker"
click at [479, 567] on select "Все Групповые уроки по английскому языку для взрослых Английский General с русс…" at bounding box center [635, 581] width 313 height 30
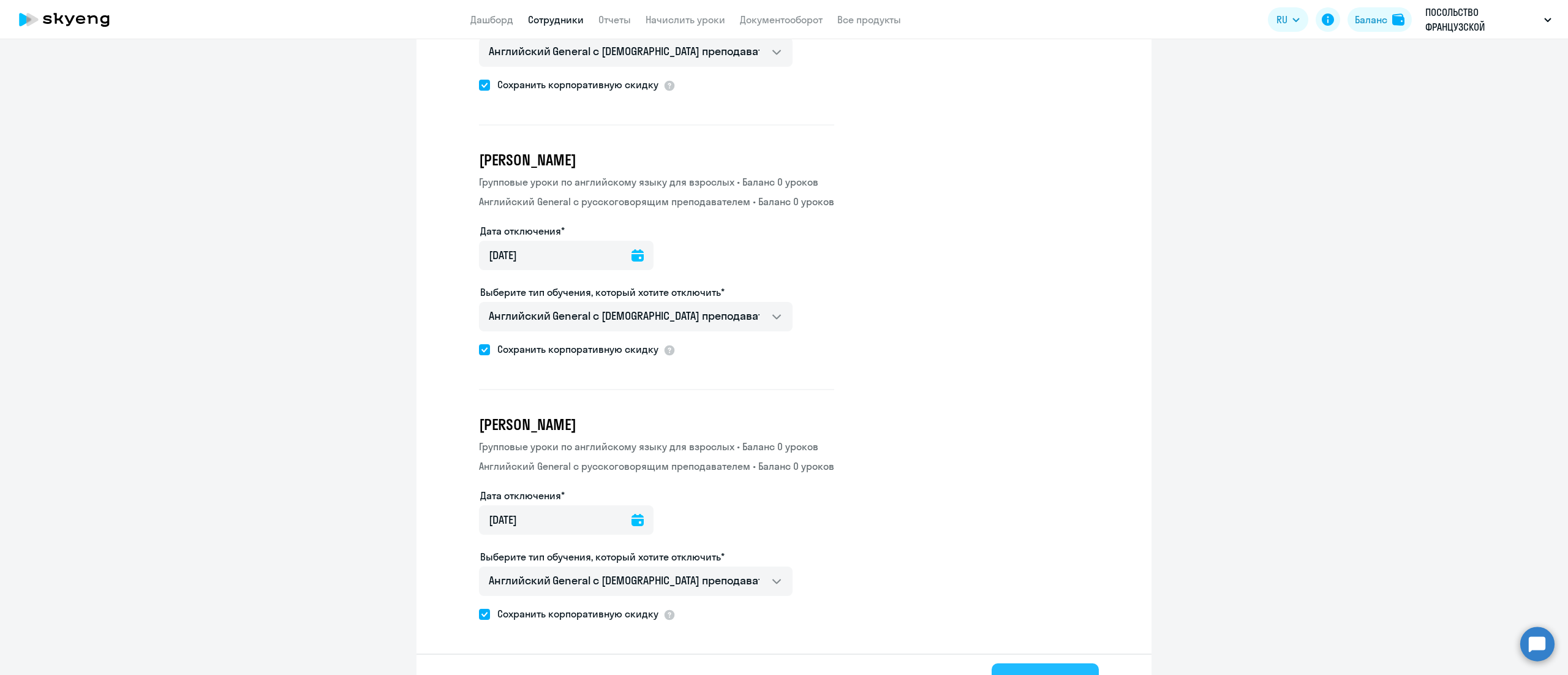
click at [1020, 671] on div "Отключить" at bounding box center [1045, 680] width 73 height 20
